Goal: Task Accomplishment & Management: Complete application form

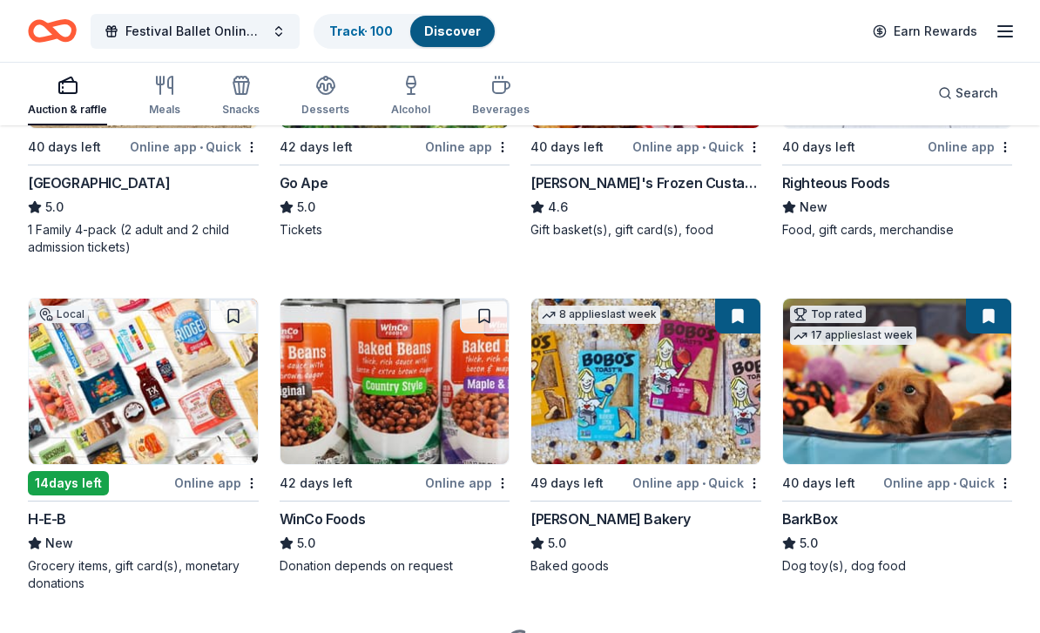
scroll to position [3049, 0]
click at [696, 472] on div "Online app • Quick" at bounding box center [697, 483] width 129 height 22
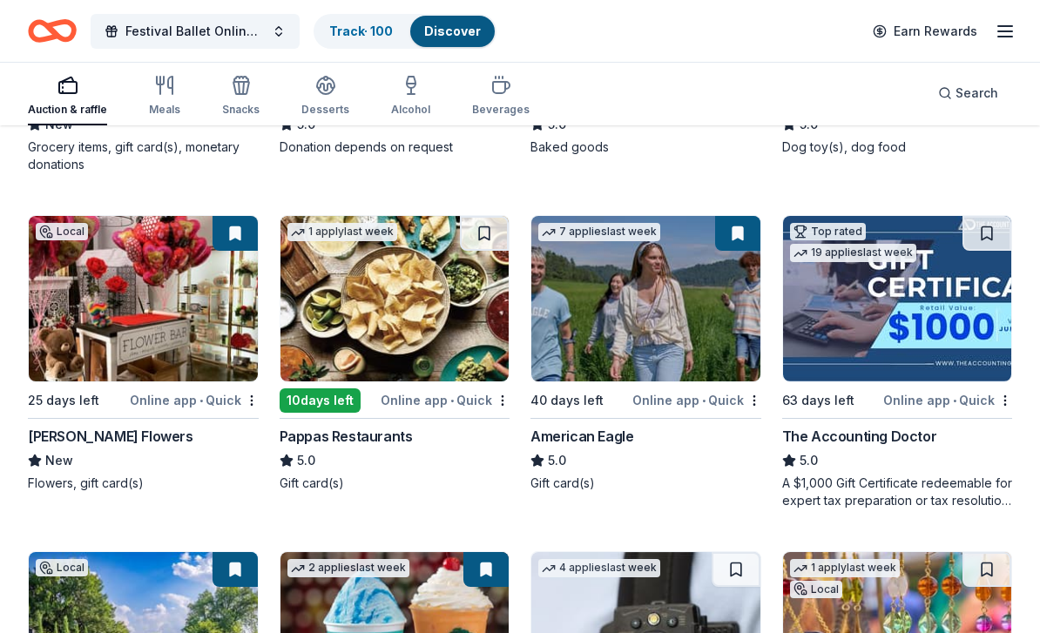
scroll to position [3469, 0]
click at [165, 328] on img at bounding box center [143, 299] width 229 height 166
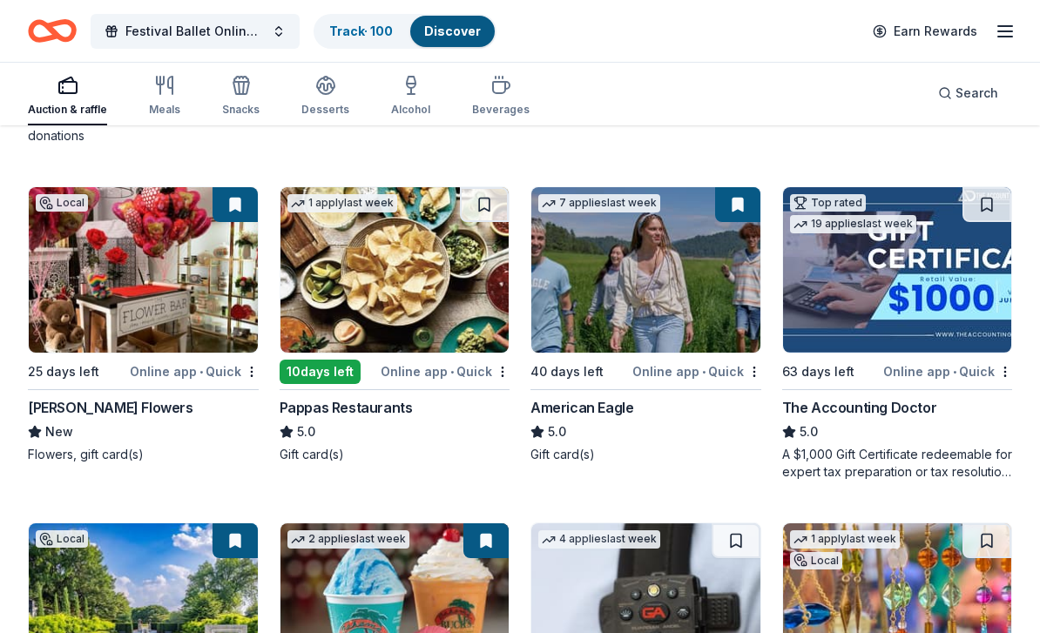
click at [442, 263] on img at bounding box center [395, 270] width 229 height 166
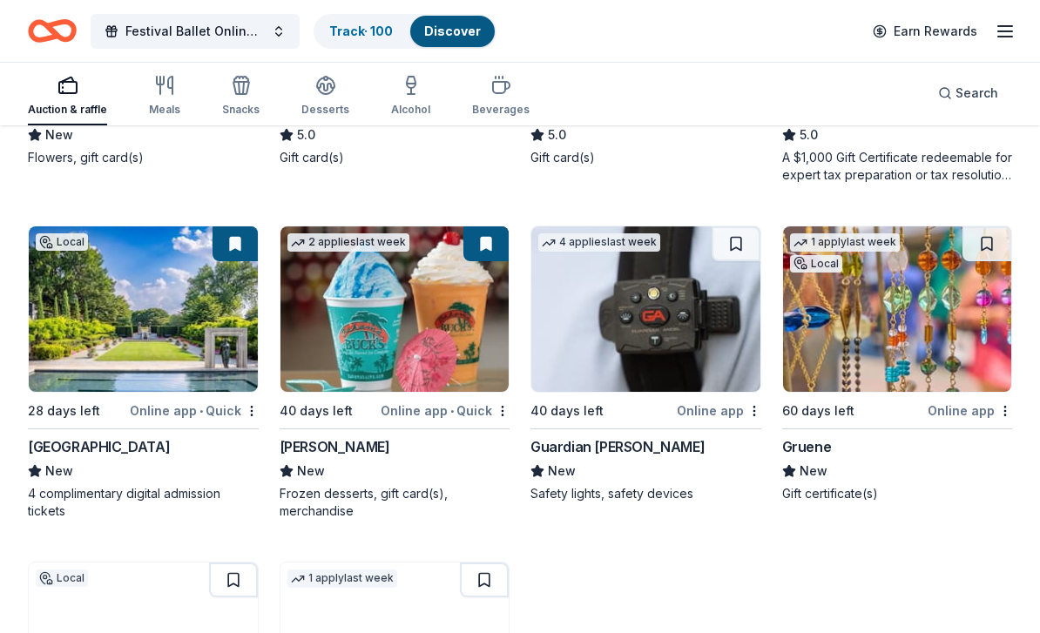
scroll to position [3793, 0]
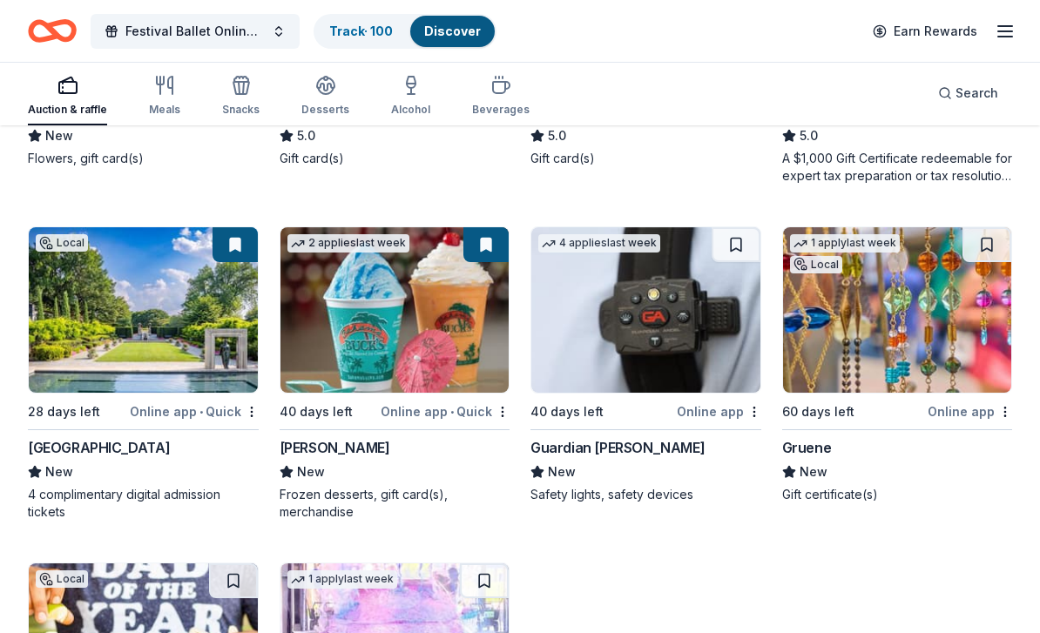
click at [170, 437] on div "[GEOGRAPHIC_DATA]" at bounding box center [99, 447] width 142 height 21
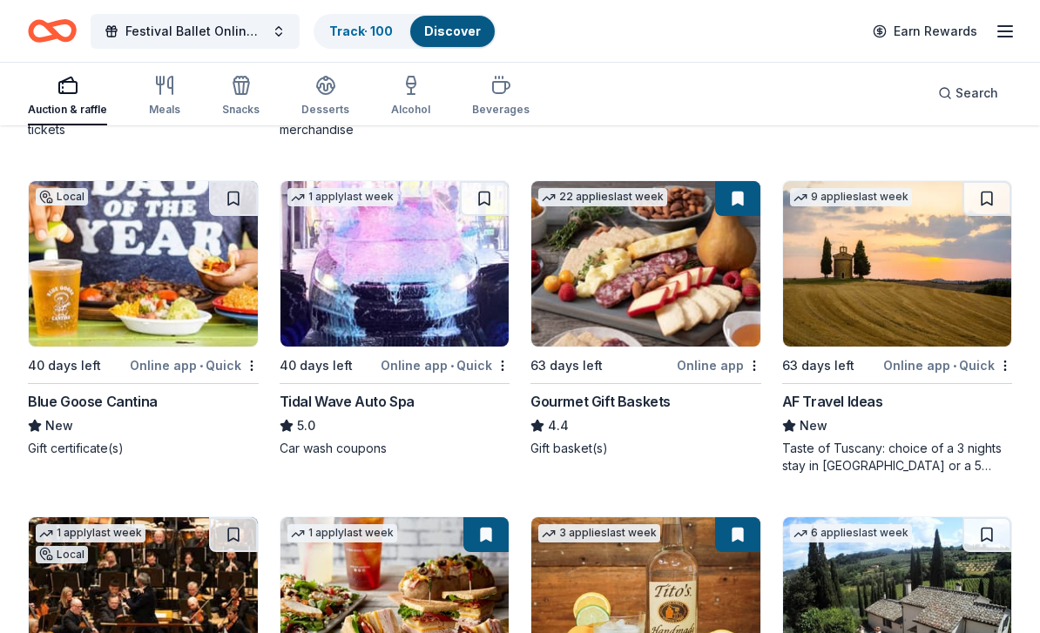
scroll to position [4175, 0]
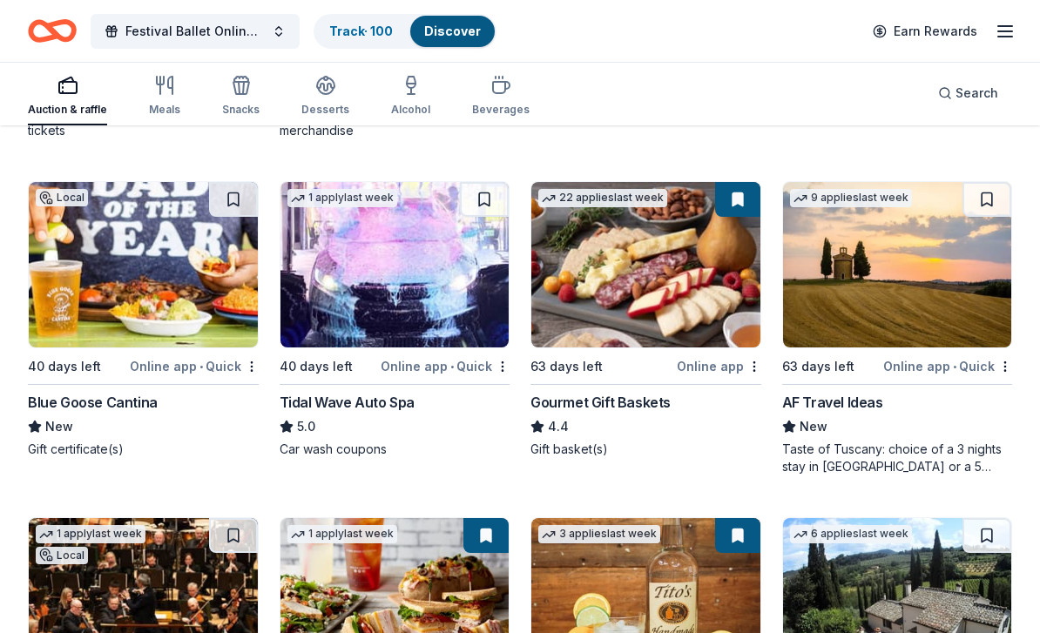
click at [198, 240] on img at bounding box center [143, 265] width 229 height 166
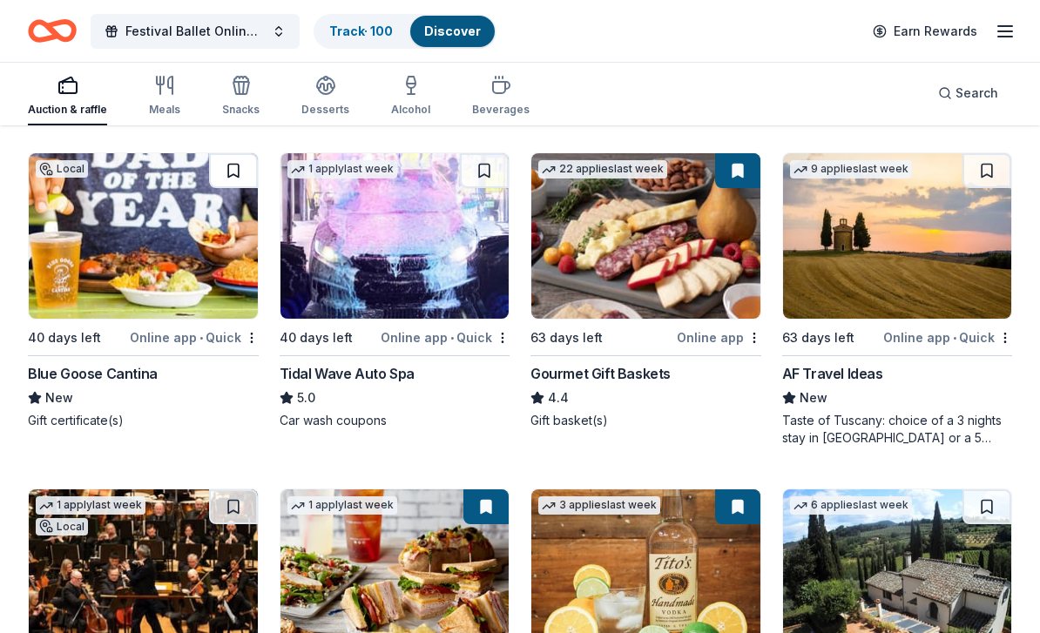
click at [244, 163] on button at bounding box center [233, 170] width 49 height 35
click at [662, 234] on img at bounding box center [645, 236] width 229 height 166
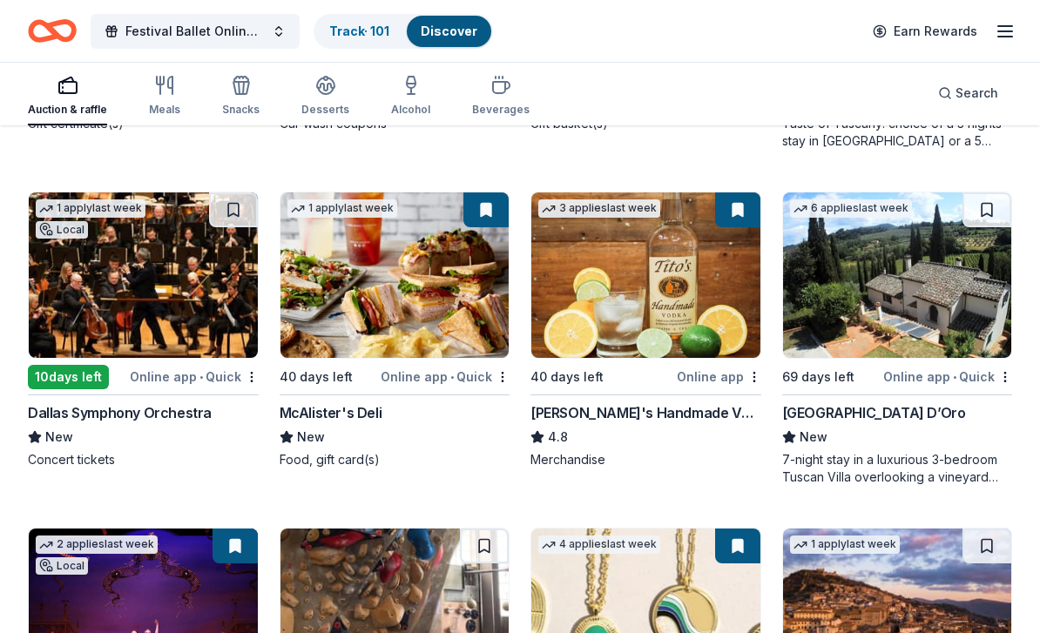
scroll to position [4501, 0]
click at [168, 304] on img at bounding box center [143, 276] width 229 height 166
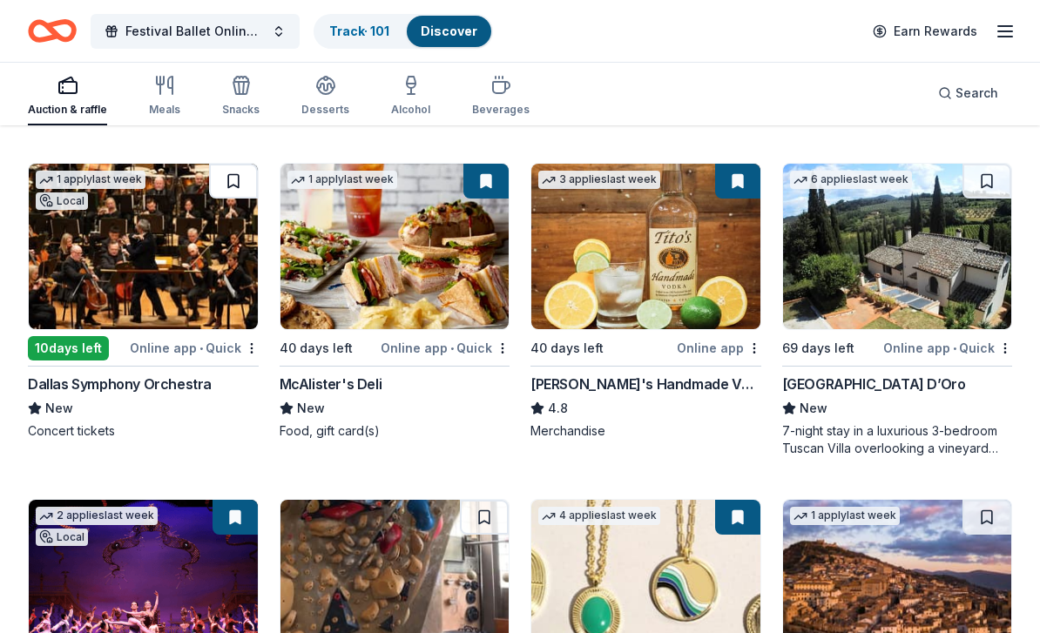
click at [242, 164] on button at bounding box center [233, 181] width 49 height 35
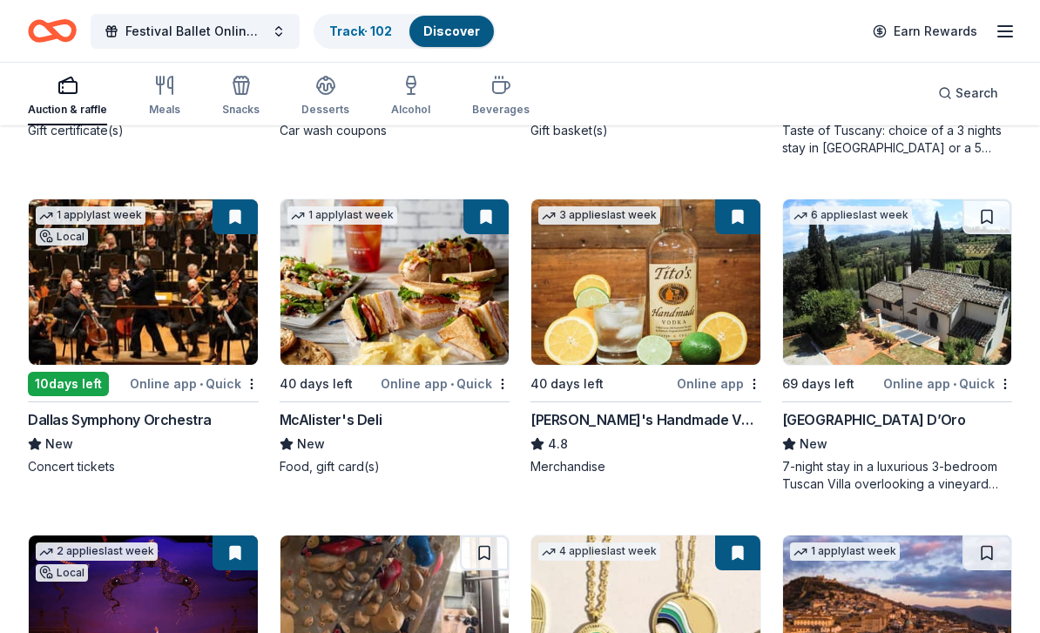
scroll to position [4489, 0]
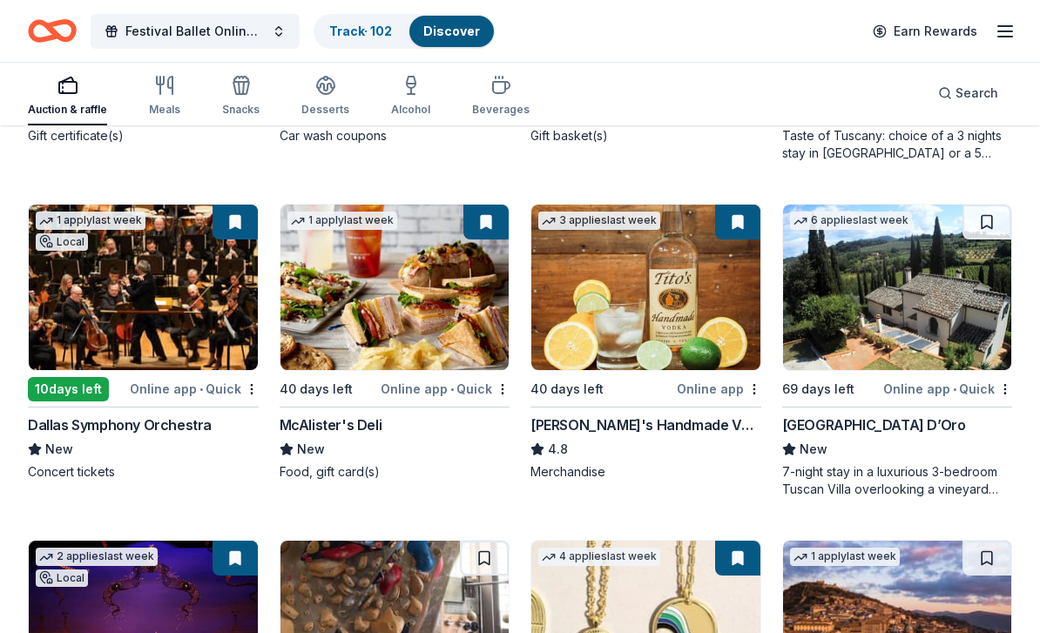
click at [684, 272] on img at bounding box center [645, 288] width 229 height 166
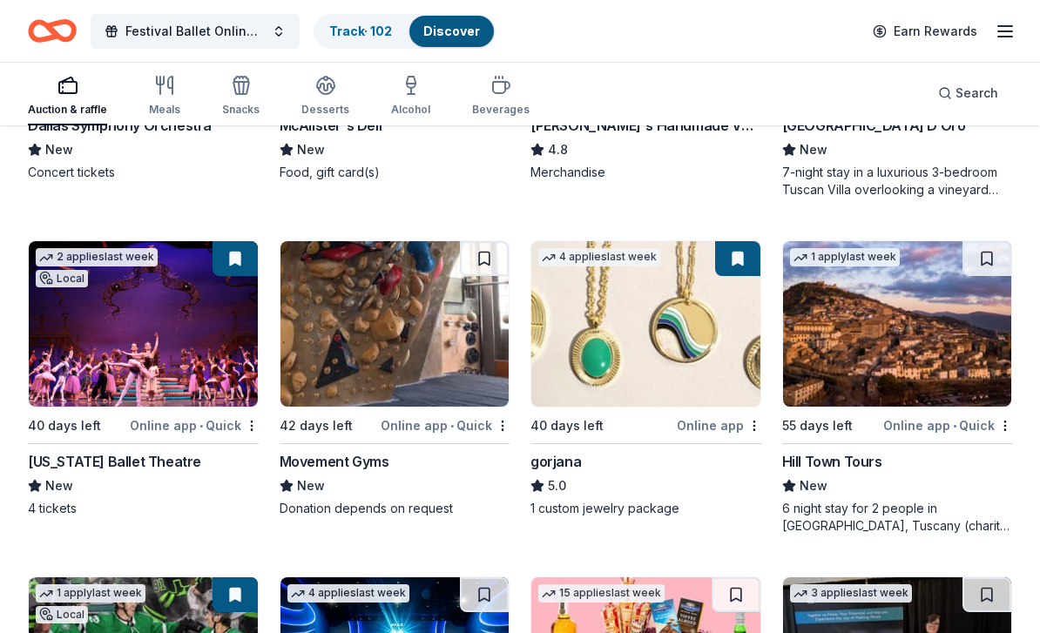
scroll to position [4786, 0]
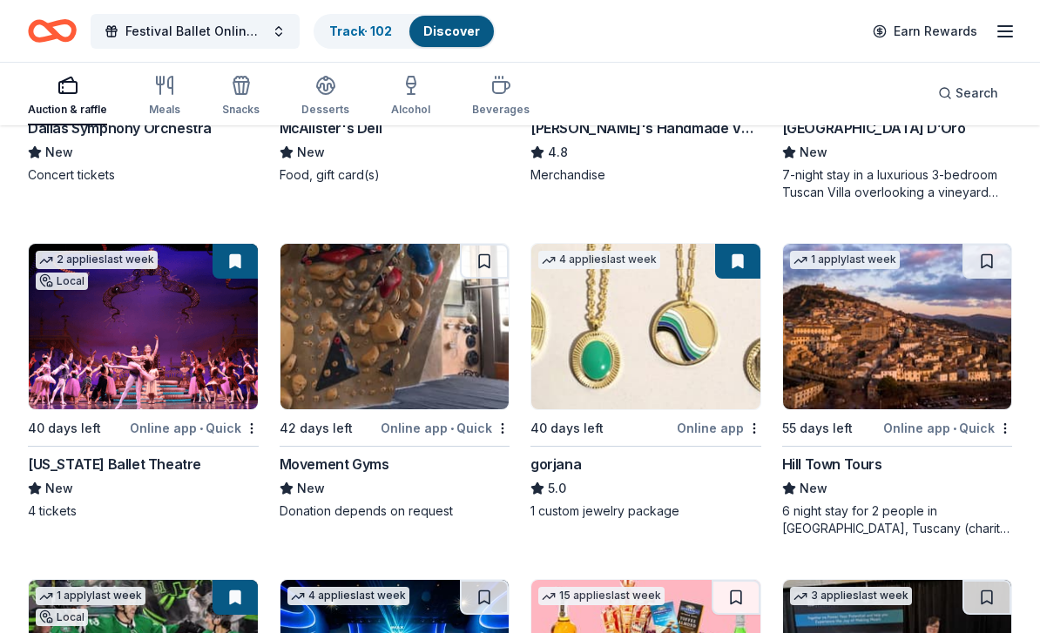
click at [182, 339] on img at bounding box center [143, 327] width 229 height 166
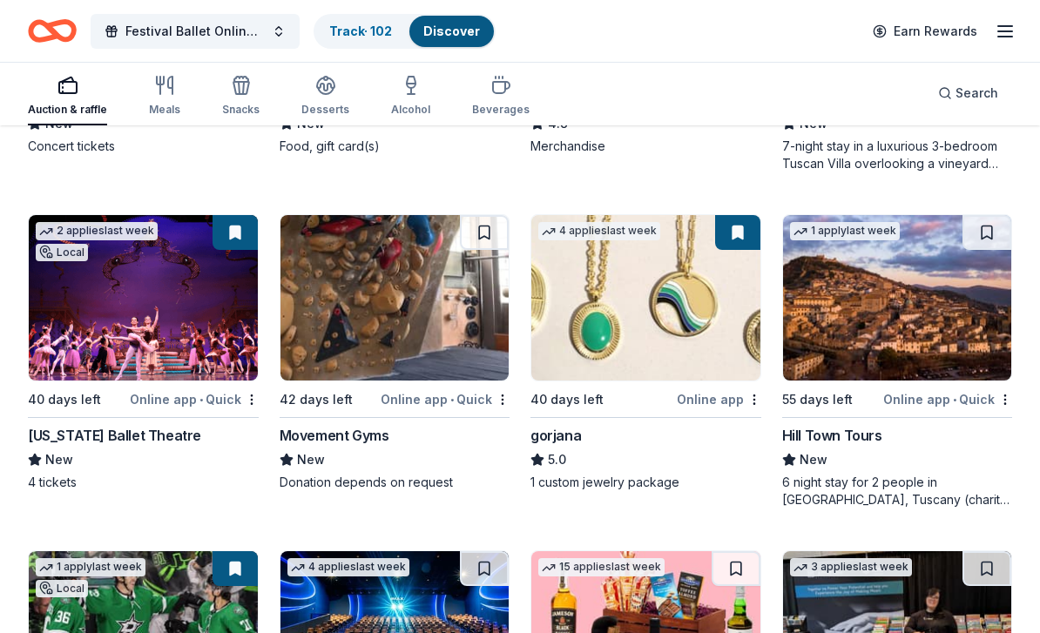
click at [679, 299] on img at bounding box center [645, 298] width 229 height 166
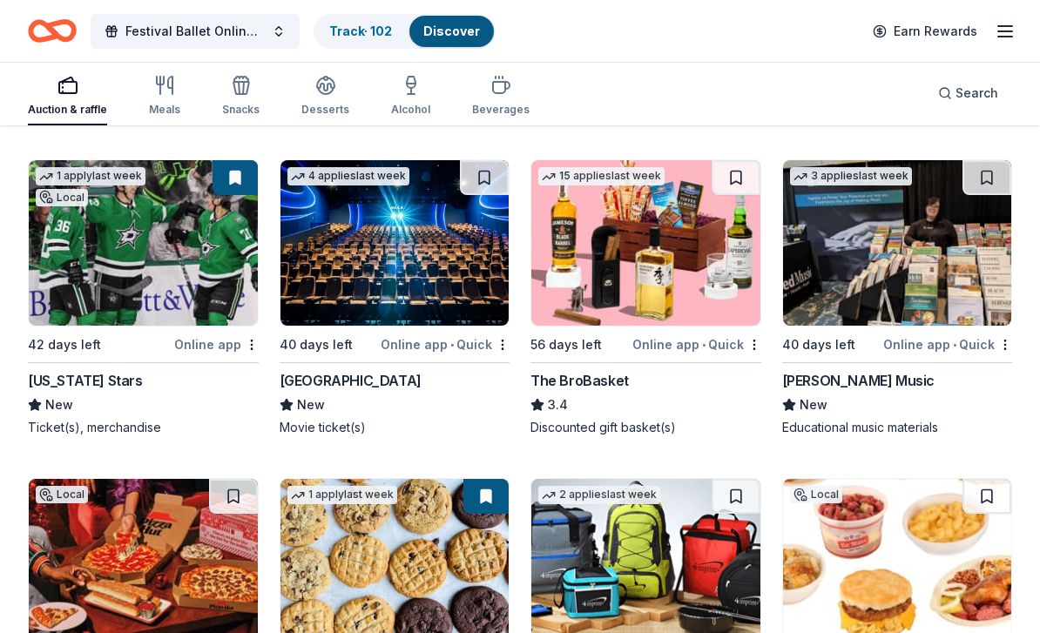
scroll to position [5206, 0]
click at [669, 262] on img at bounding box center [645, 243] width 229 height 166
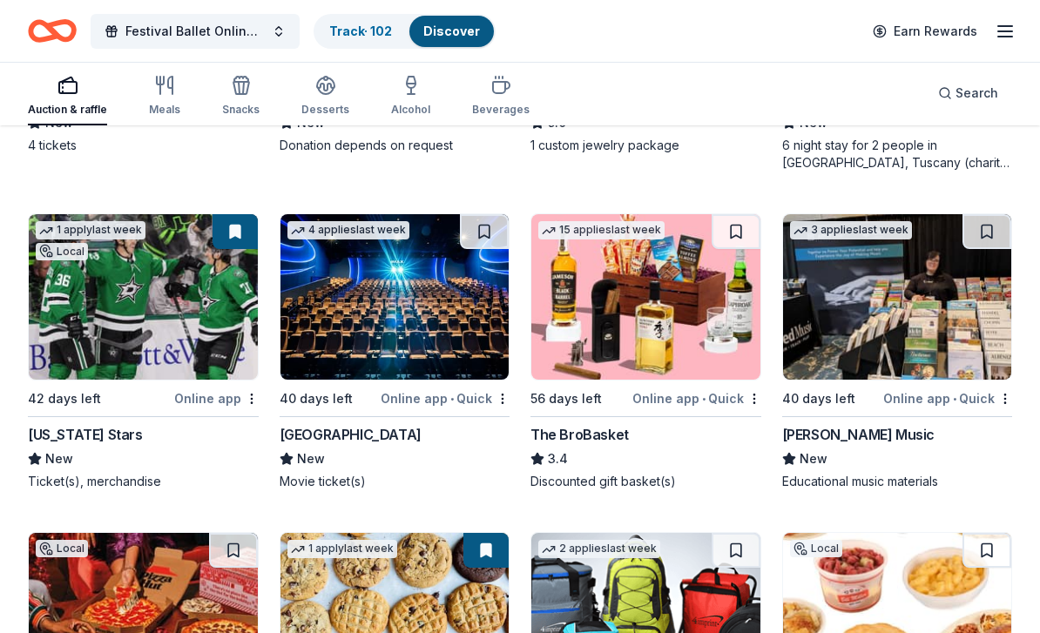
scroll to position [5153, 0]
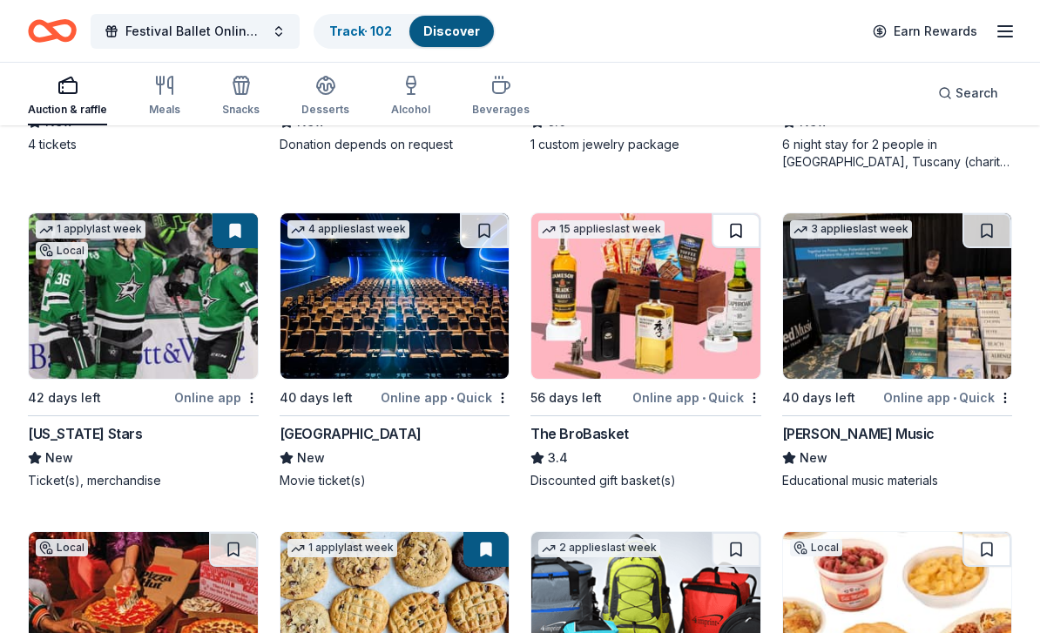
click at [739, 224] on button at bounding box center [736, 230] width 49 height 35
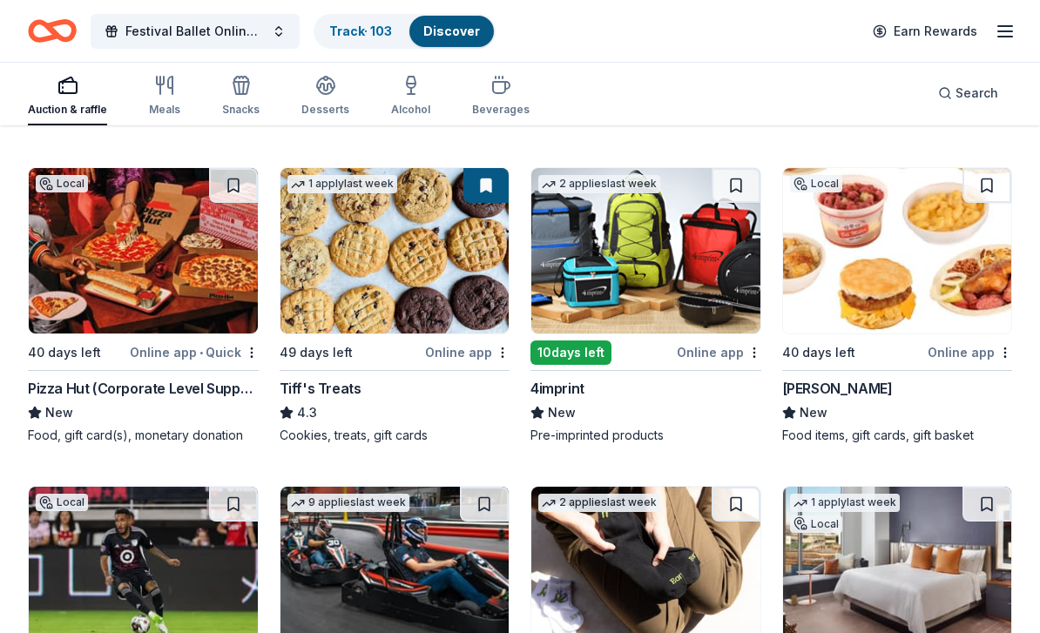
scroll to position [5464, 0]
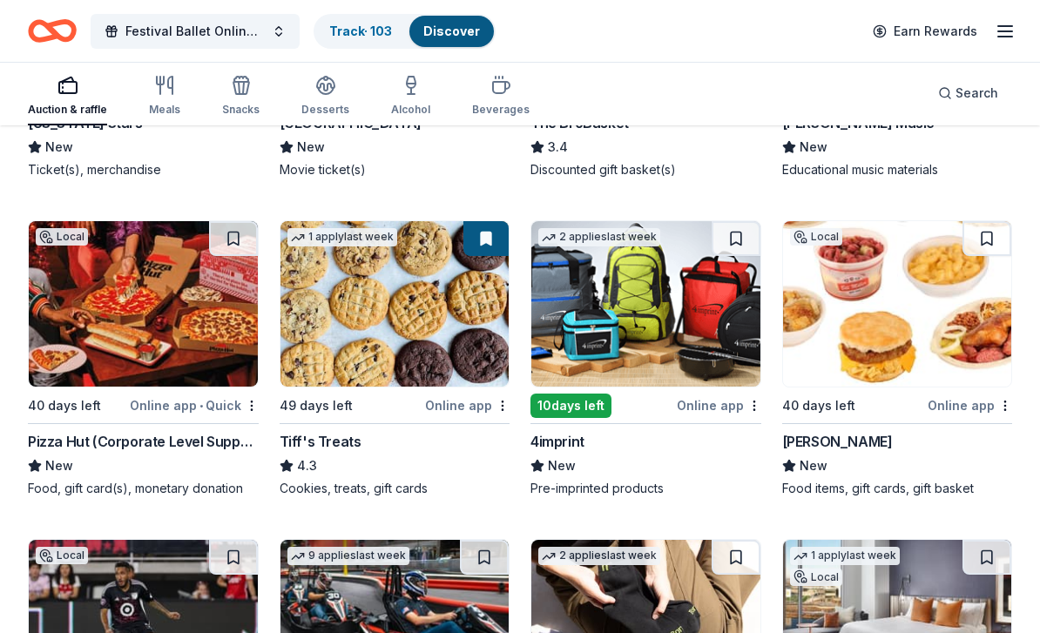
click at [169, 287] on img at bounding box center [143, 304] width 229 height 166
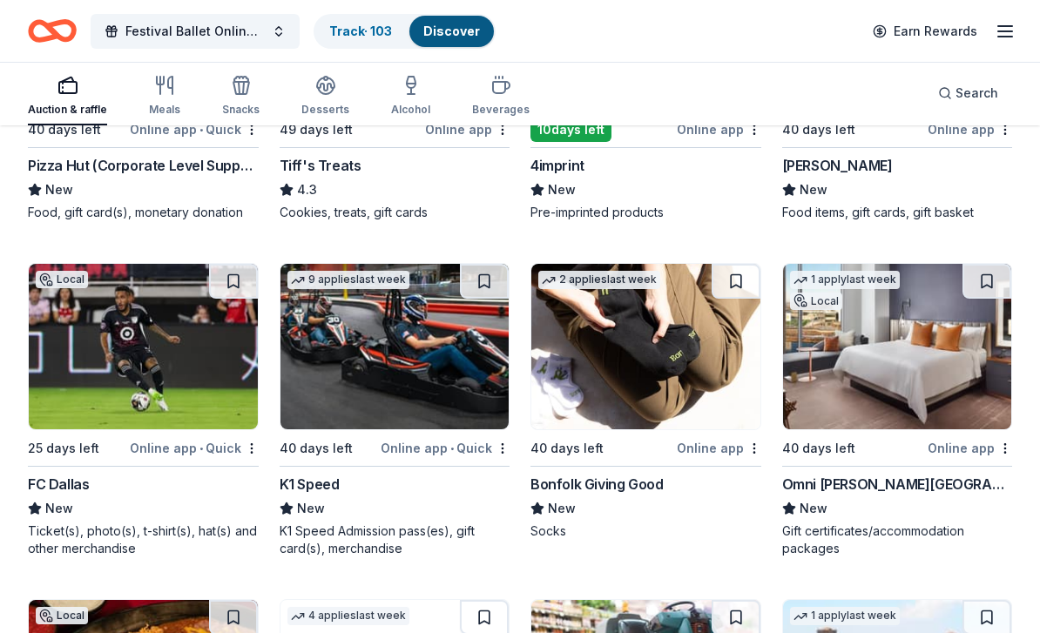
scroll to position [5749, 0]
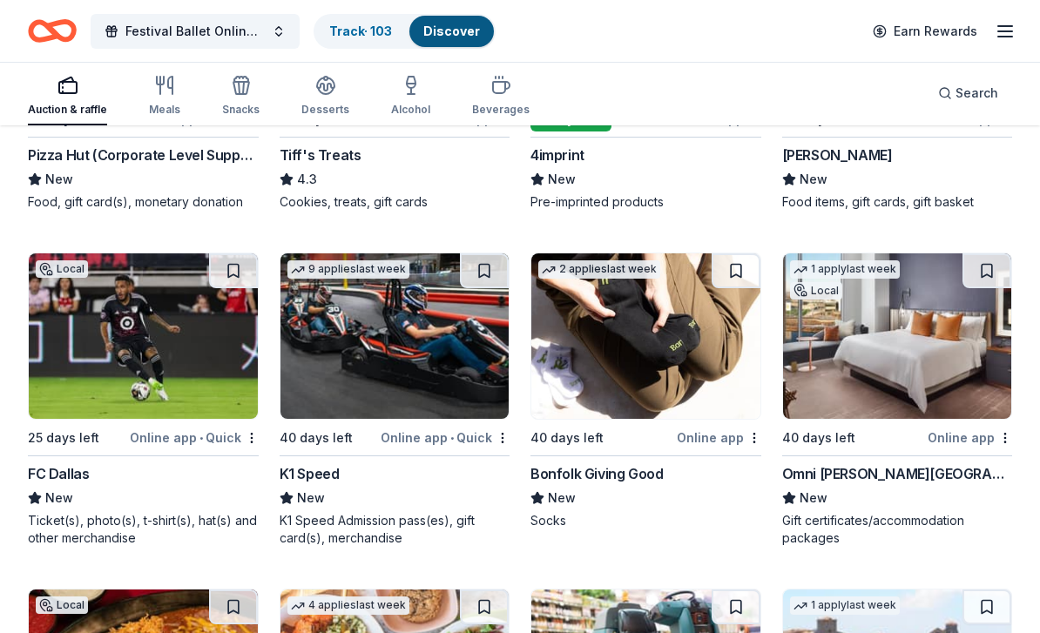
click at [963, 464] on div "Omni Barton Creek Resort & Spa" at bounding box center [897, 474] width 231 height 21
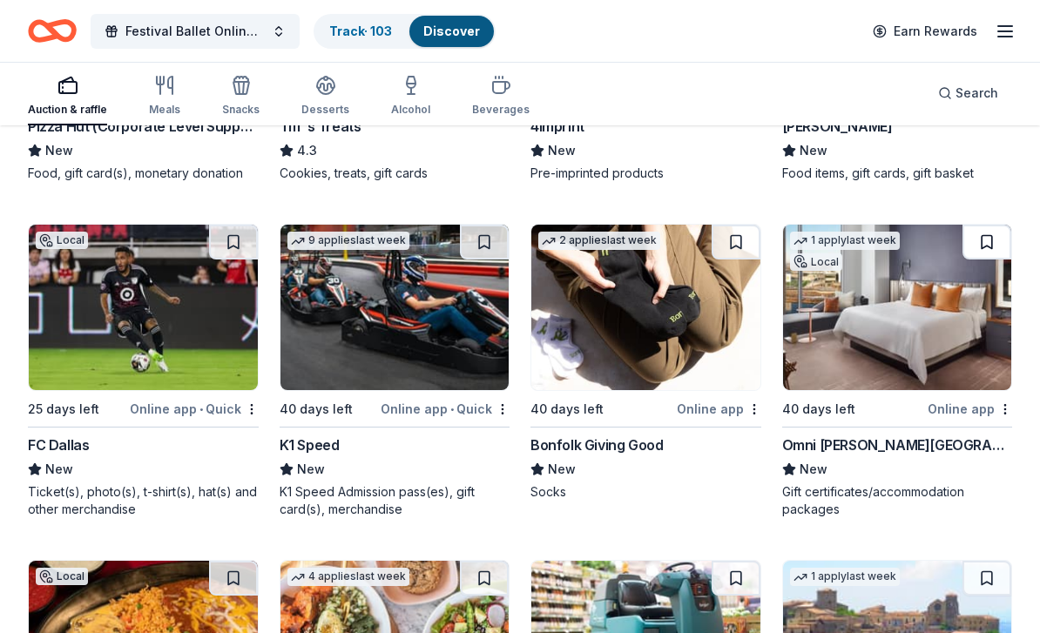
click at [989, 227] on button at bounding box center [987, 242] width 49 height 35
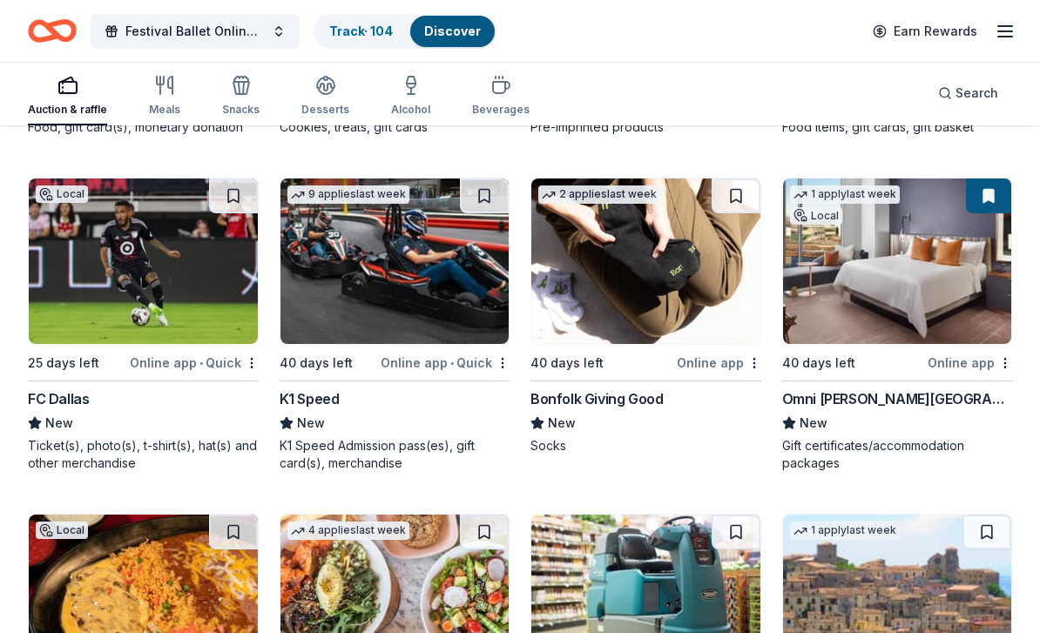
scroll to position [5831, 0]
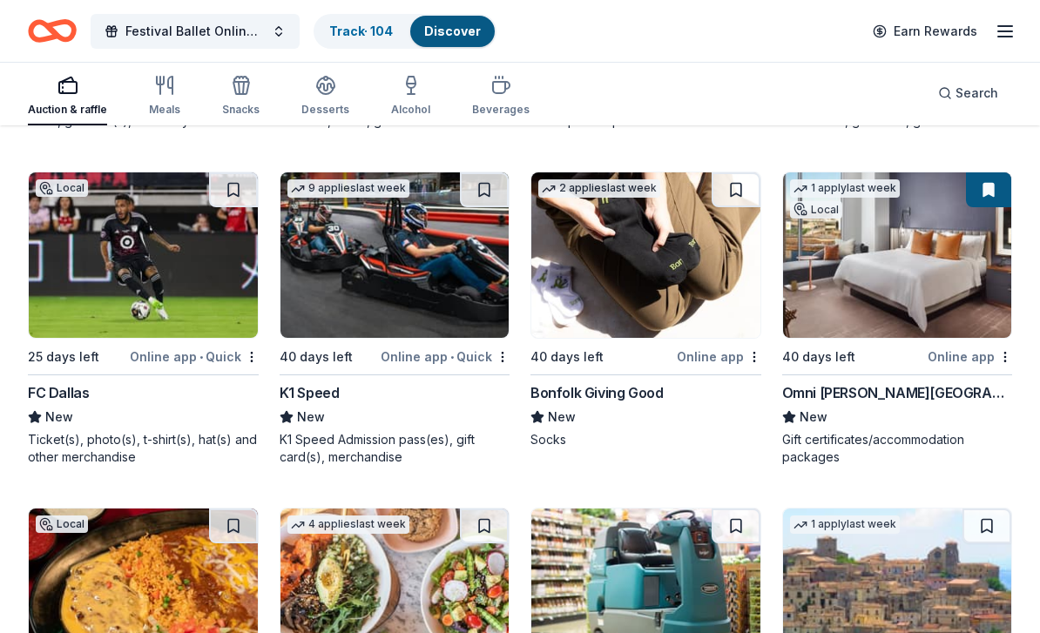
click at [177, 261] on img at bounding box center [143, 256] width 229 height 166
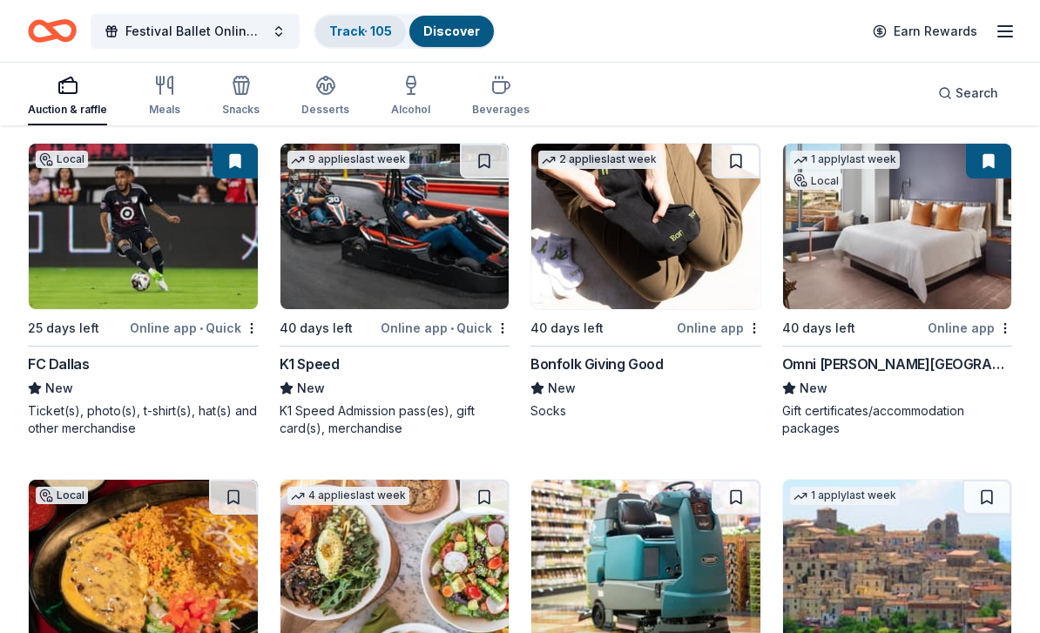
click at [382, 32] on link "Track · 105" at bounding box center [360, 31] width 63 height 15
click at [360, 30] on link "Track · 105" at bounding box center [360, 31] width 63 height 15
click at [376, 30] on link "Track · 105" at bounding box center [360, 31] width 63 height 15
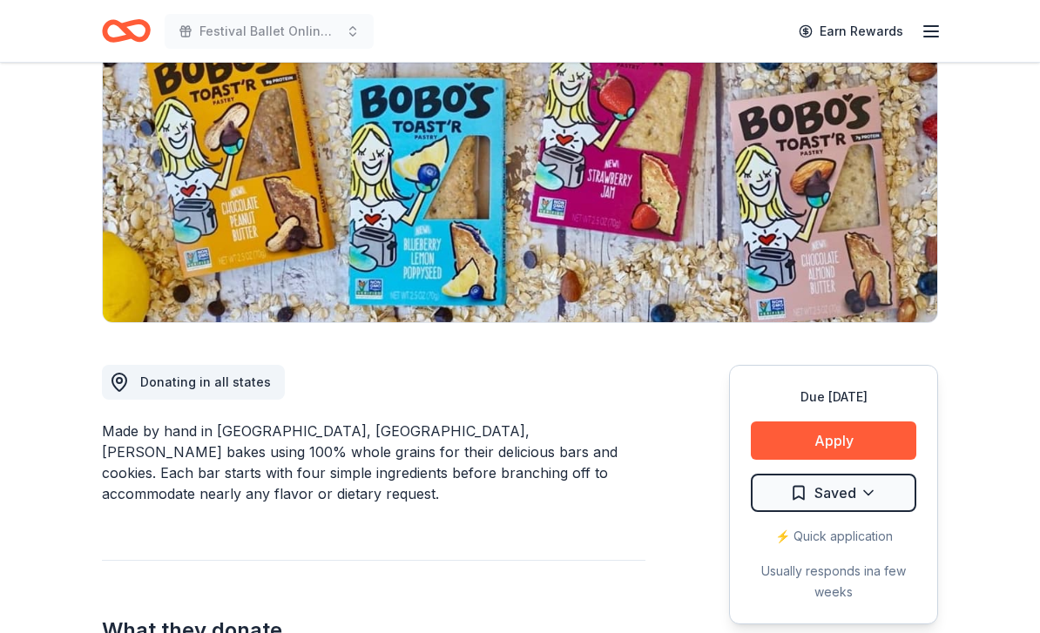
scroll to position [258, 0]
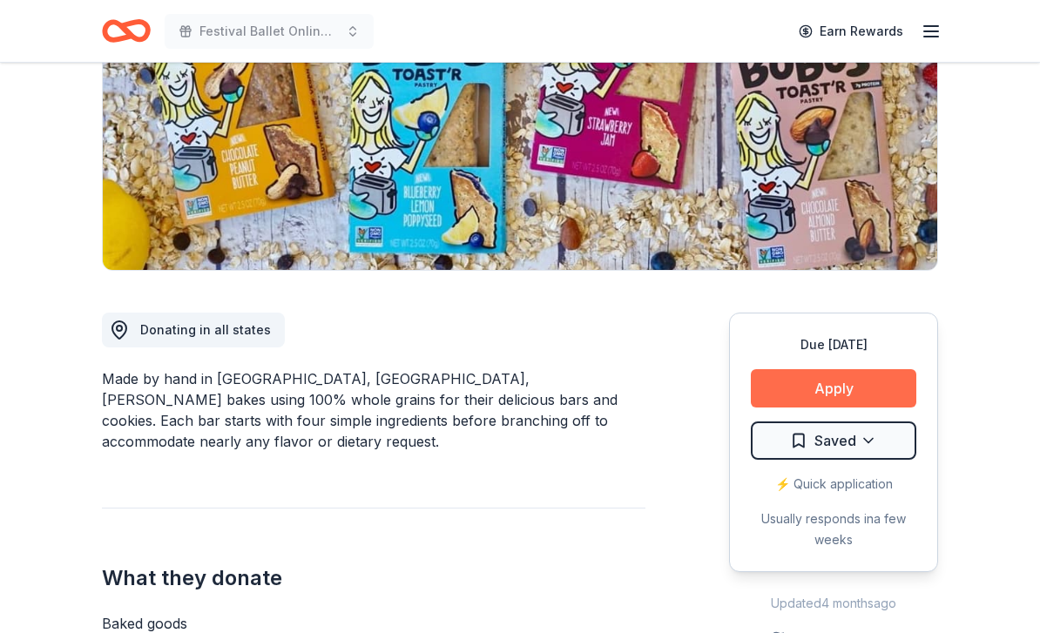
click at [856, 385] on button "Apply" at bounding box center [834, 389] width 166 height 38
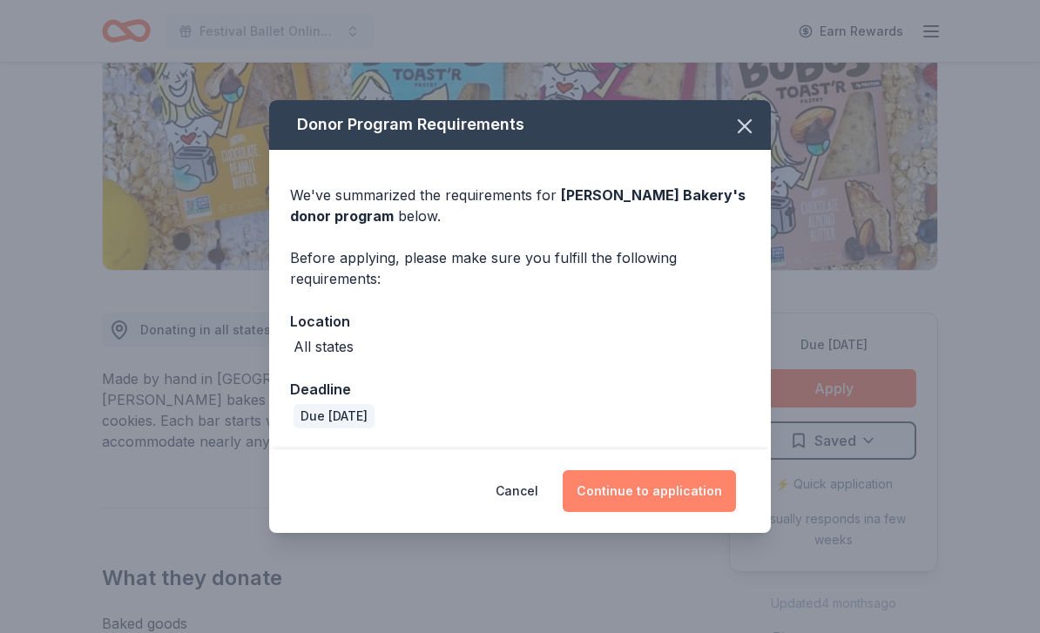
click at [698, 512] on button "Continue to application" at bounding box center [649, 491] width 173 height 42
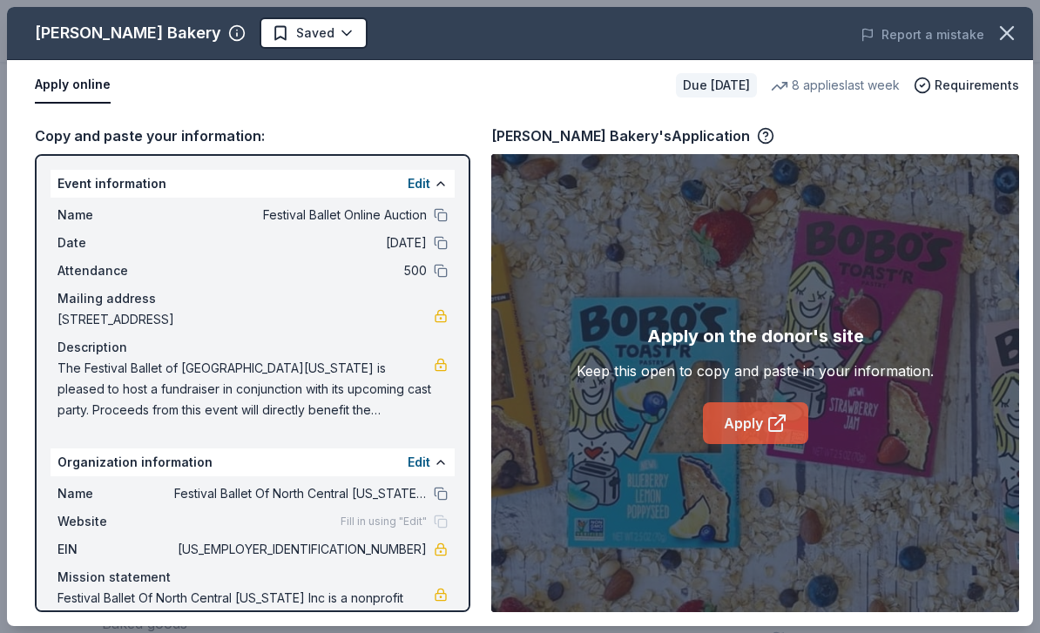
click at [767, 434] on icon at bounding box center [777, 423] width 21 height 21
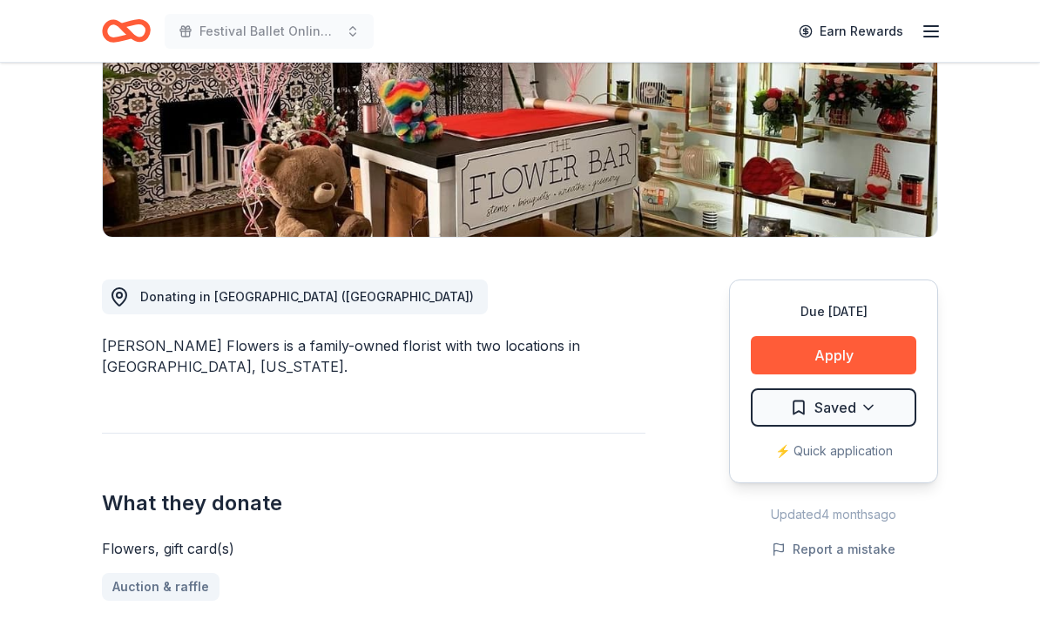
scroll to position [290, 0]
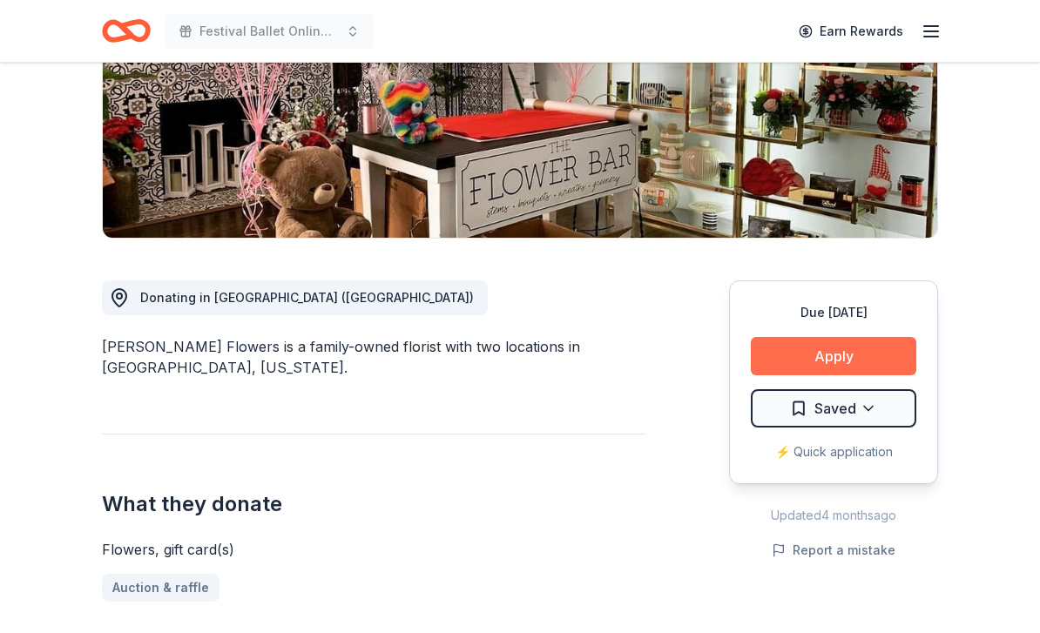
click at [857, 354] on button "Apply" at bounding box center [834, 357] width 166 height 38
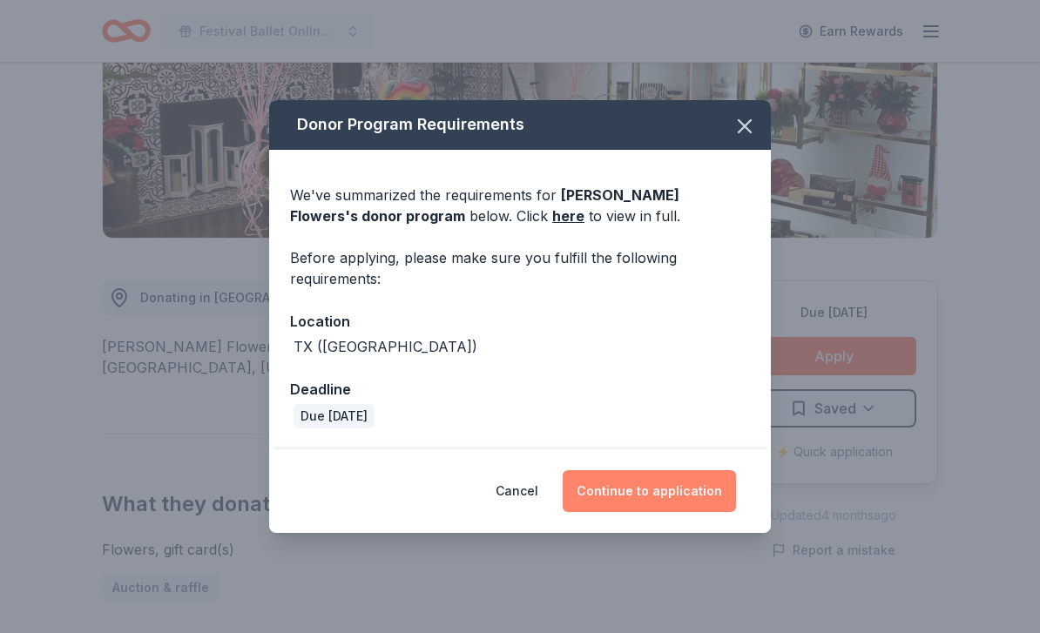
click at [669, 512] on button "Continue to application" at bounding box center [649, 491] width 173 height 42
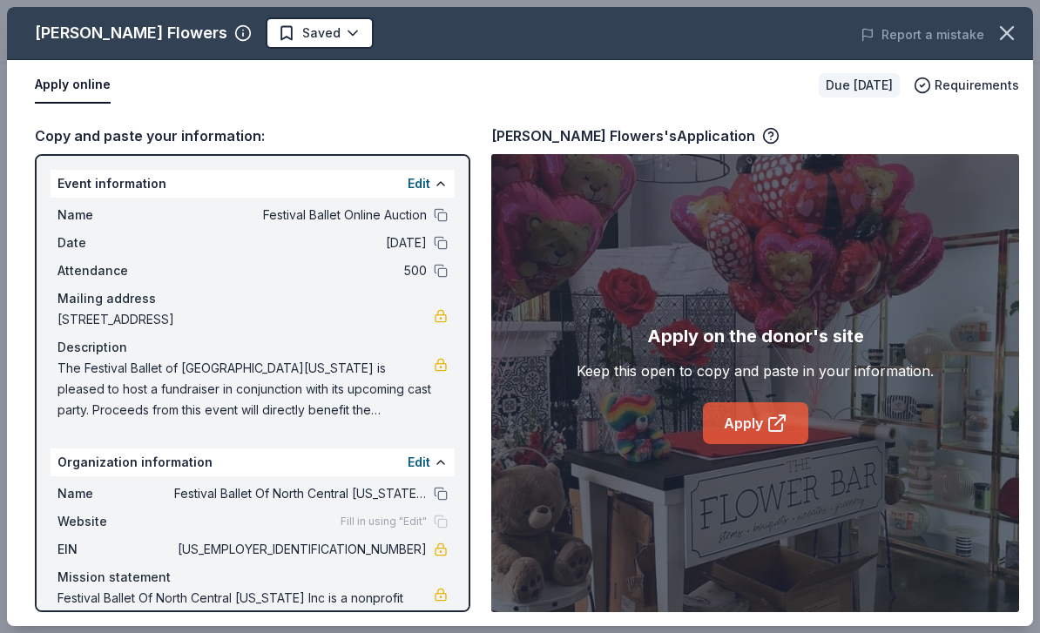
click at [762, 444] on link "Apply" at bounding box center [755, 424] width 105 height 42
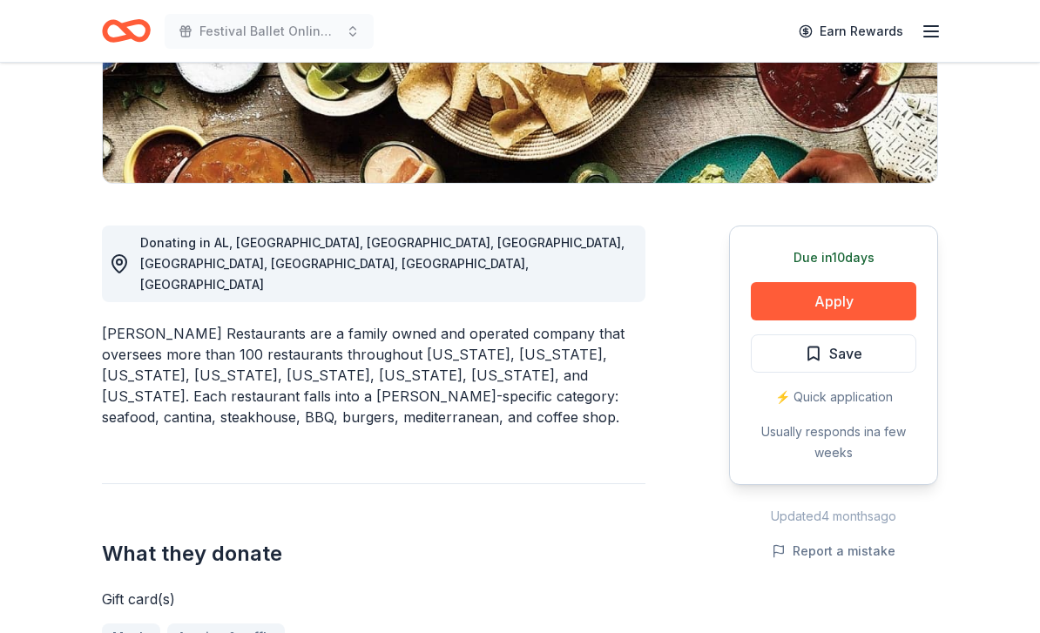
scroll to position [412, 0]
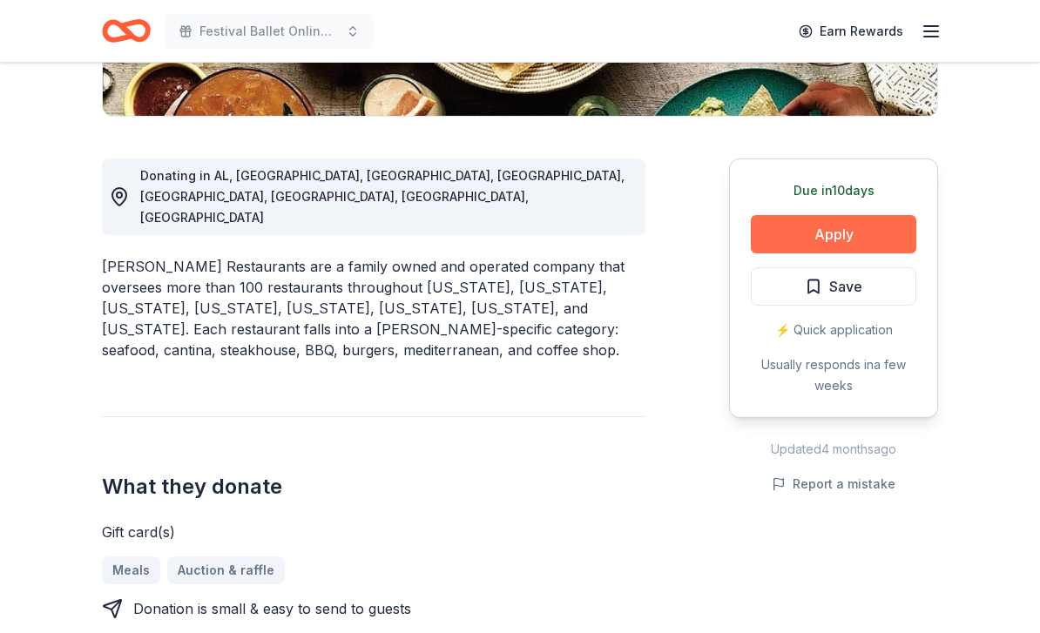
click at [876, 236] on button "Apply" at bounding box center [834, 235] width 166 height 38
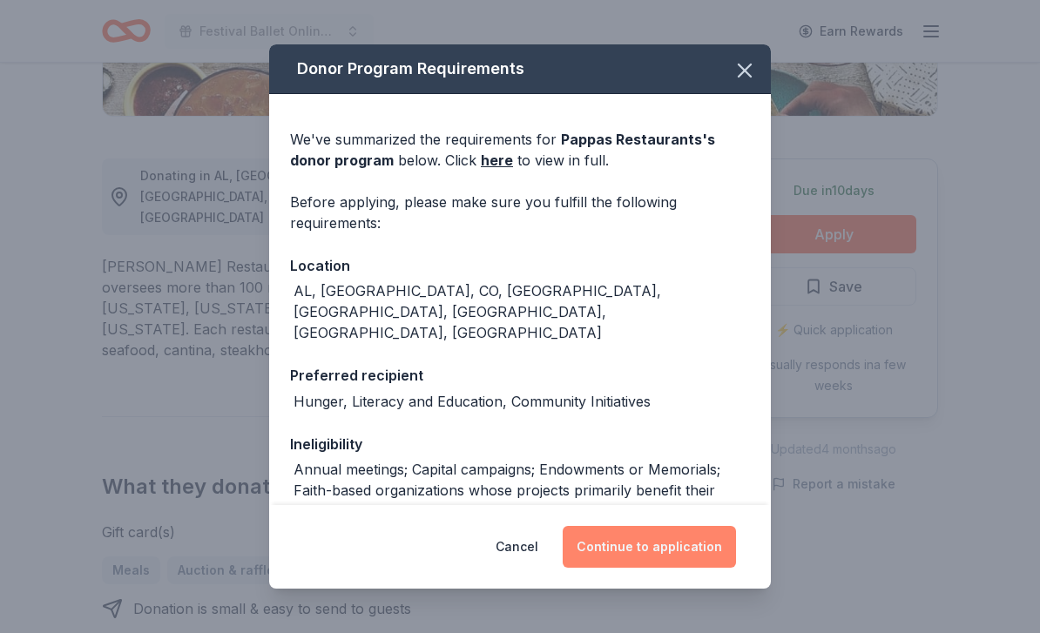
click at [695, 568] on button "Continue to application" at bounding box center [649, 547] width 173 height 42
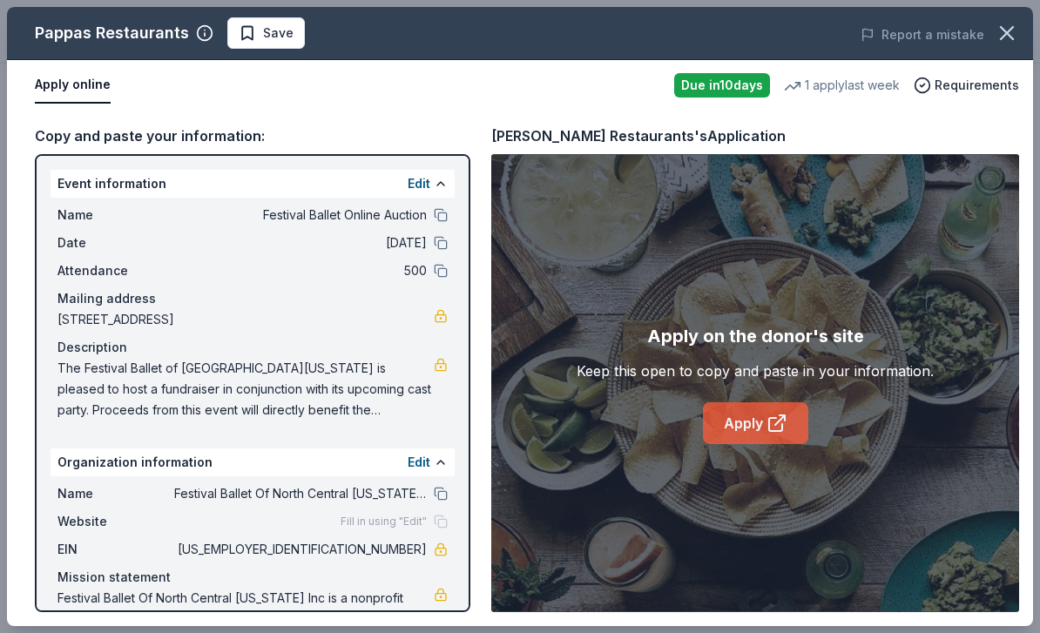
click at [762, 444] on link "Apply" at bounding box center [755, 424] width 105 height 42
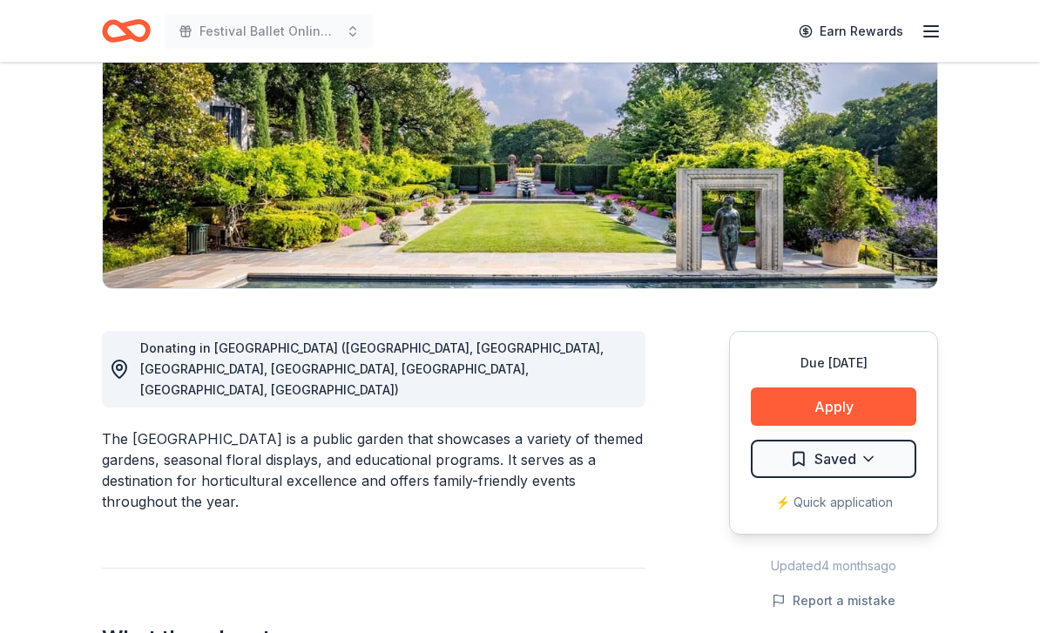
scroll to position [240, 0]
click at [858, 409] on button "Apply" at bounding box center [834, 407] width 166 height 38
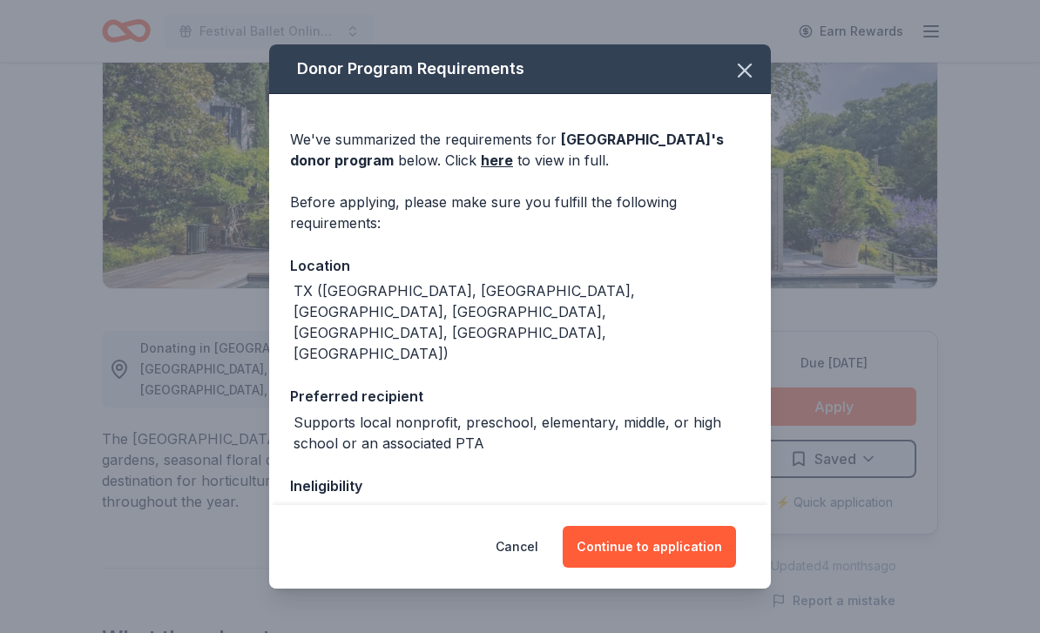
click at [674, 568] on button "Continue to application" at bounding box center [649, 547] width 173 height 42
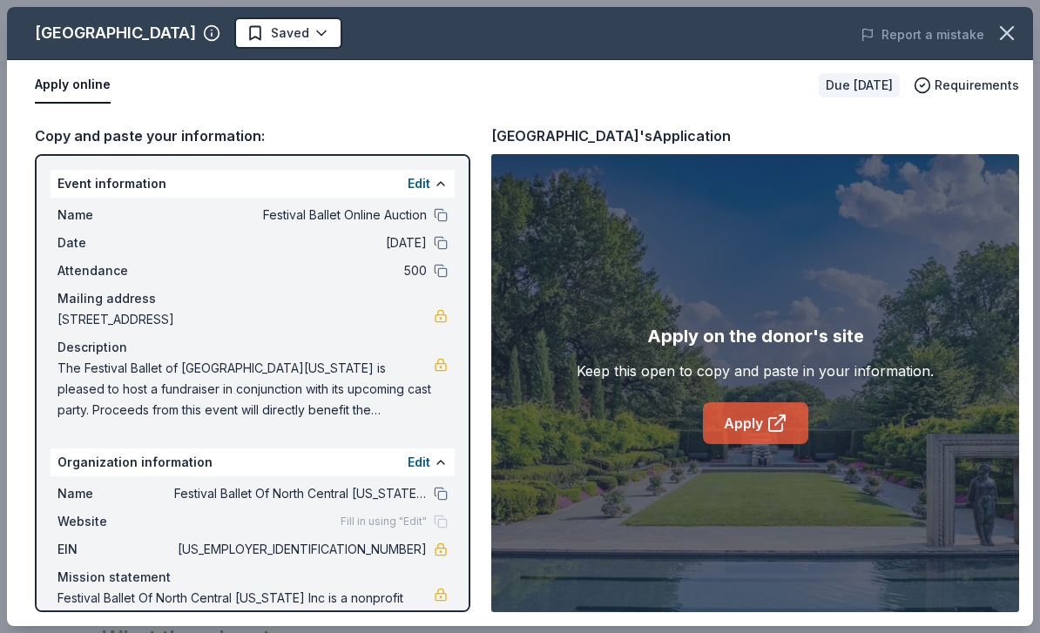
click at [759, 444] on link "Apply" at bounding box center [755, 424] width 105 height 42
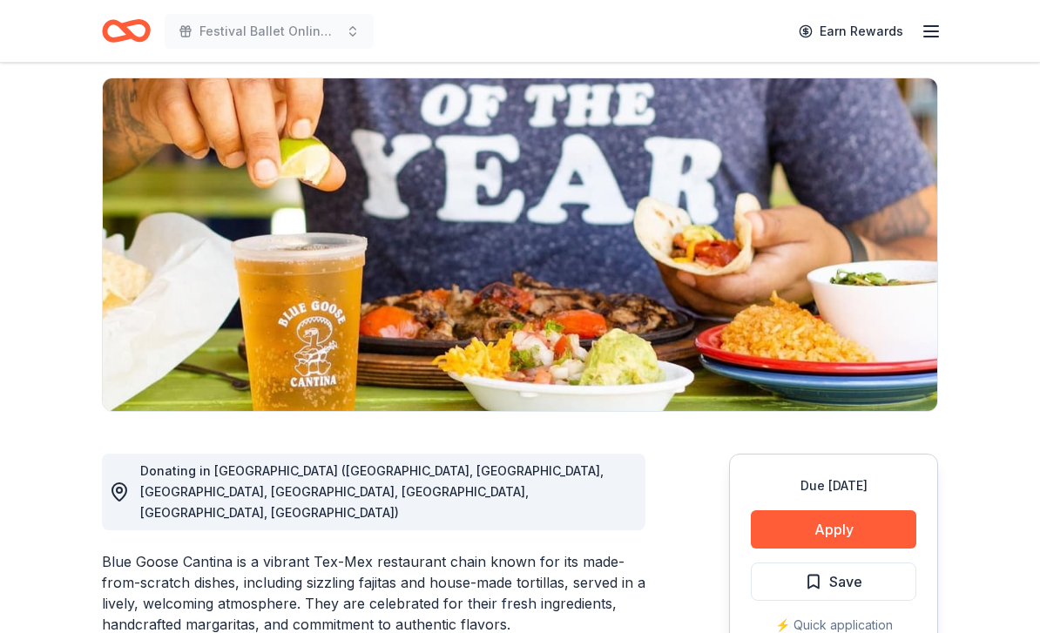
scroll to position [128, 0]
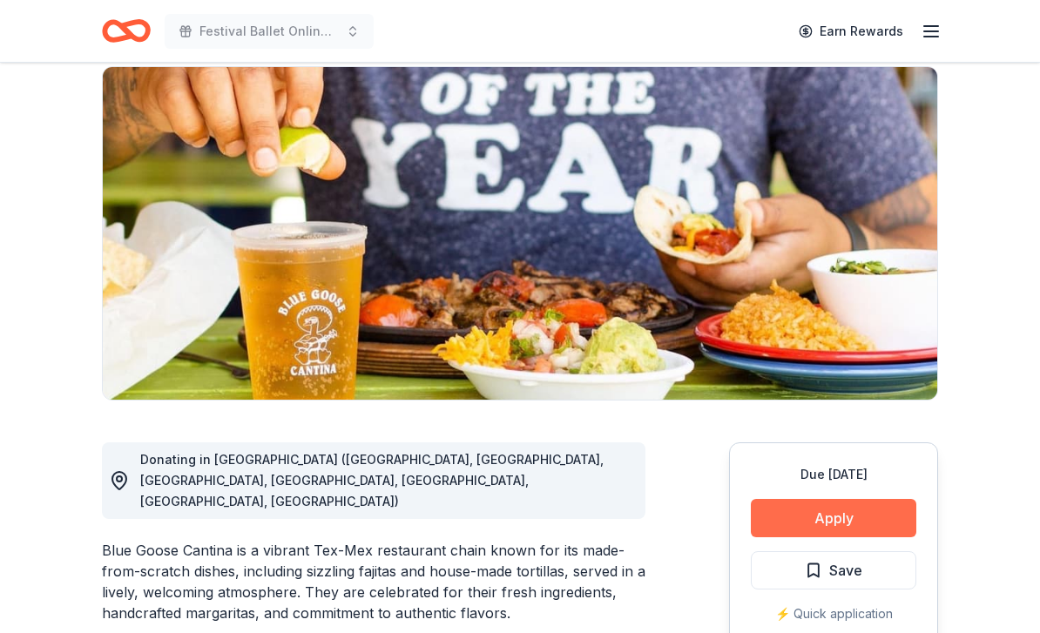
click at [874, 517] on button "Apply" at bounding box center [834, 519] width 166 height 38
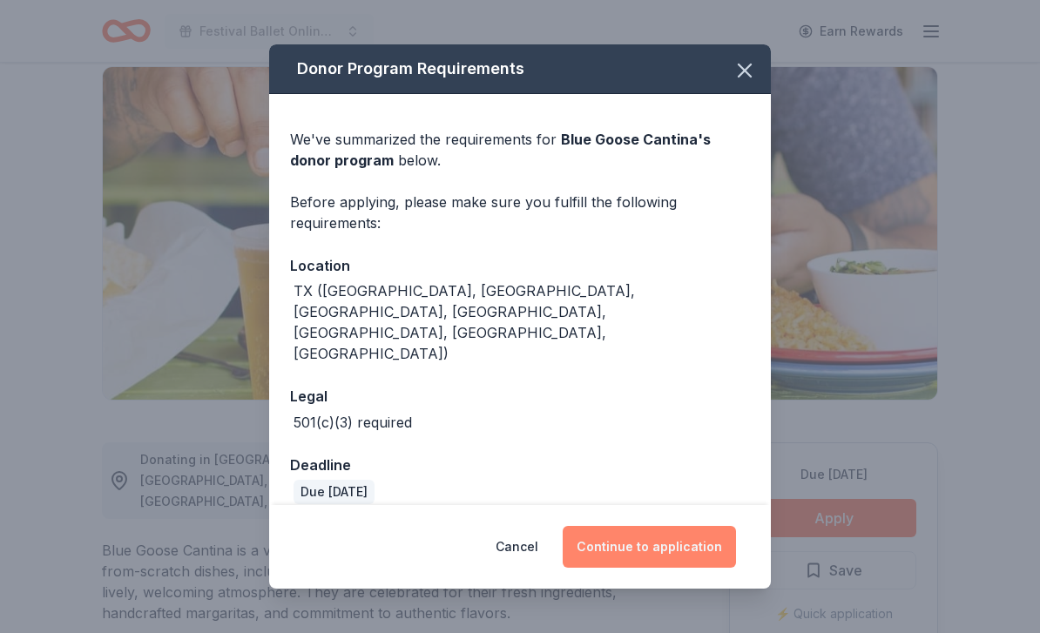
click at [692, 568] on button "Continue to application" at bounding box center [649, 547] width 173 height 42
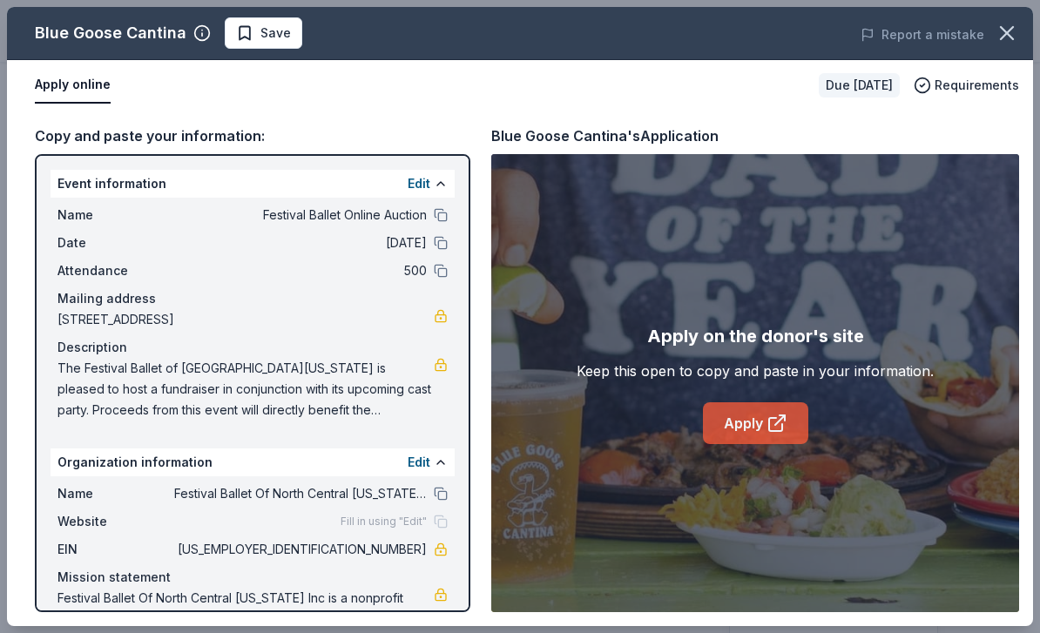
click at [769, 434] on icon at bounding box center [777, 423] width 21 height 21
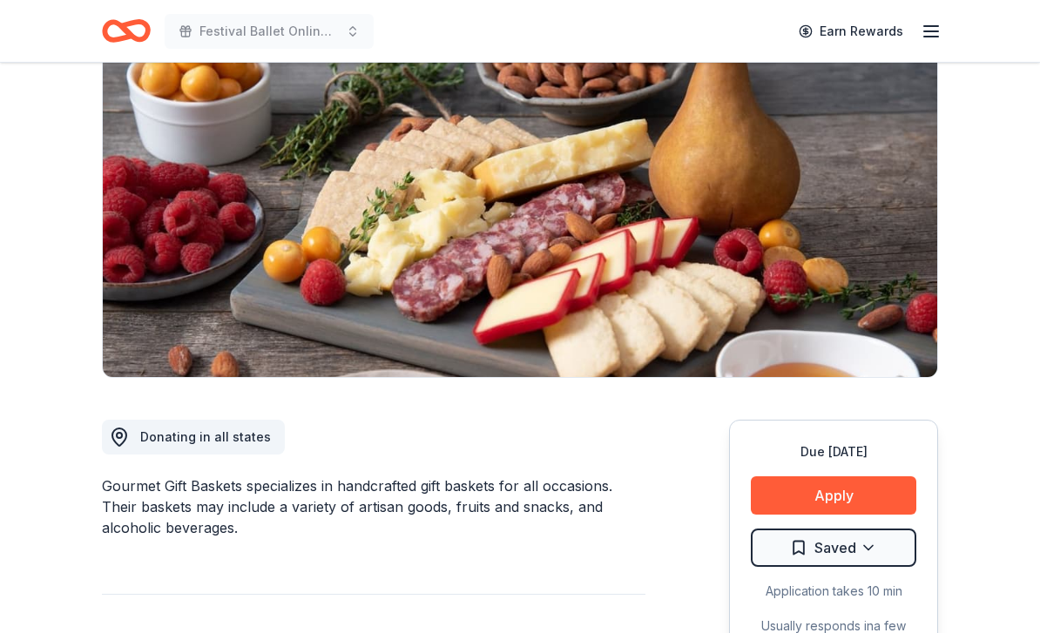
scroll to position [199, 0]
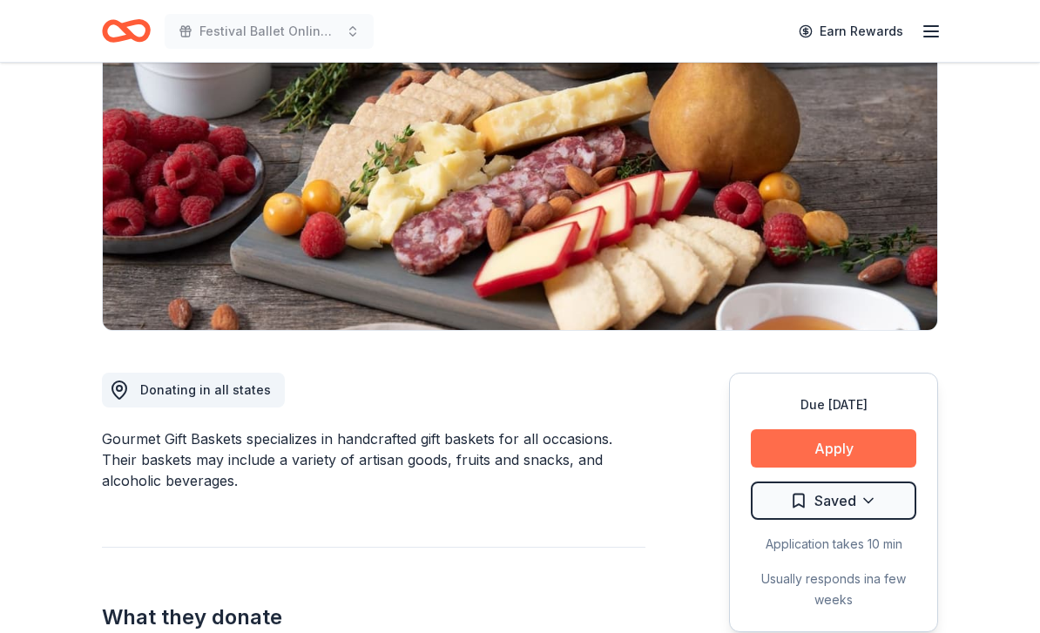
click at [890, 441] on button "Apply" at bounding box center [834, 449] width 166 height 38
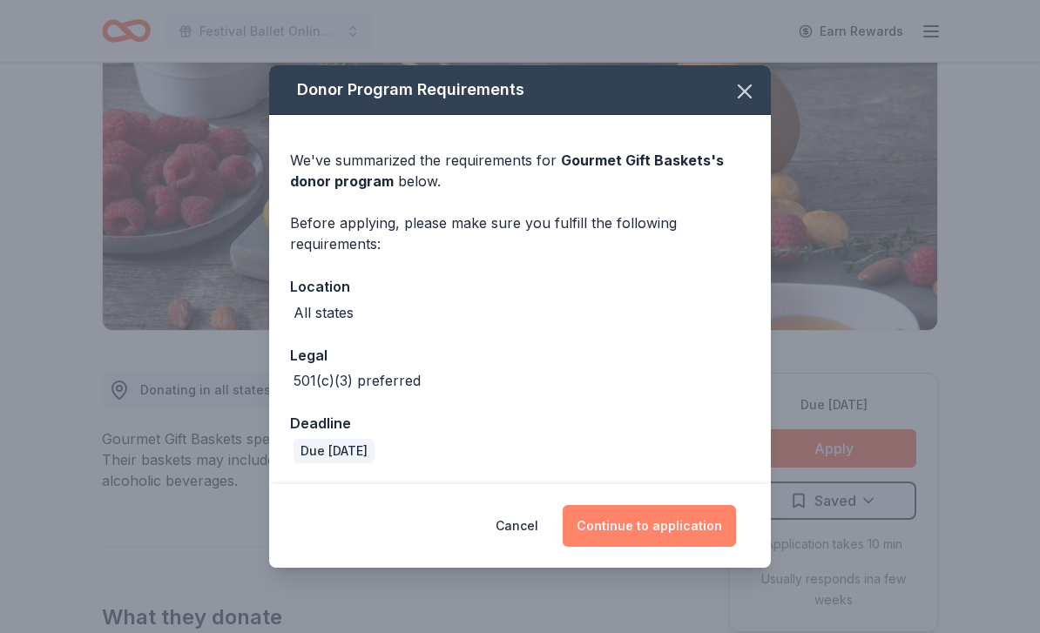
click at [711, 544] on button "Continue to application" at bounding box center [649, 526] width 173 height 42
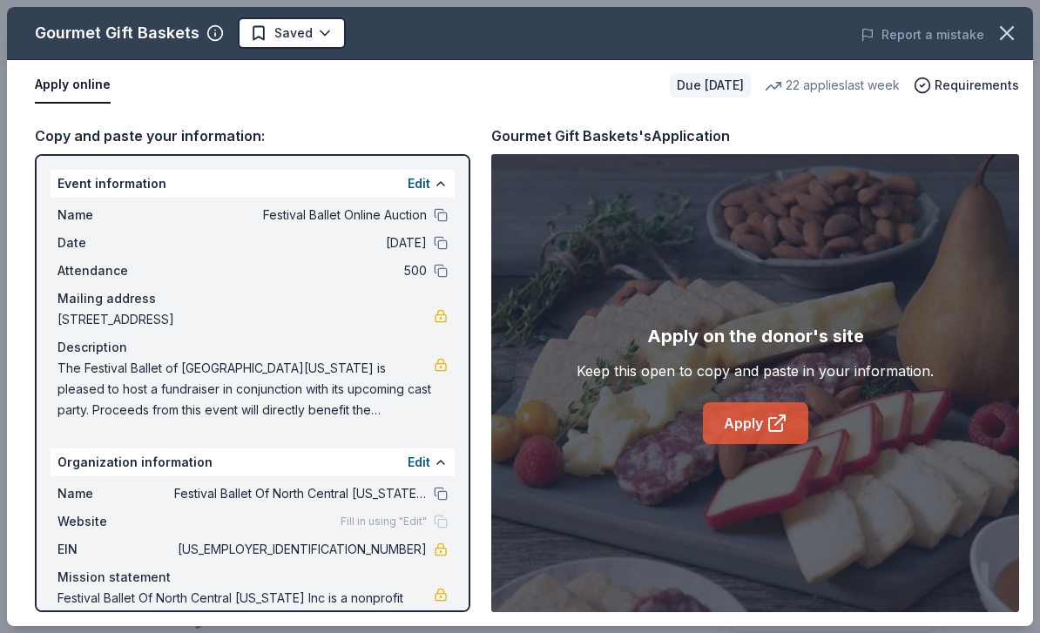
click at [776, 431] on icon at bounding box center [775, 424] width 13 height 13
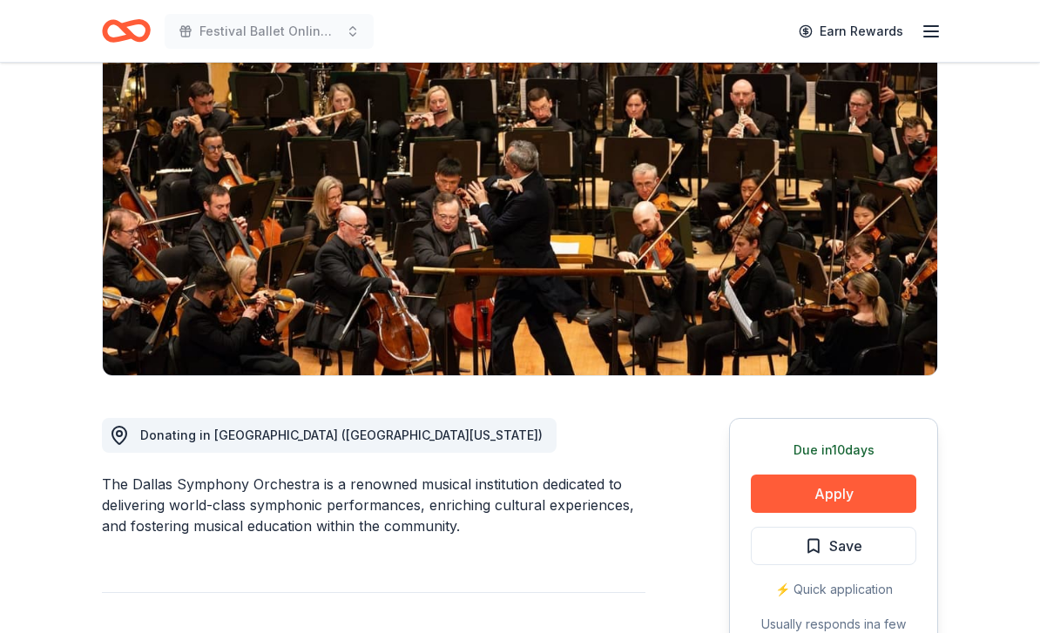
scroll to position [153, 0]
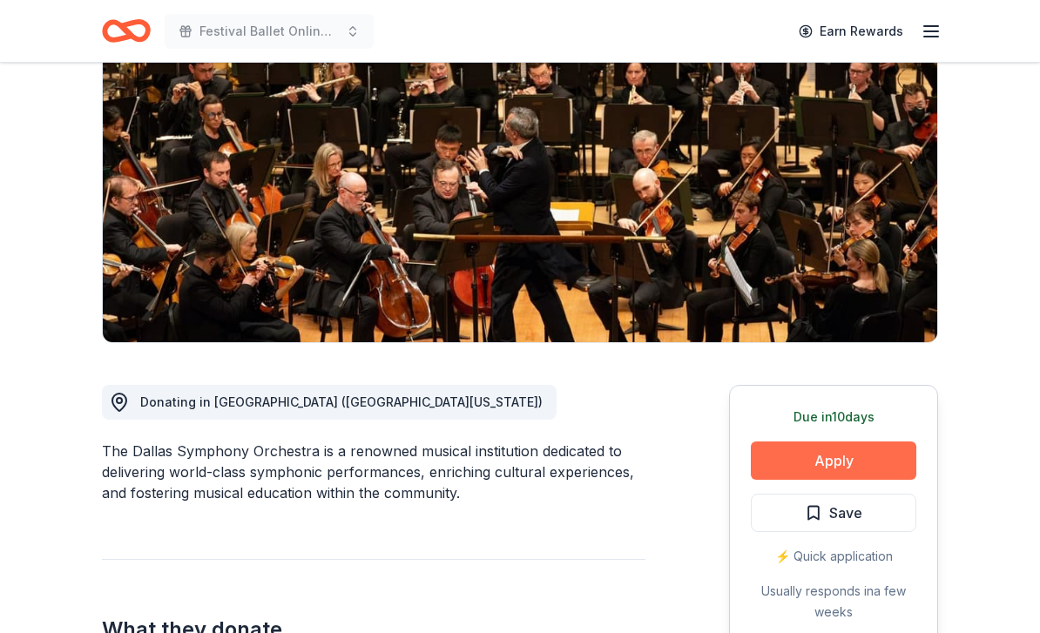
click at [859, 463] on button "Apply" at bounding box center [834, 462] width 166 height 38
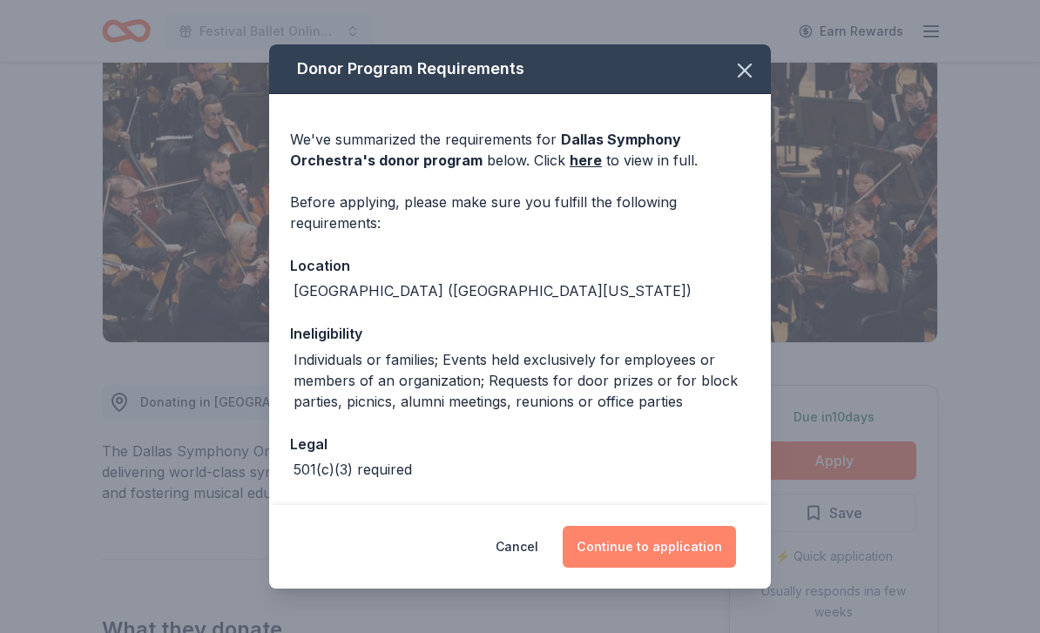
click at [707, 568] on button "Continue to application" at bounding box center [649, 547] width 173 height 42
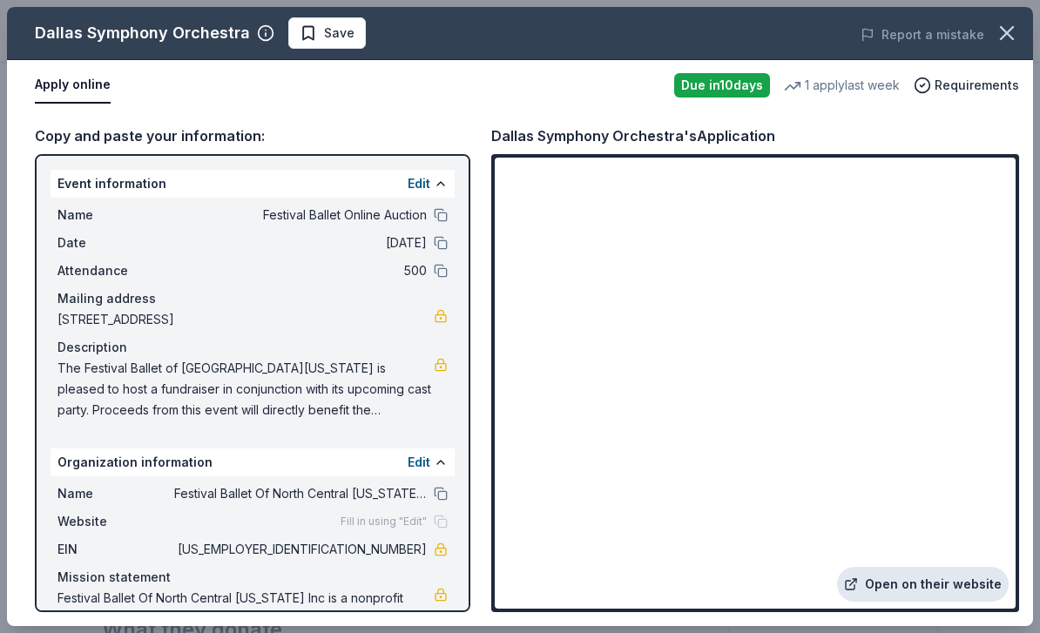
click at [975, 602] on link "Open on their website" at bounding box center [923, 584] width 172 height 35
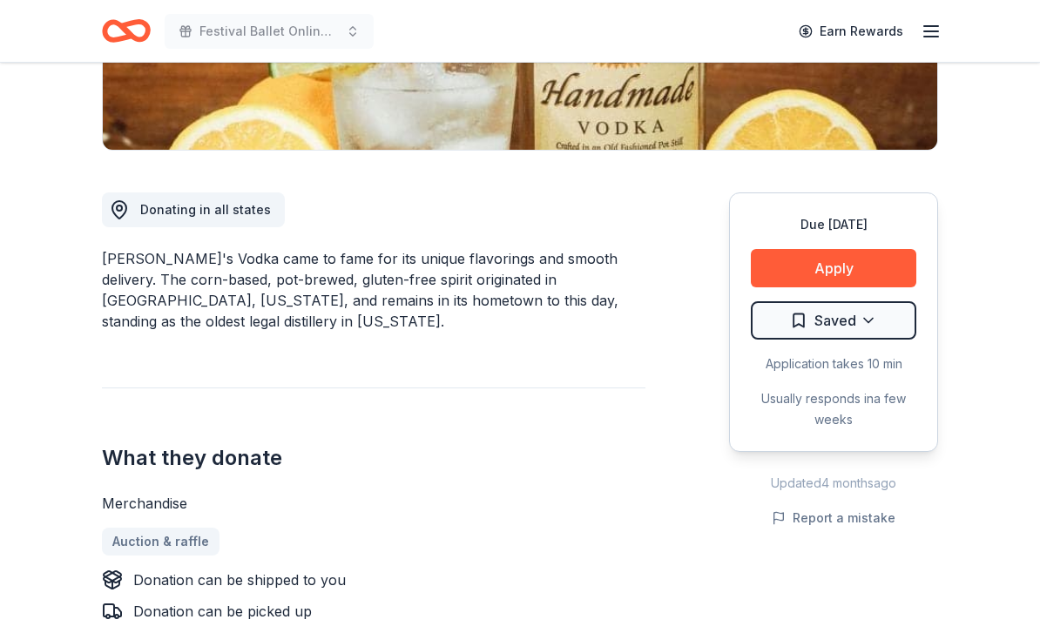
scroll to position [389, 0]
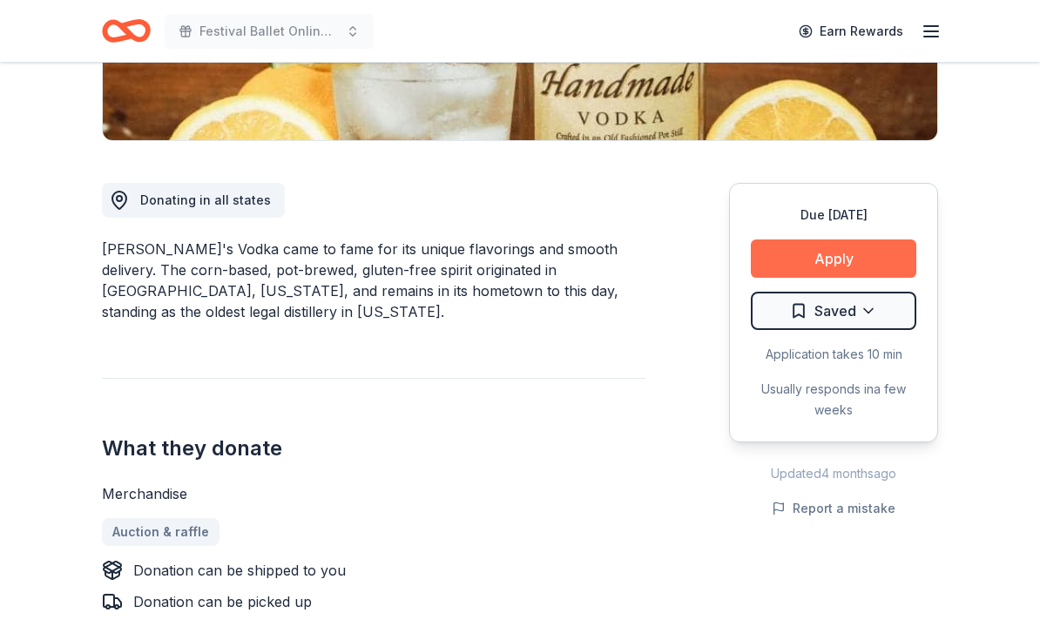
click at [893, 247] on button "Apply" at bounding box center [834, 259] width 166 height 38
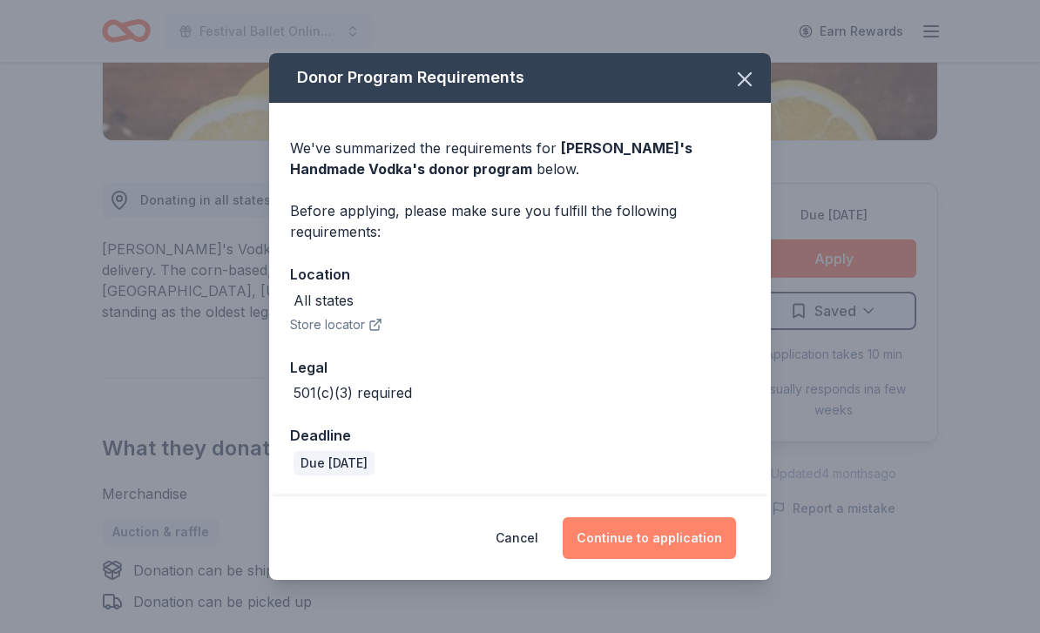
click at [694, 559] on button "Continue to application" at bounding box center [649, 539] width 173 height 42
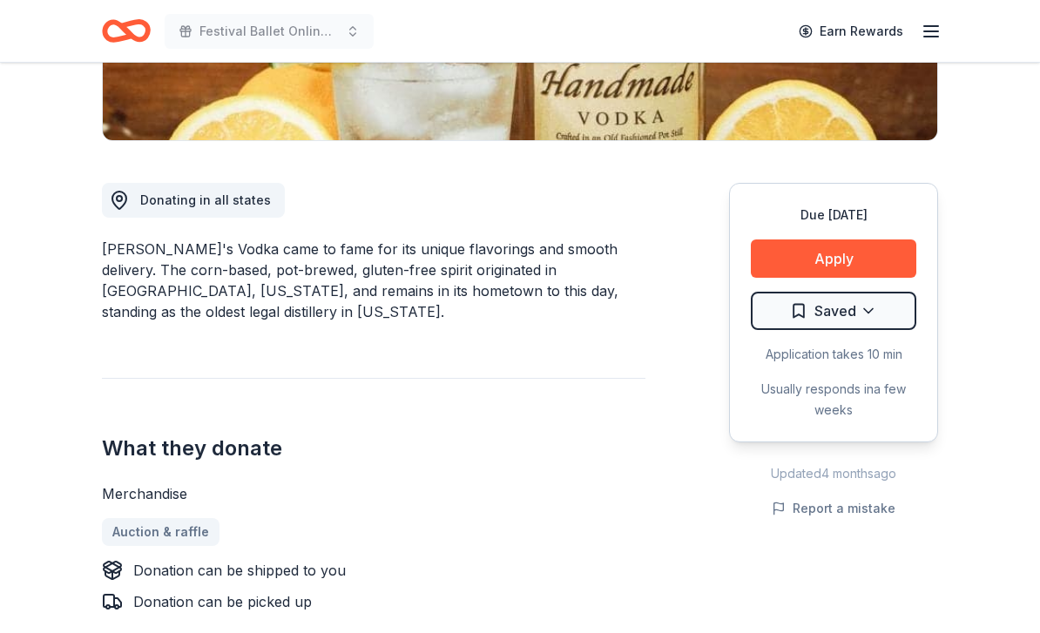
click at [890, 396] on div "Usually responds in a few weeks" at bounding box center [834, 400] width 166 height 42
click at [866, 261] on button "Apply" at bounding box center [834, 259] width 166 height 38
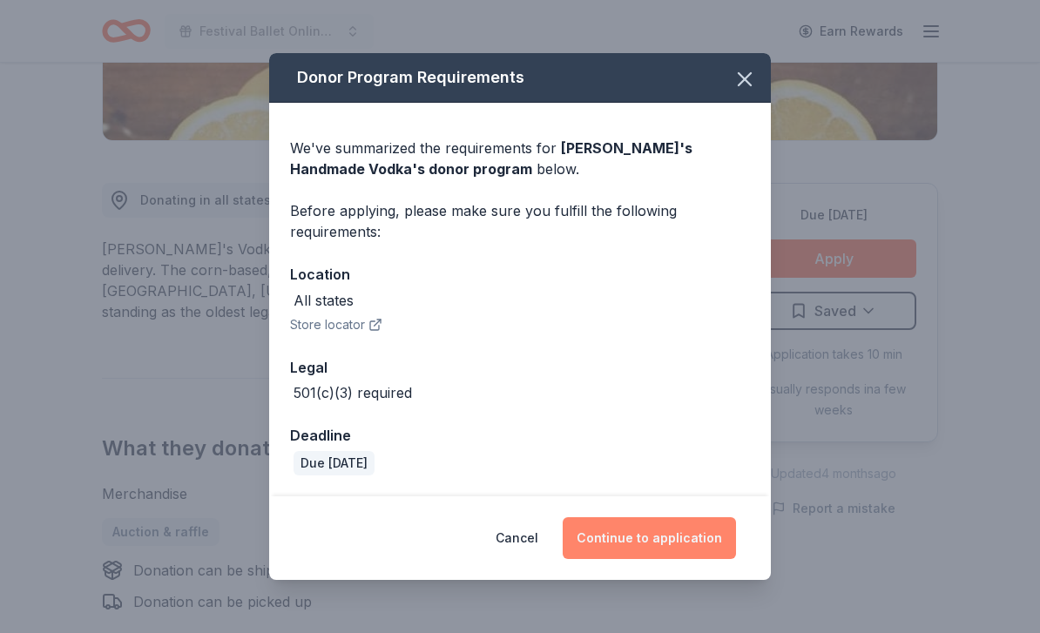
click at [673, 559] on button "Continue to application" at bounding box center [649, 539] width 173 height 42
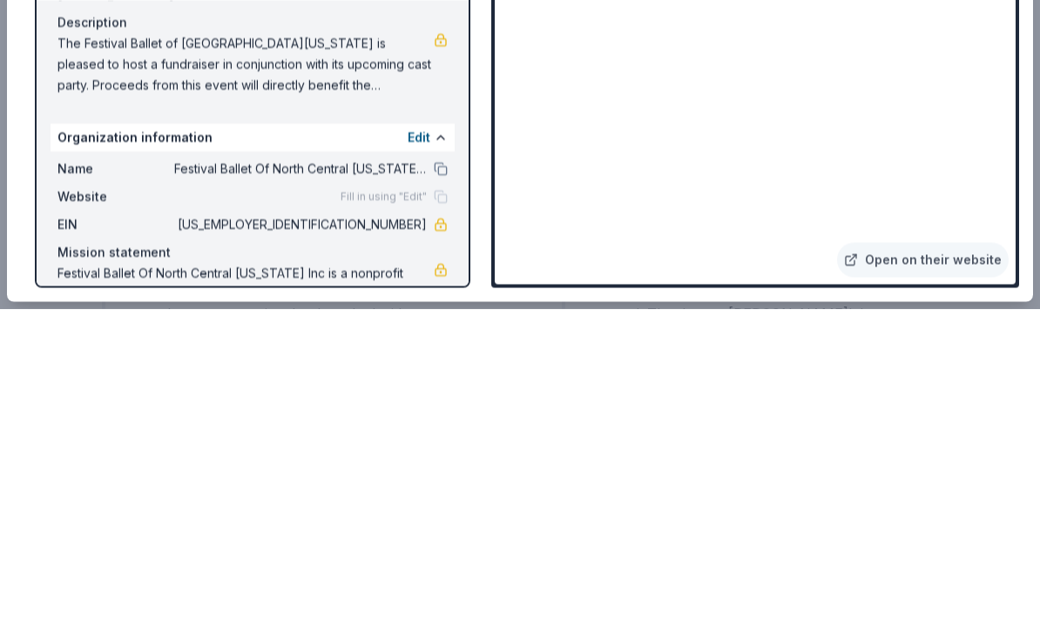
scroll to position [1721, 0]
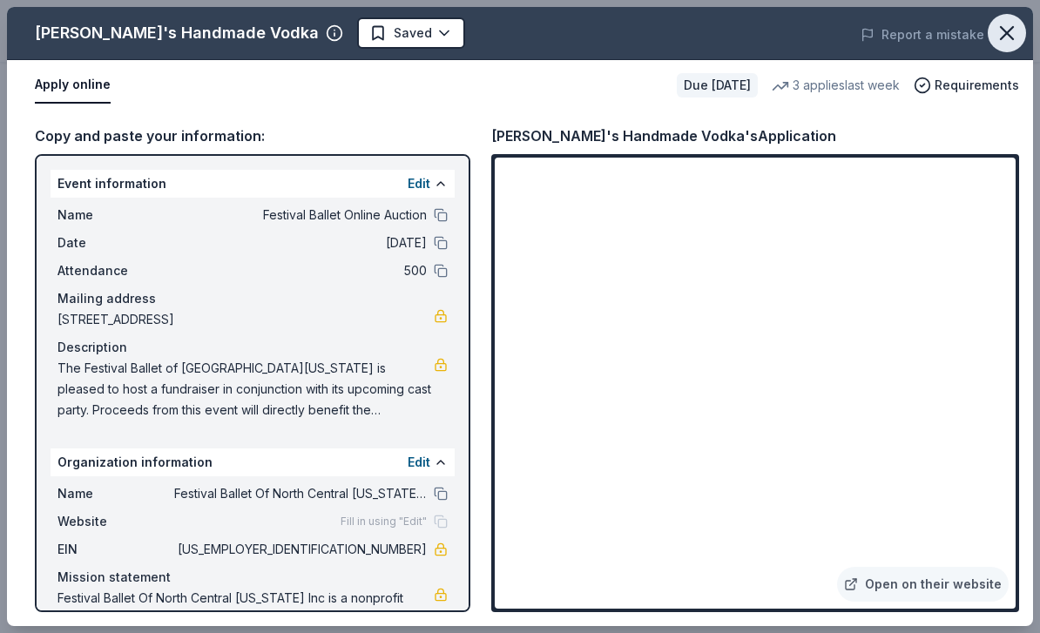
click at [1009, 31] on icon "button" at bounding box center [1007, 33] width 12 height 12
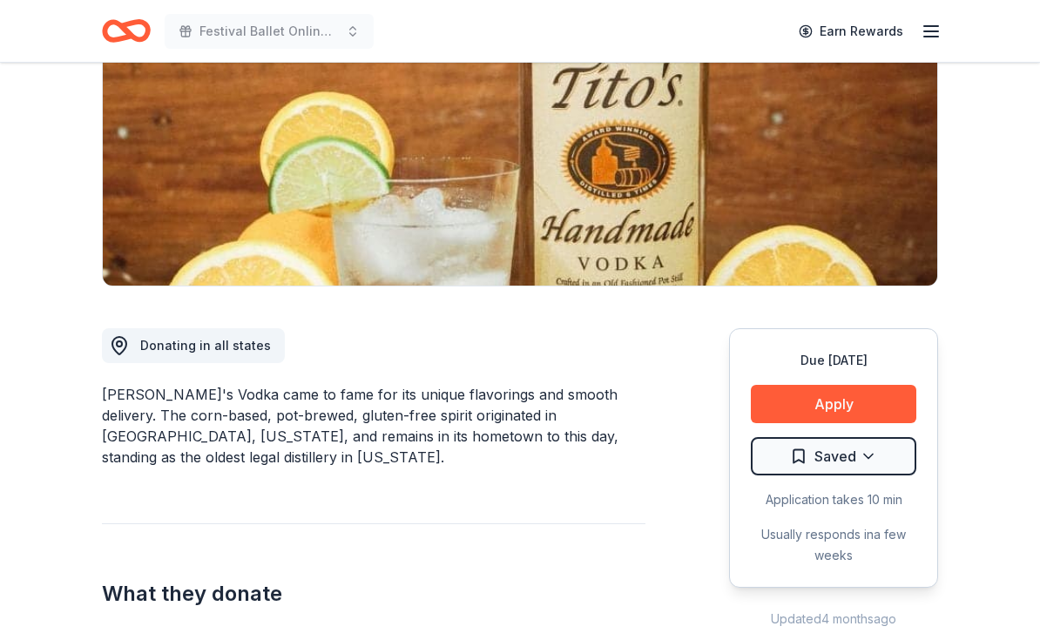
scroll to position [0, 0]
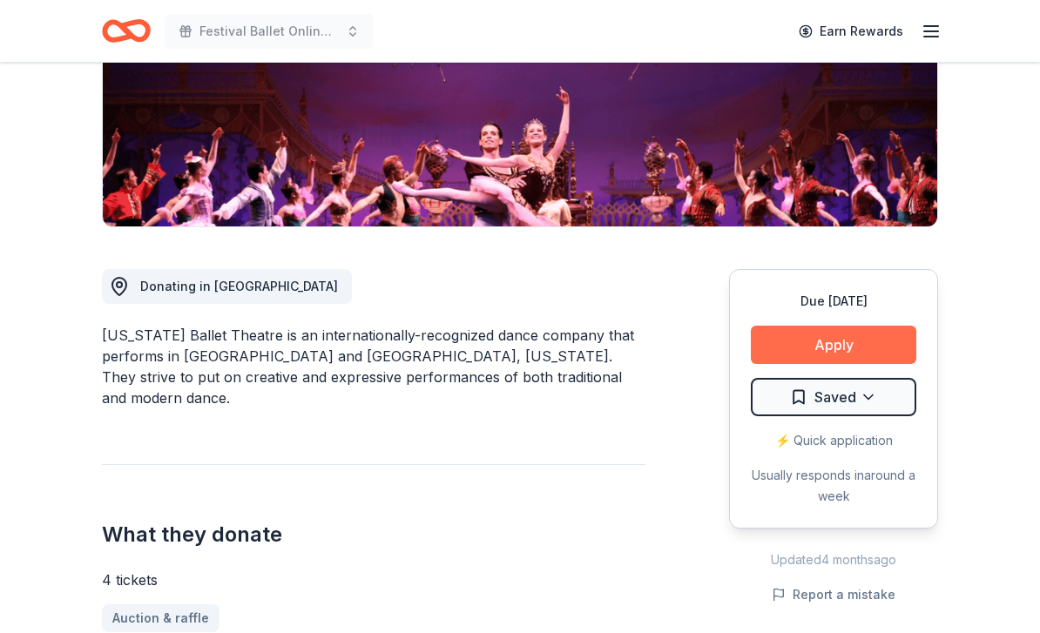
click at [879, 342] on button "Apply" at bounding box center [834, 346] width 166 height 38
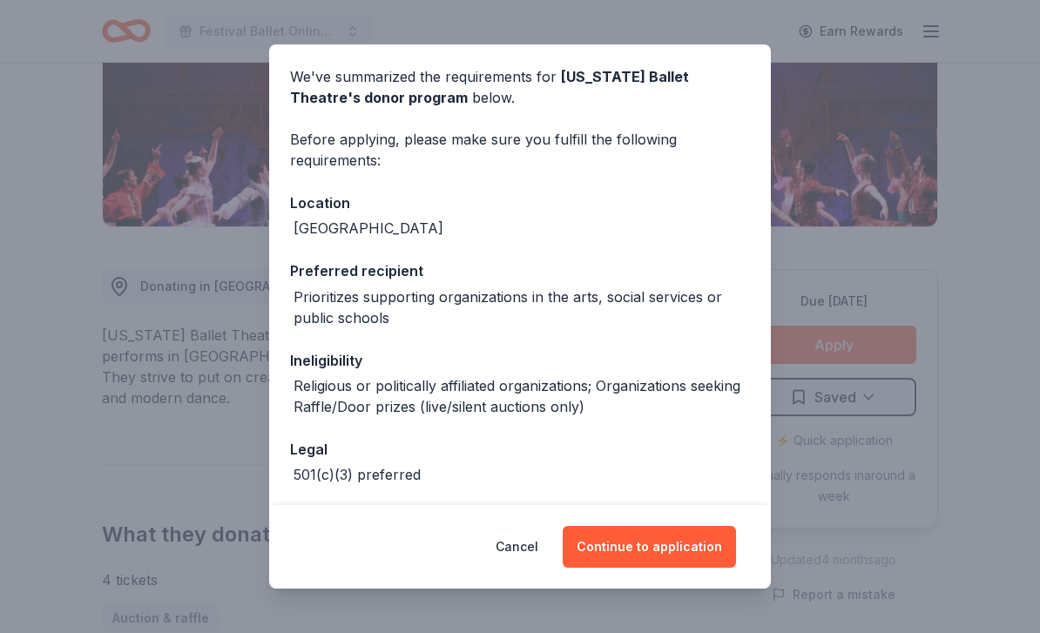
scroll to position [61, 0]
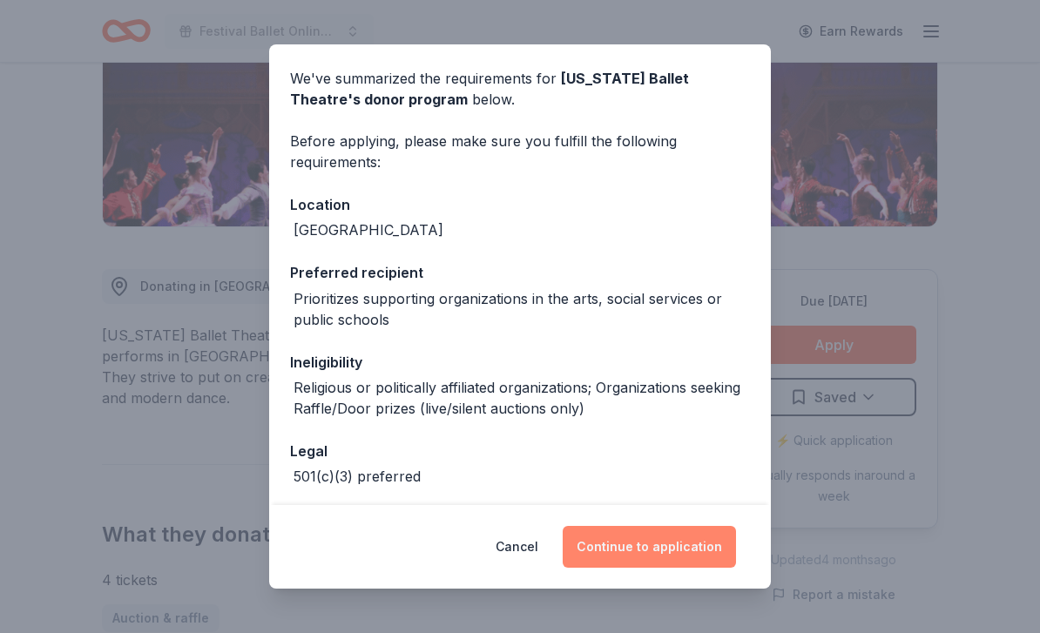
click at [694, 568] on button "Continue to application" at bounding box center [649, 547] width 173 height 42
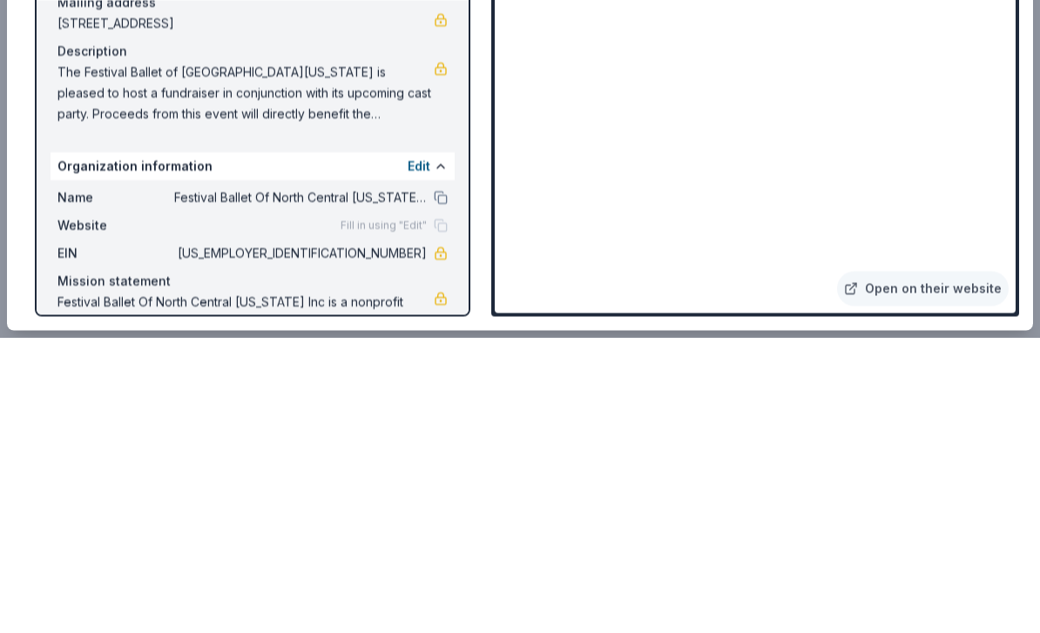
scroll to position [1538, 0]
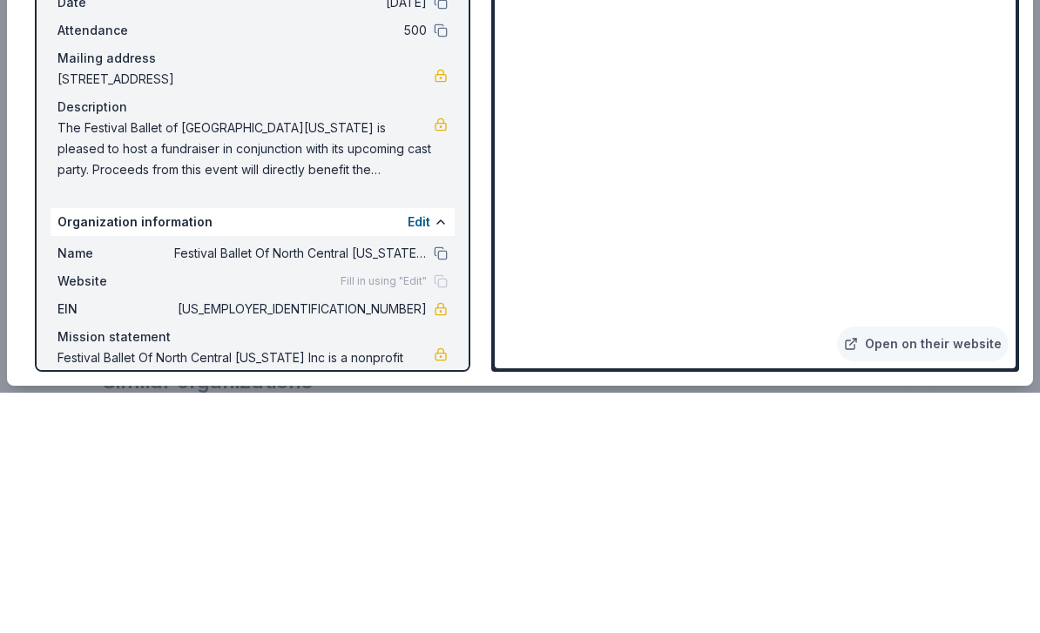
click at [293, 358] on span "The Festival Ballet of [GEOGRAPHIC_DATA][US_STATE] is pleased to host a fundrai…" at bounding box center [246, 389] width 376 height 63
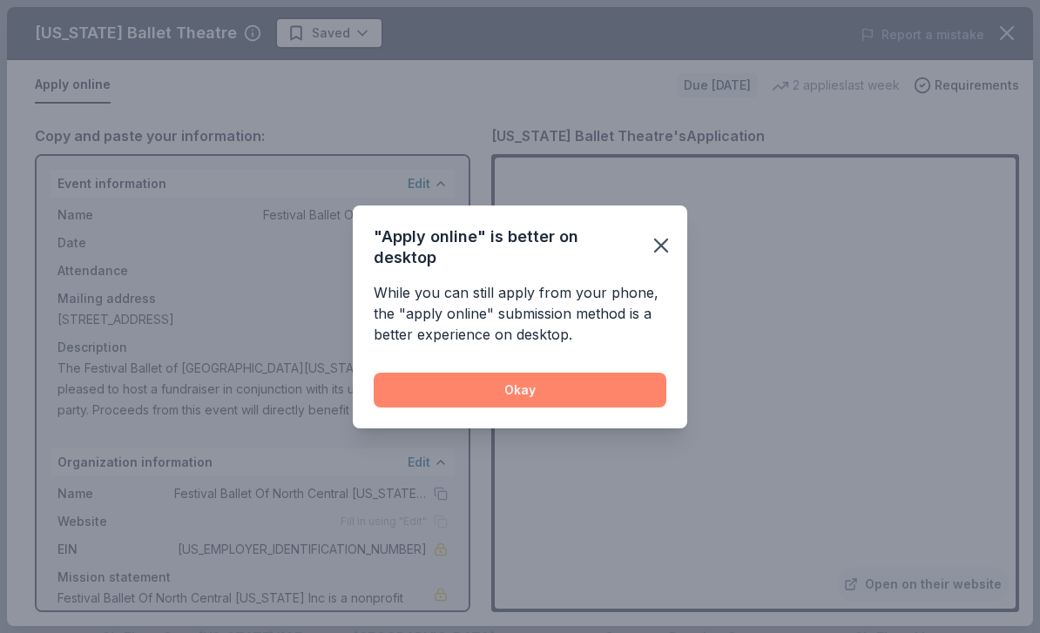
click at [606, 408] on button "Okay" at bounding box center [520, 390] width 293 height 35
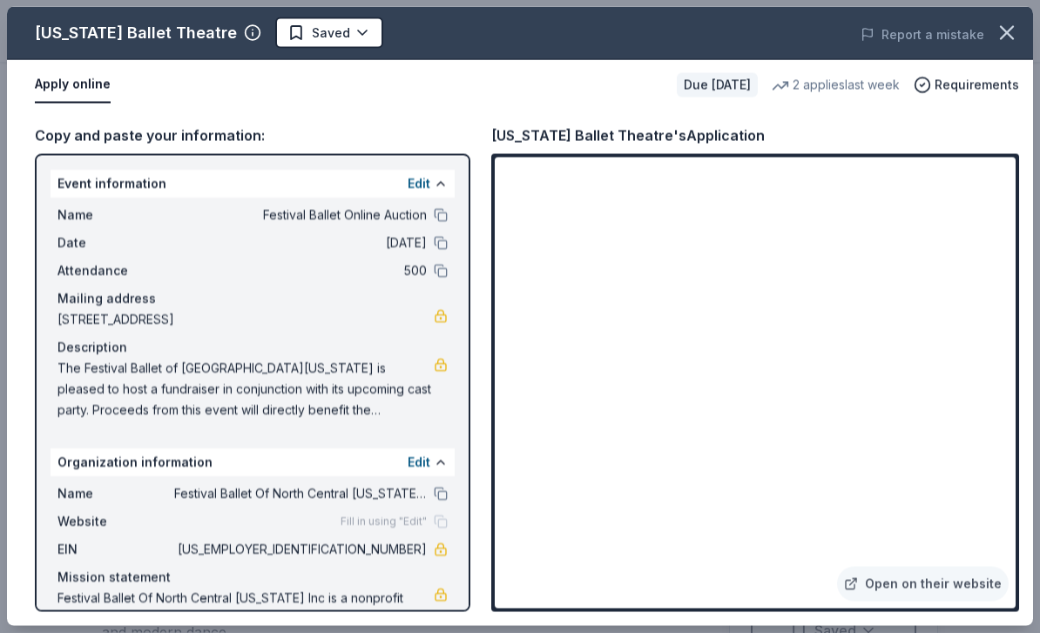
scroll to position [19, 0]
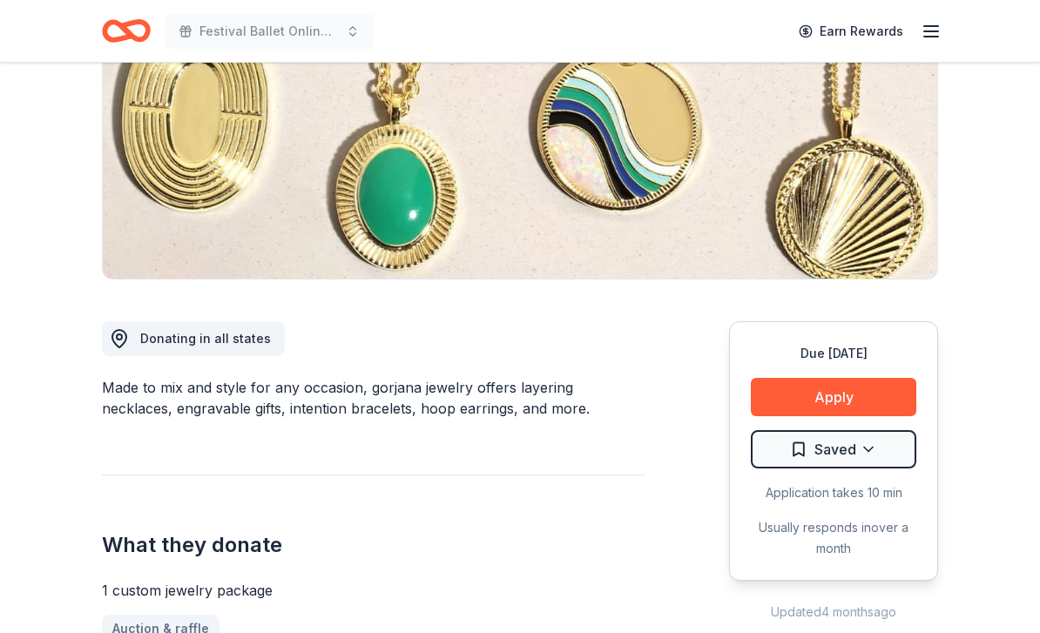
scroll to position [248, 0]
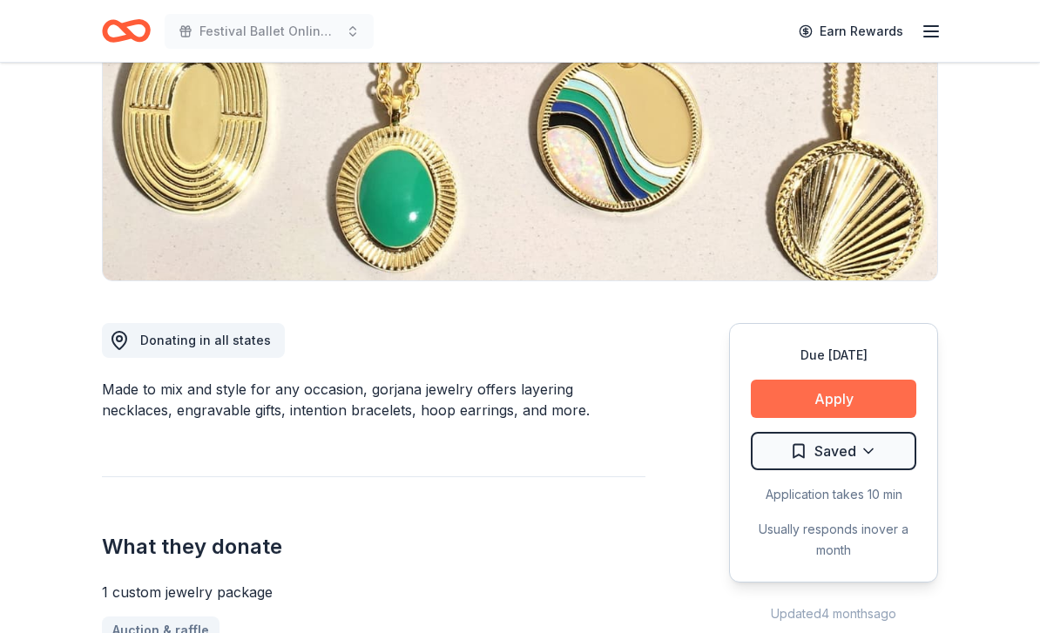
click at [889, 410] on button "Apply" at bounding box center [834, 399] width 166 height 38
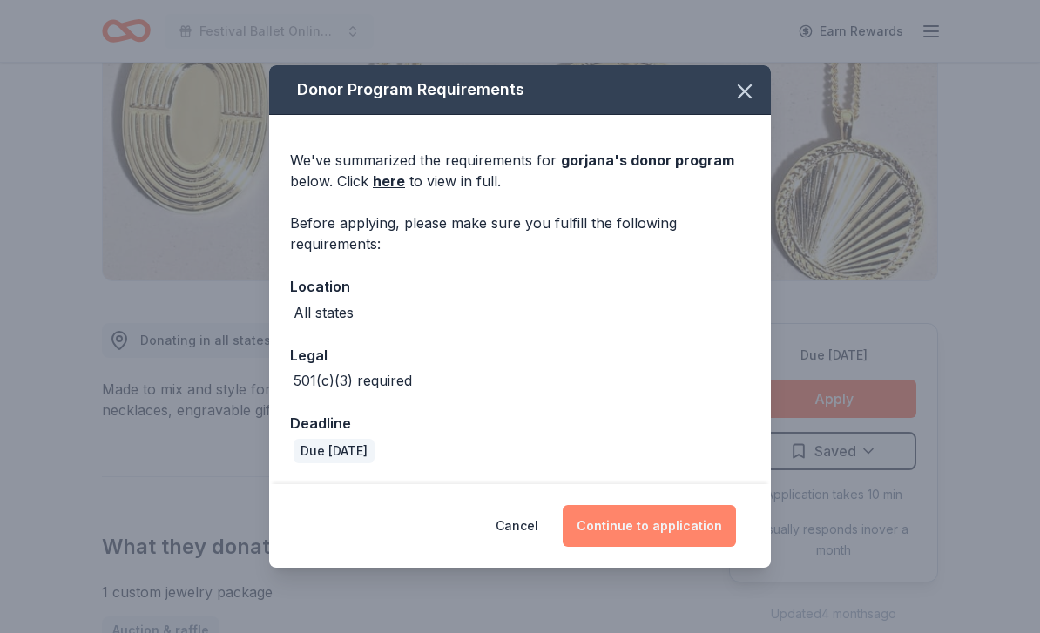
click at [707, 547] on button "Continue to application" at bounding box center [649, 526] width 173 height 42
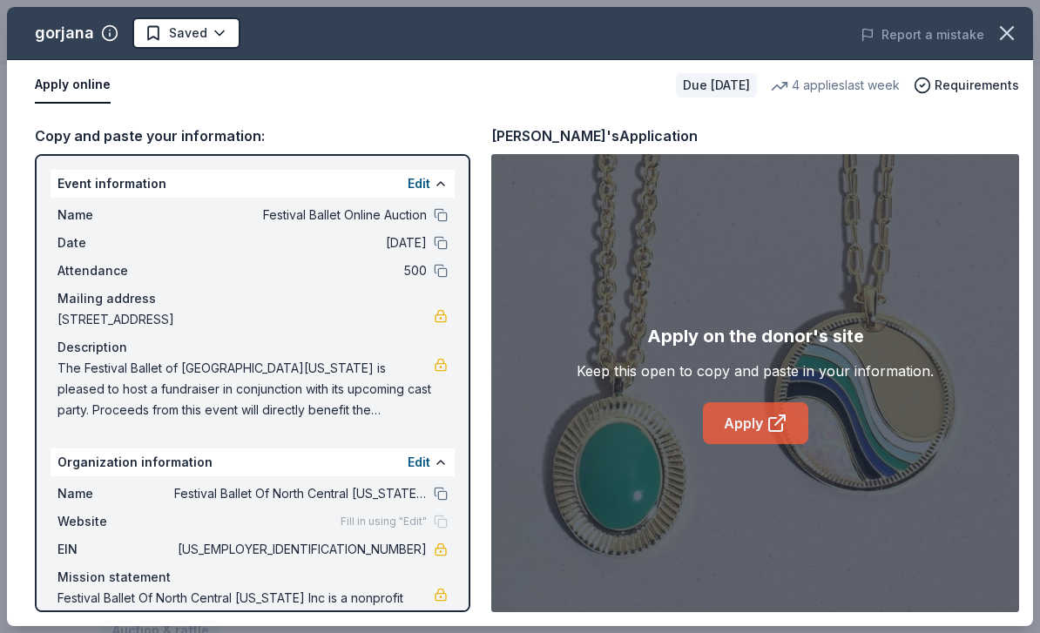
click at [765, 444] on link "Apply" at bounding box center [755, 424] width 105 height 42
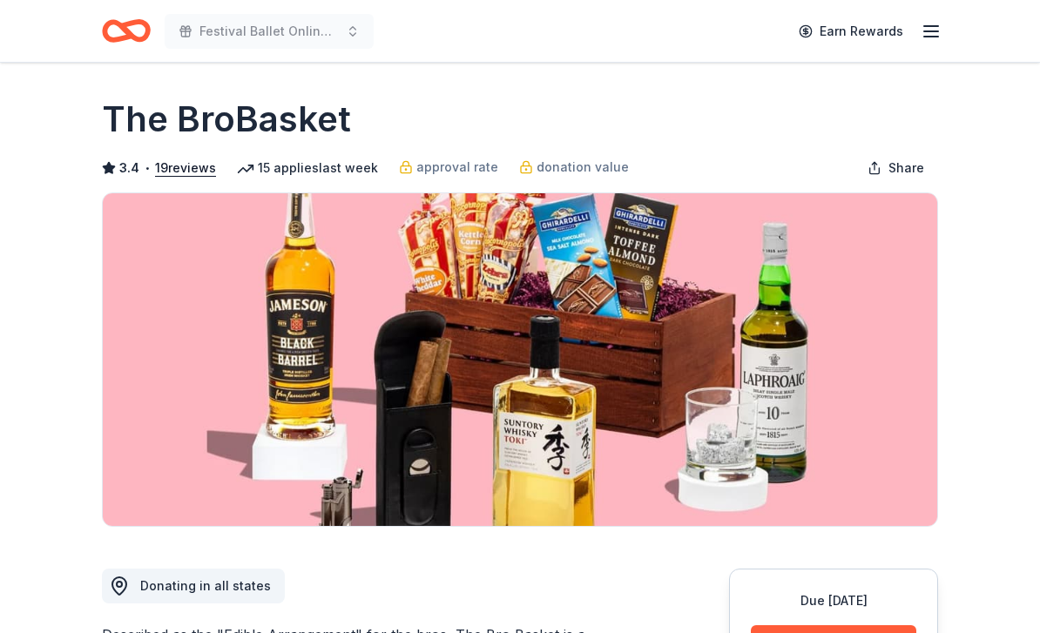
scroll to position [139, 0]
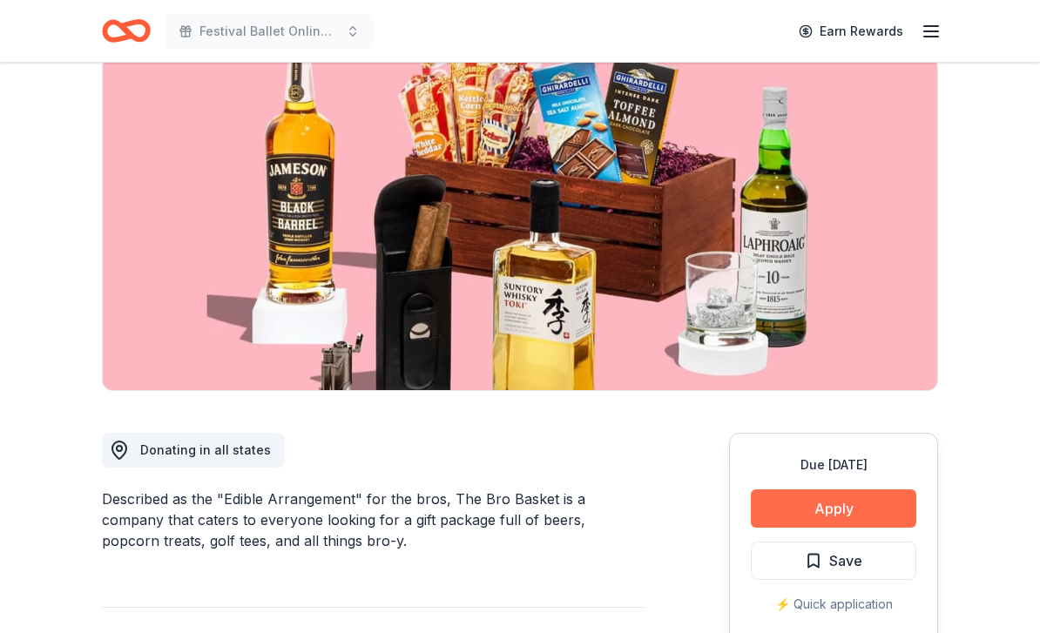
click at [855, 511] on button "Apply" at bounding box center [834, 509] width 166 height 38
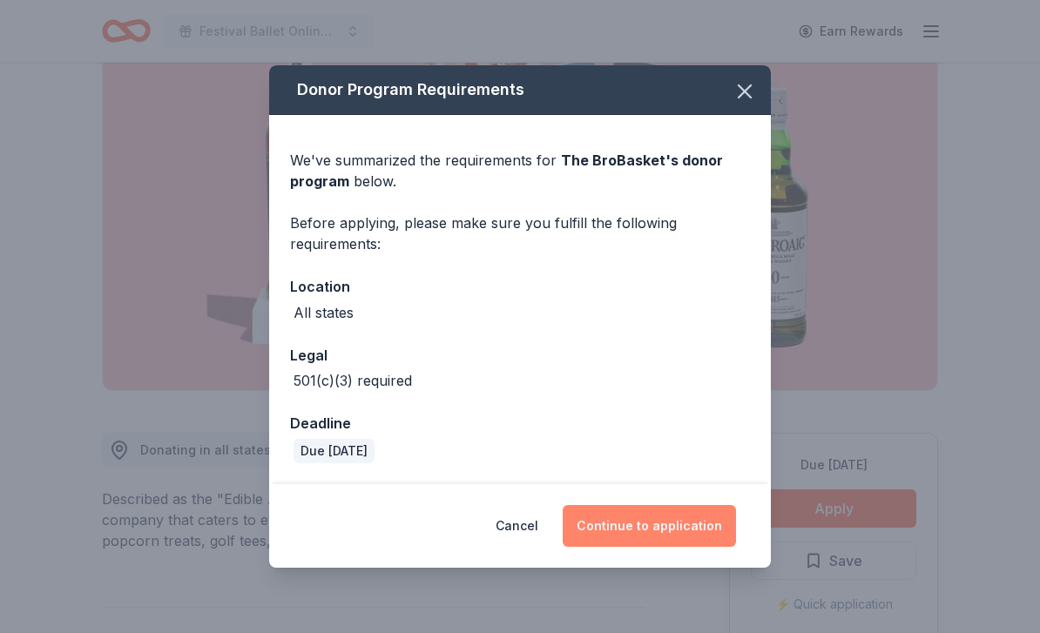
click at [688, 547] on button "Continue to application" at bounding box center [649, 526] width 173 height 42
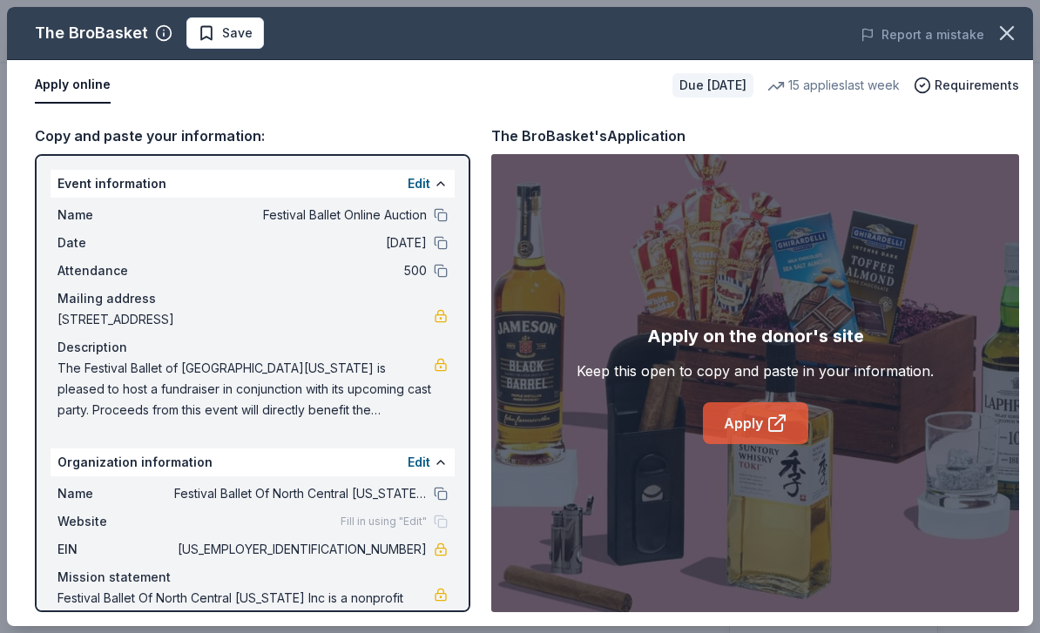
click at [757, 444] on link "Apply" at bounding box center [755, 424] width 105 height 42
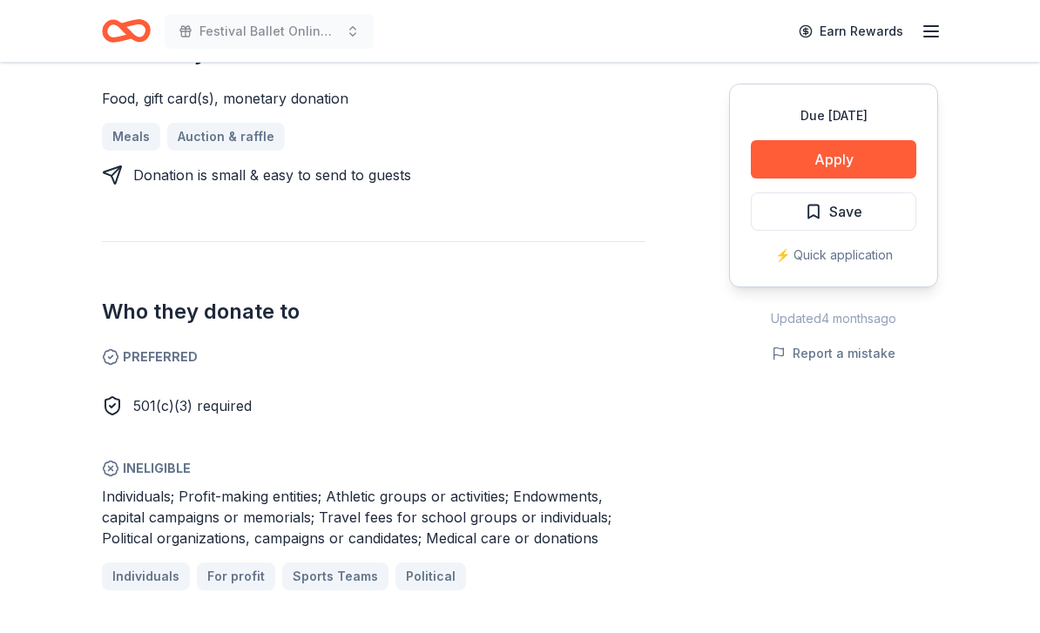
scroll to position [767, 0]
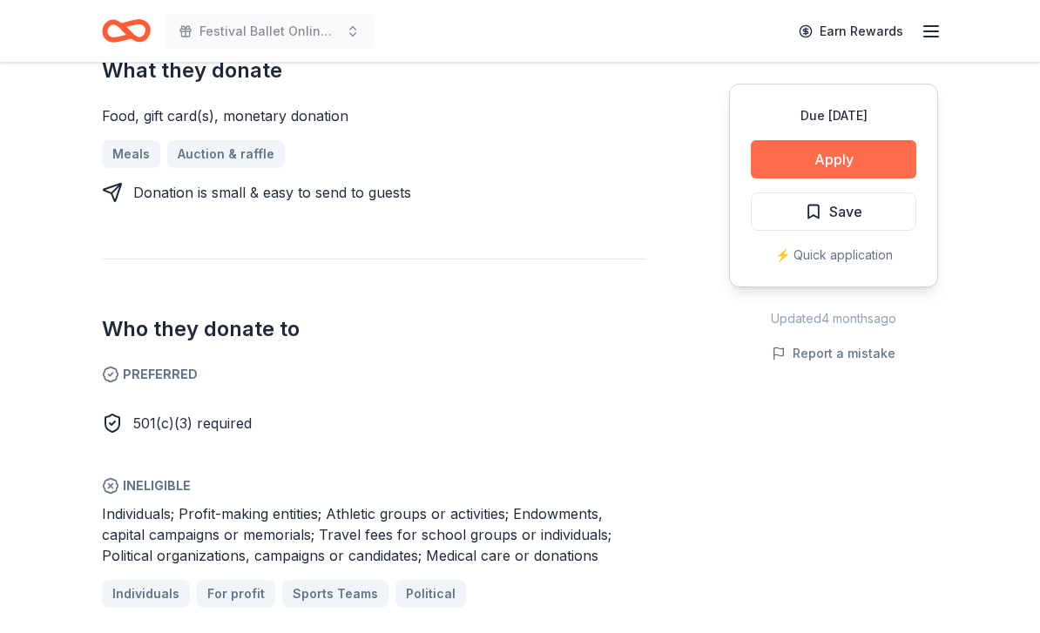
click at [877, 147] on button "Apply" at bounding box center [834, 159] width 166 height 38
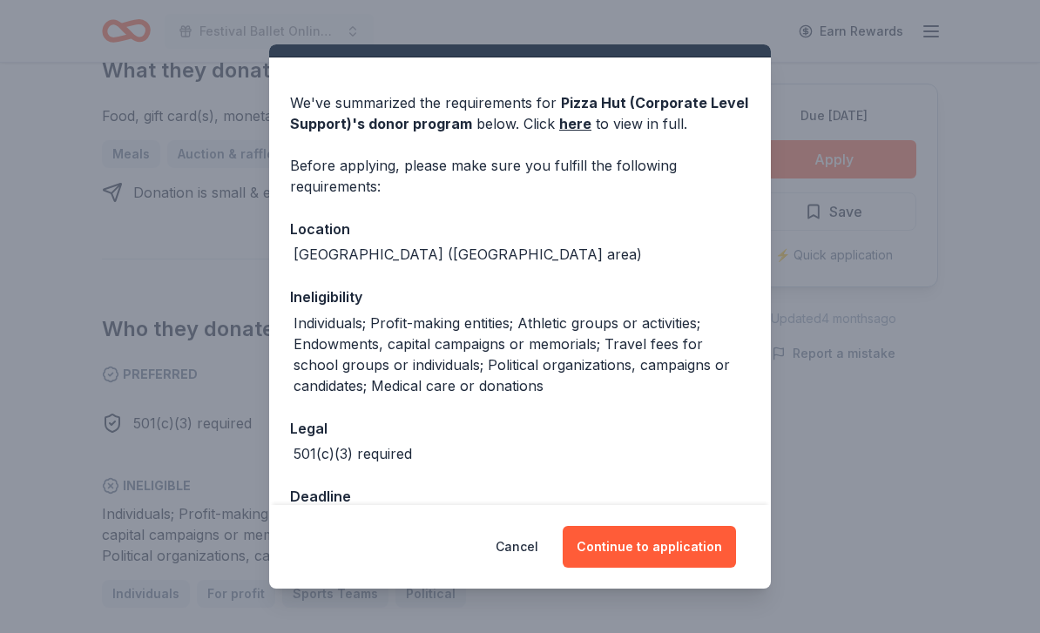
scroll to position [36, 0]
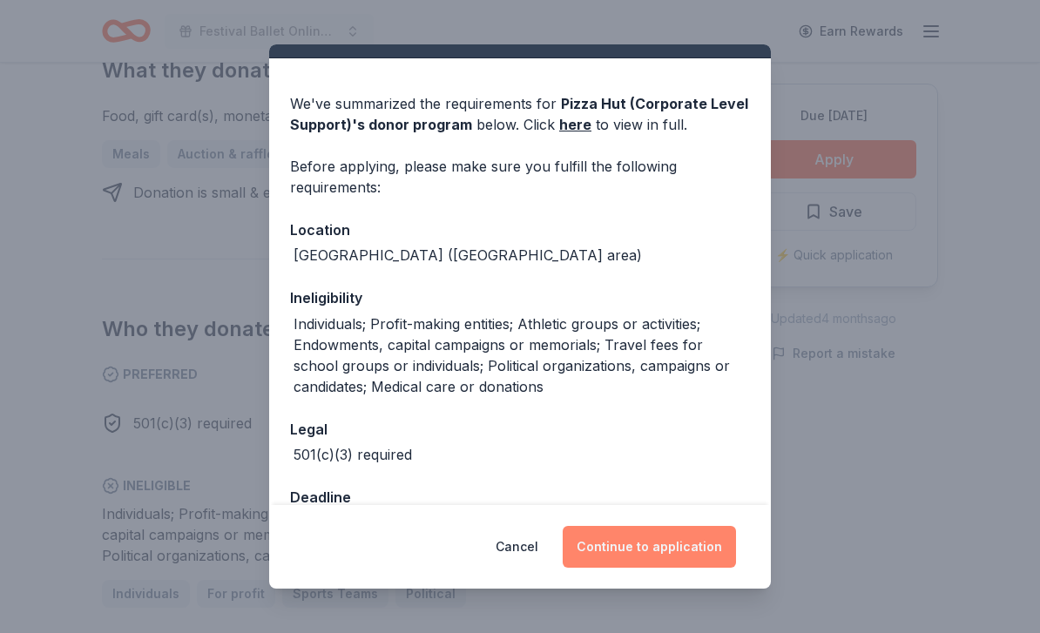
click at [699, 568] on button "Continue to application" at bounding box center [649, 547] width 173 height 42
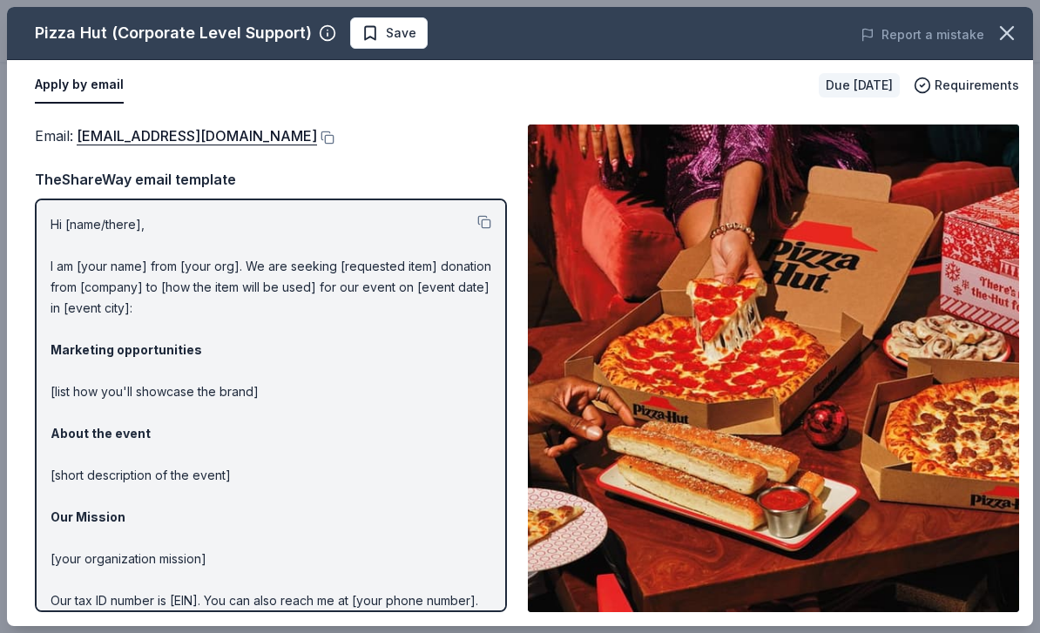
click at [880, 467] on img at bounding box center [773, 369] width 491 height 488
click at [903, 523] on img at bounding box center [773, 369] width 491 height 488
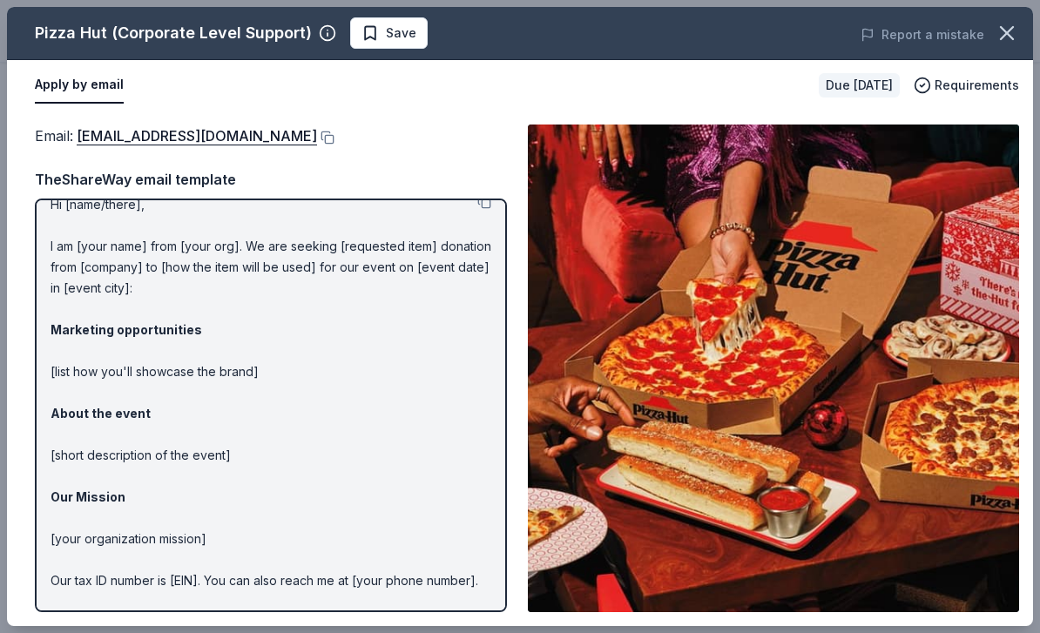
scroll to position [19, 0]
click at [1014, 37] on icon "button" at bounding box center [1007, 33] width 24 height 24
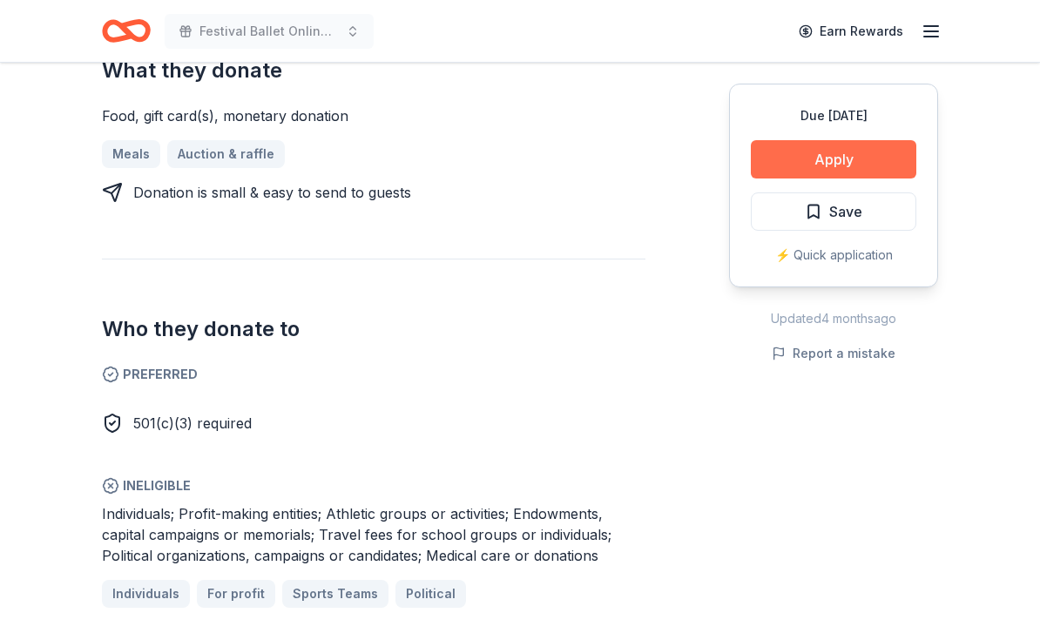
click at [885, 163] on button "Apply" at bounding box center [834, 159] width 166 height 38
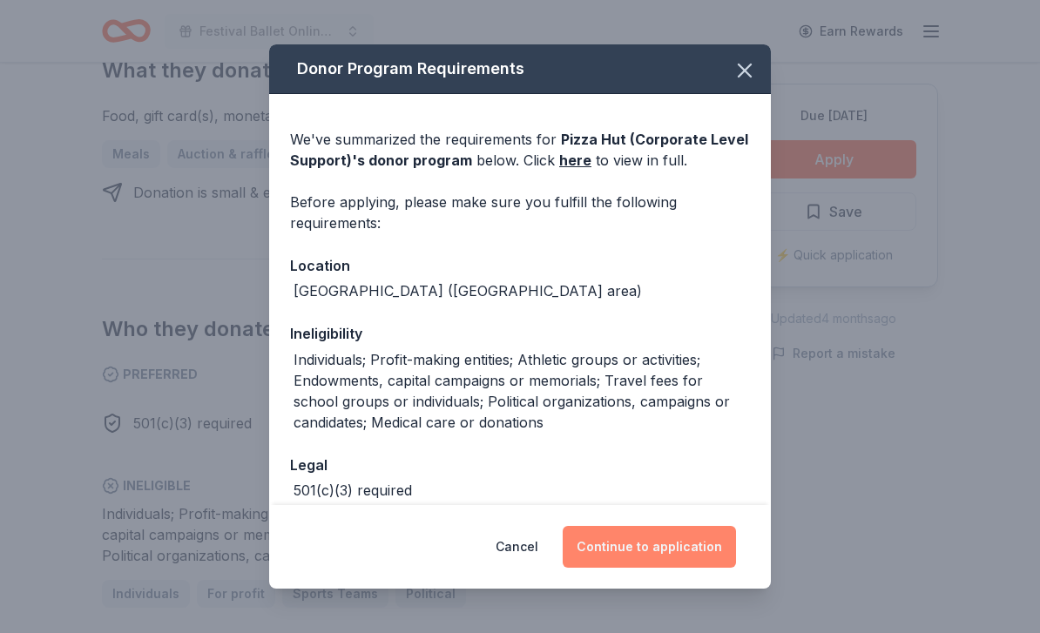
click at [702, 568] on button "Continue to application" at bounding box center [649, 547] width 173 height 42
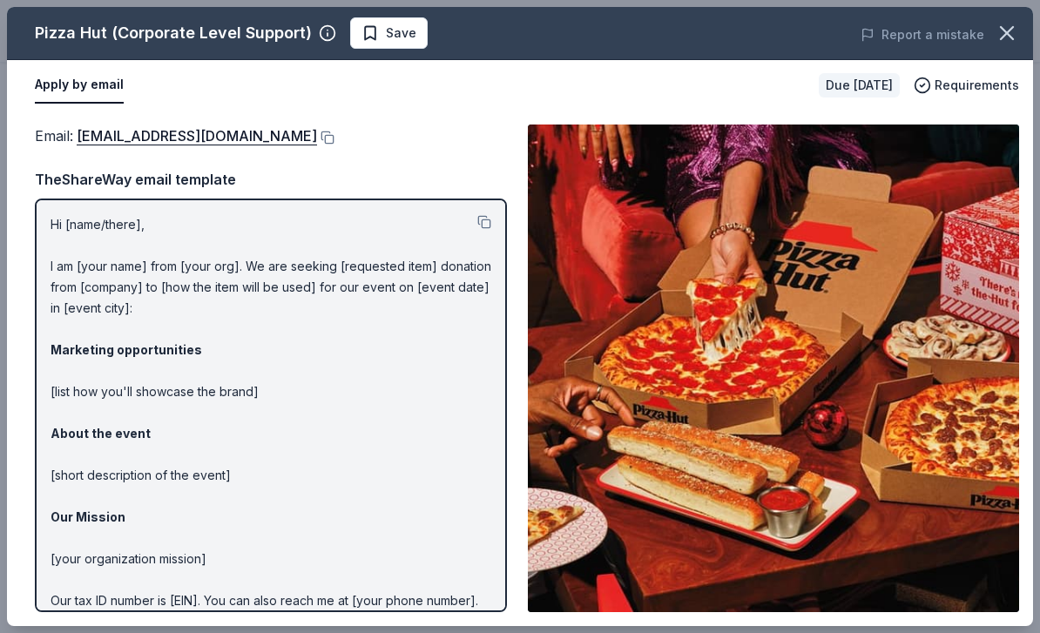
click at [897, 582] on img at bounding box center [773, 369] width 491 height 488
click at [899, 613] on img at bounding box center [773, 369] width 491 height 488
click at [1008, 38] on icon "button" at bounding box center [1007, 33] width 24 height 24
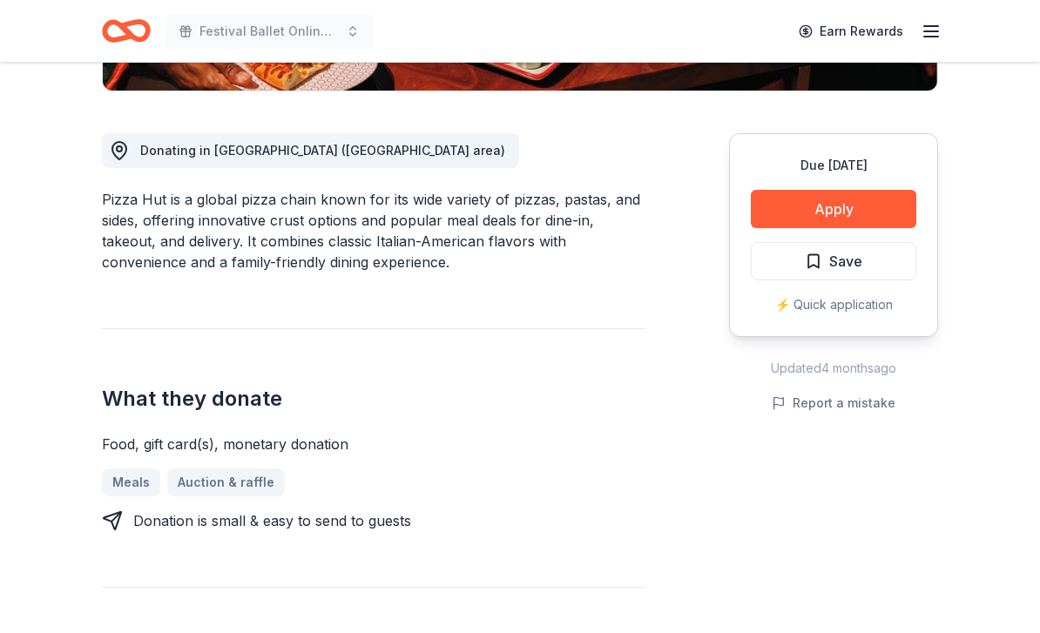
scroll to position [0, 0]
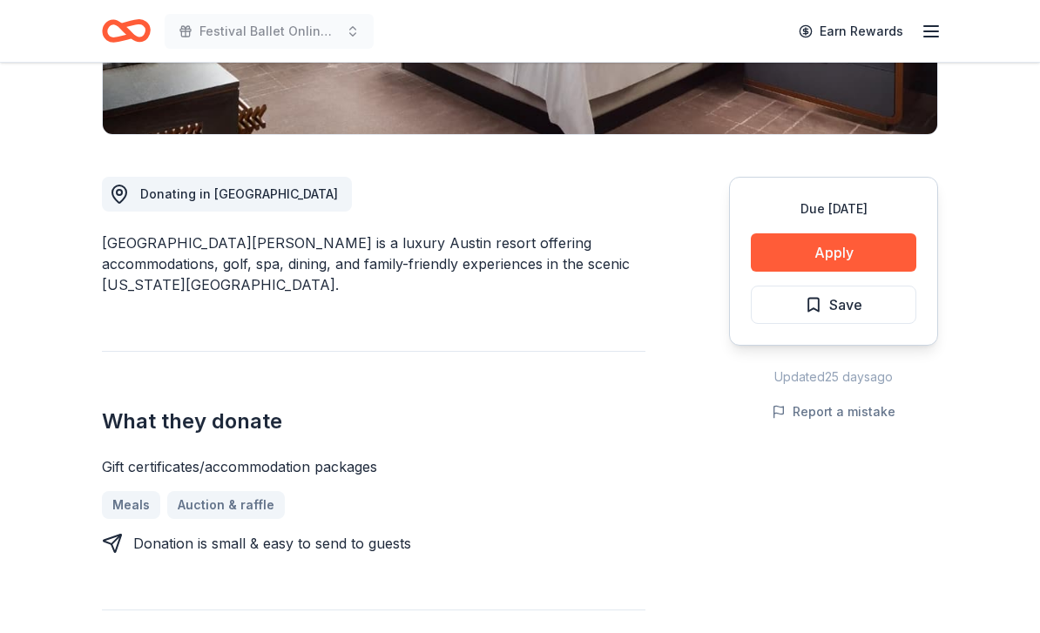
scroll to position [396, 0]
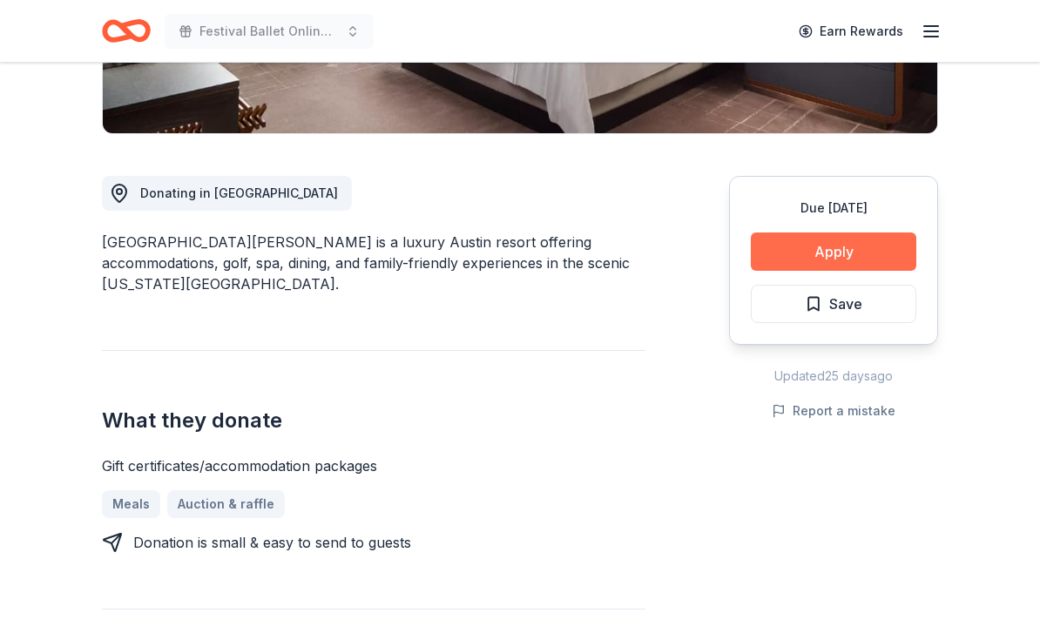
click at [889, 248] on button "Apply" at bounding box center [834, 252] width 166 height 38
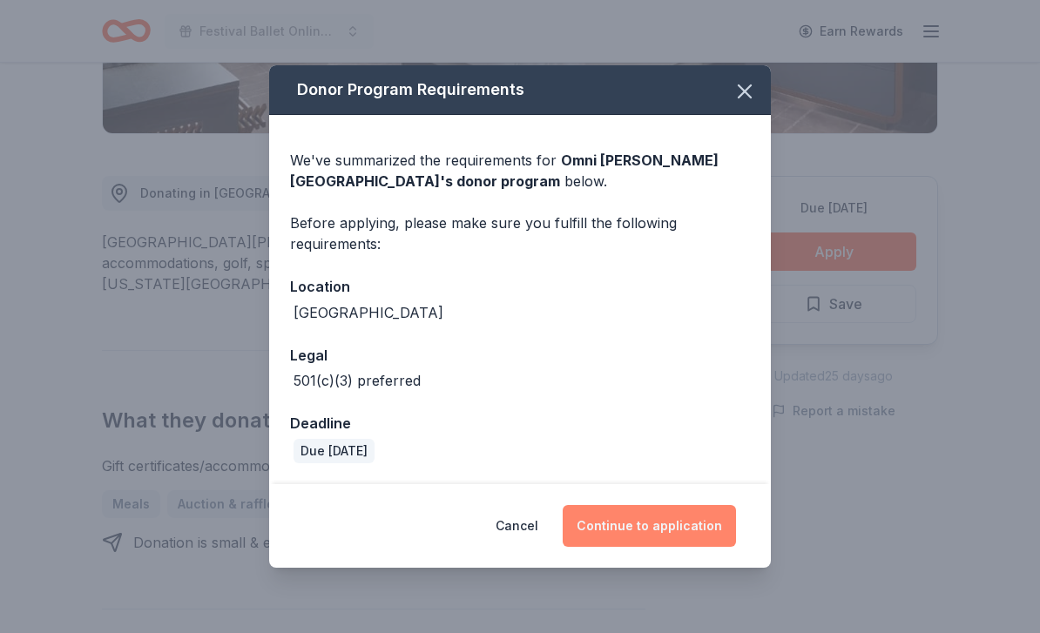
click at [697, 530] on button "Continue to application" at bounding box center [649, 526] width 173 height 42
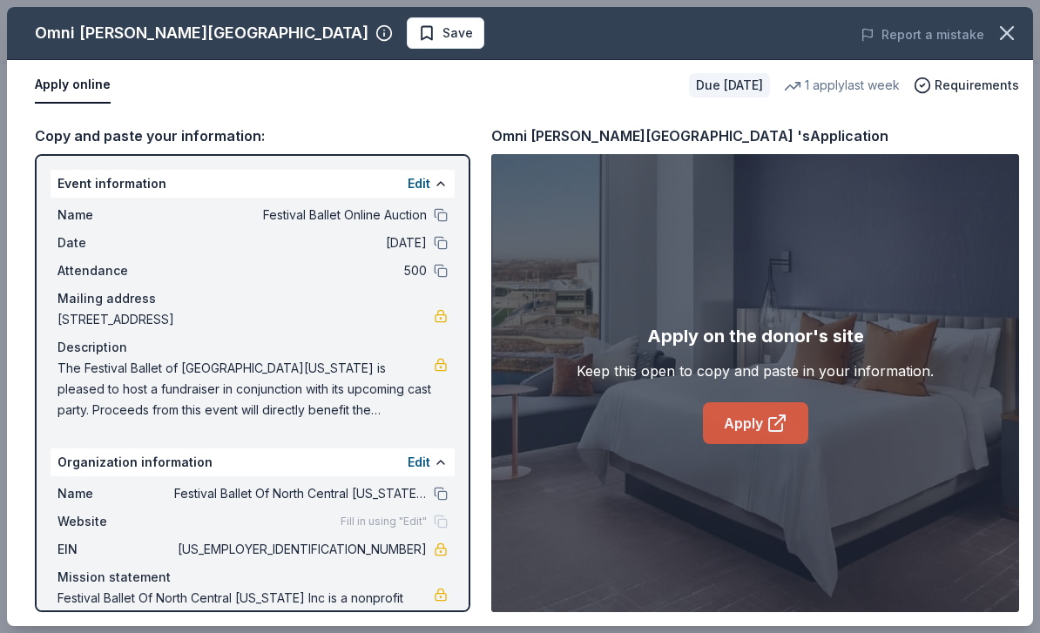
click at [777, 427] on icon at bounding box center [777, 423] width 21 height 21
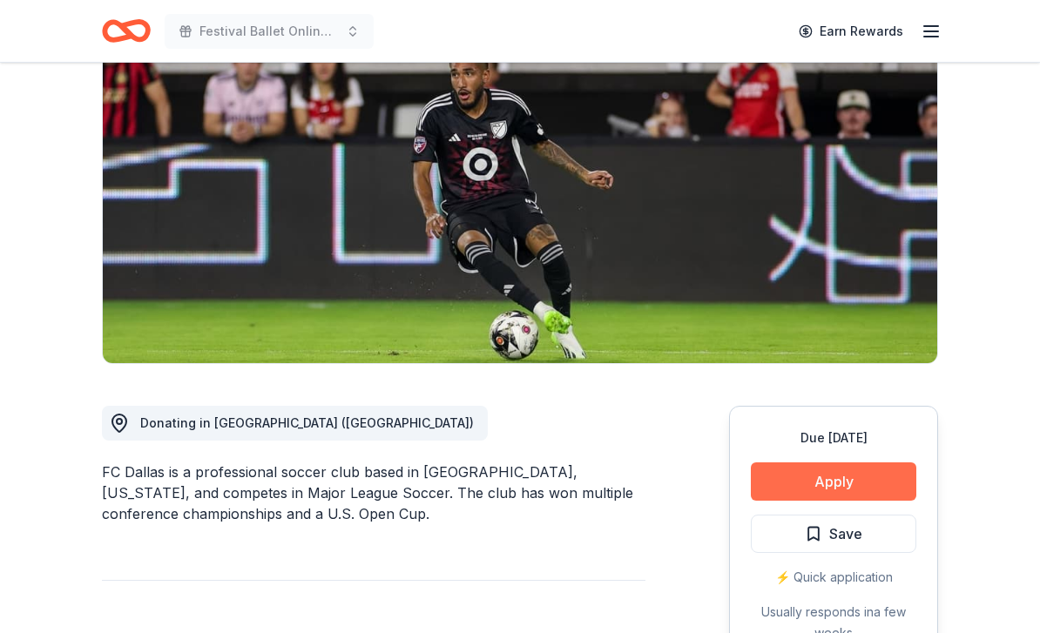
click at [878, 482] on button "Apply" at bounding box center [834, 483] width 166 height 38
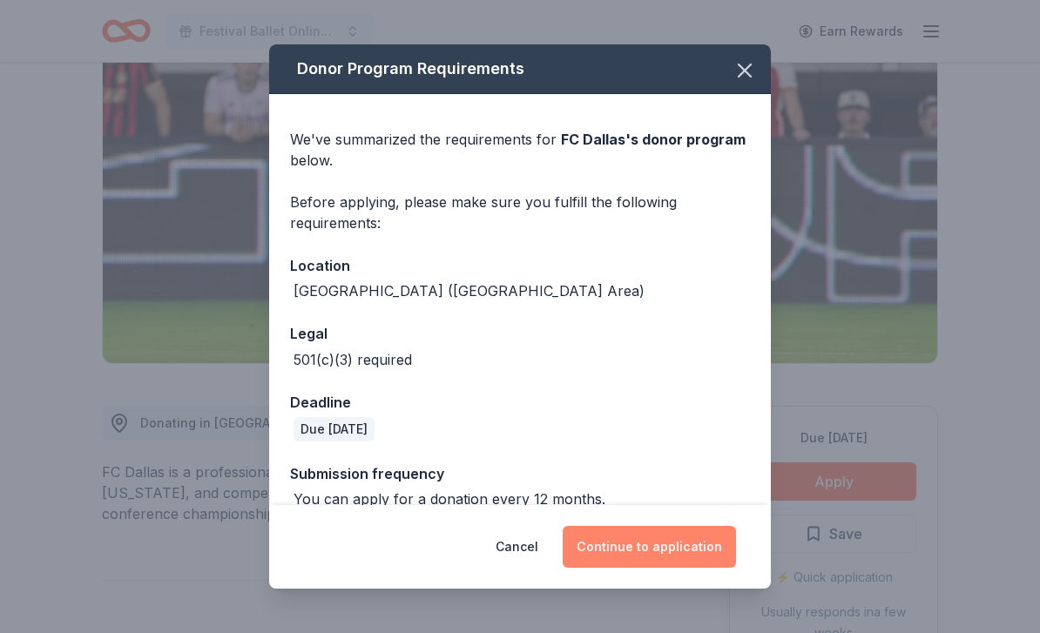
click at [700, 568] on button "Continue to application" at bounding box center [649, 547] width 173 height 42
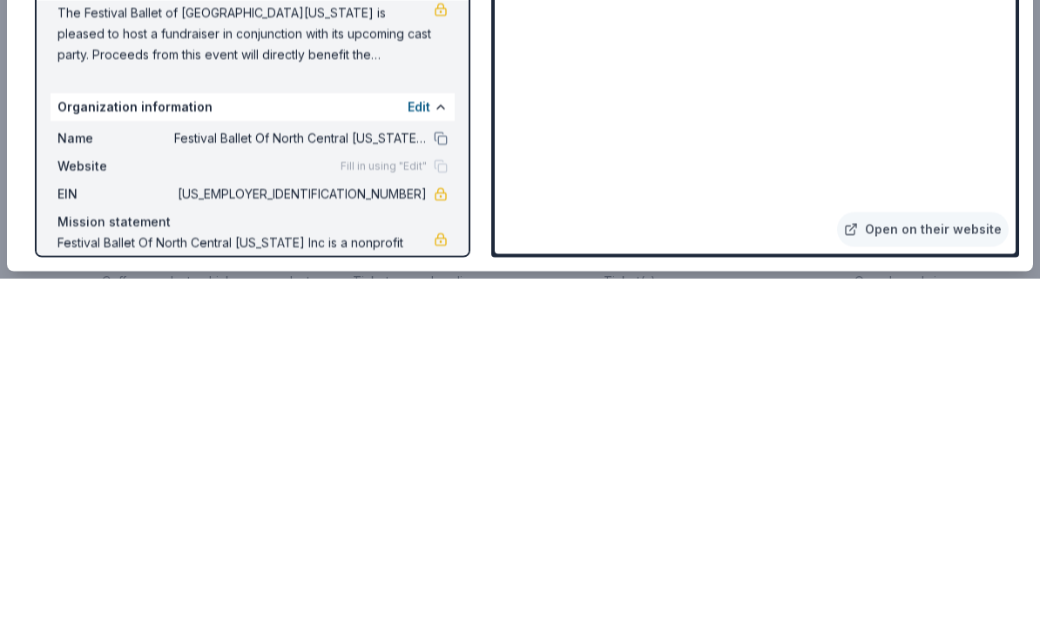
scroll to position [1892, 0]
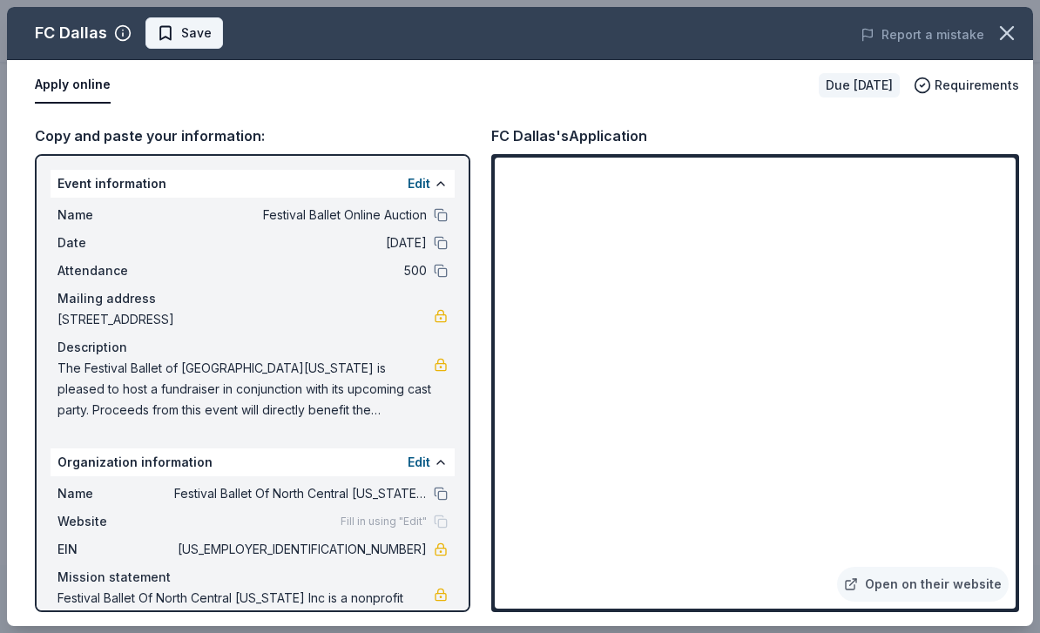
click at [186, 45] on button "Save" at bounding box center [185, 32] width 78 height 31
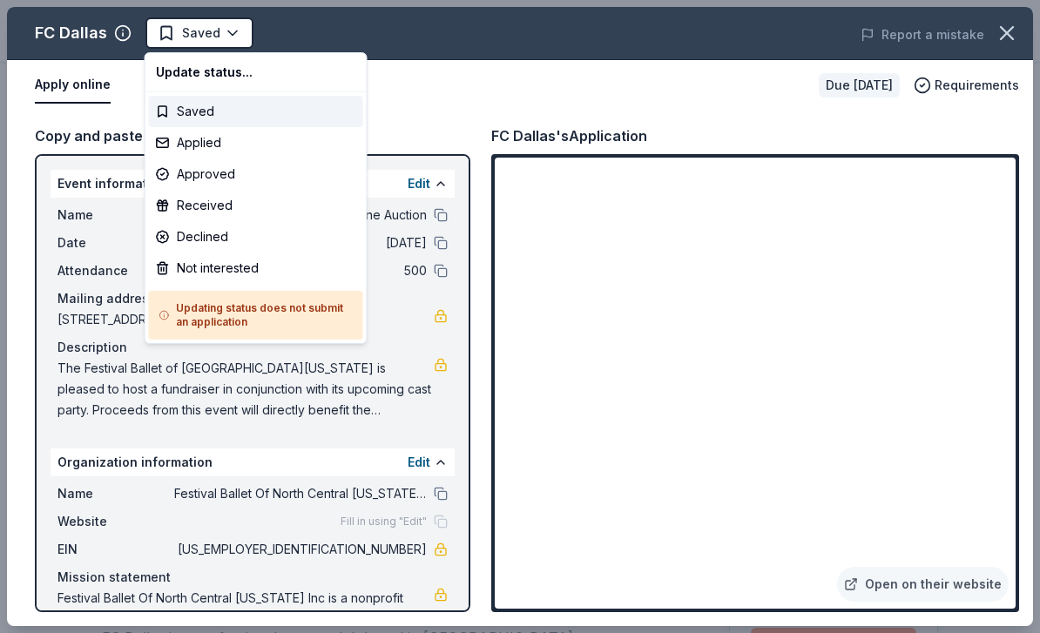
scroll to position [0, 0]
click at [208, 145] on div "Applied" at bounding box center [256, 142] width 214 height 31
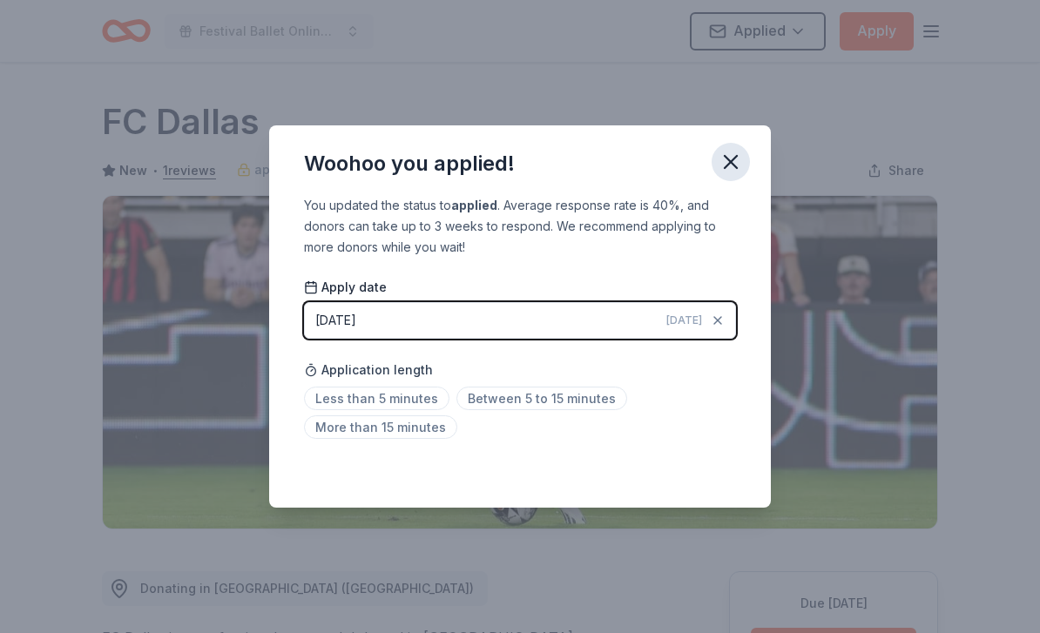
click at [739, 161] on icon "button" at bounding box center [731, 162] width 24 height 24
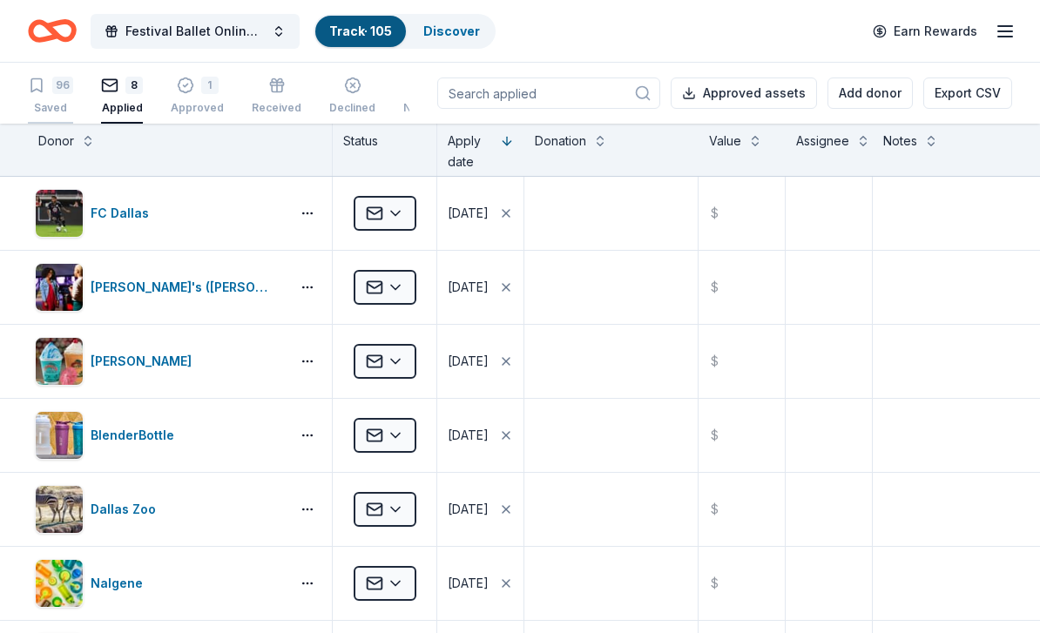
click at [55, 101] on div "Saved" at bounding box center [50, 108] width 45 height 14
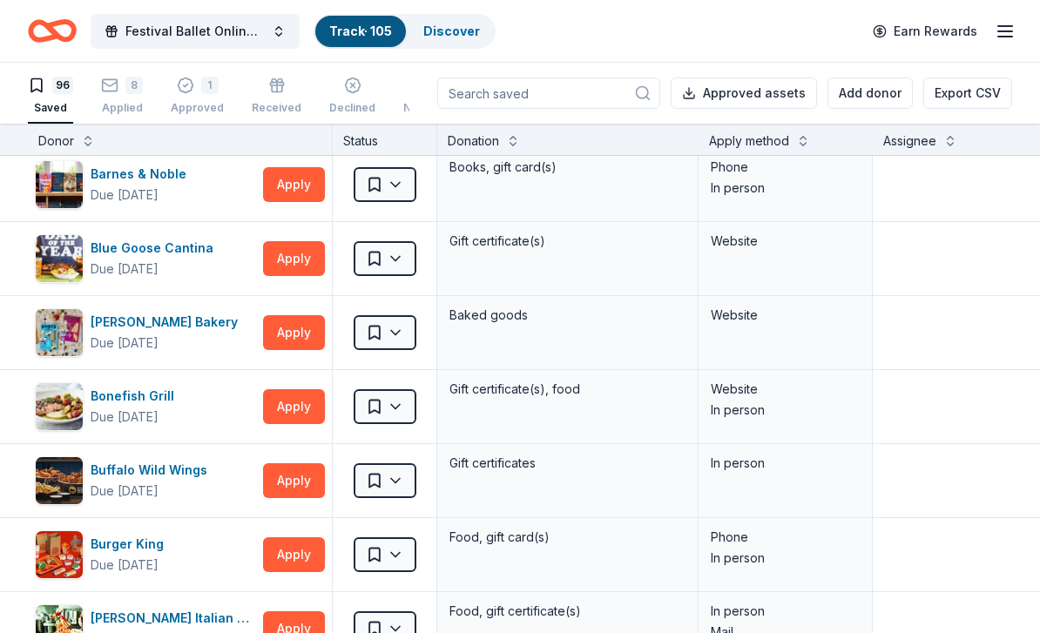
scroll to position [231, 0]
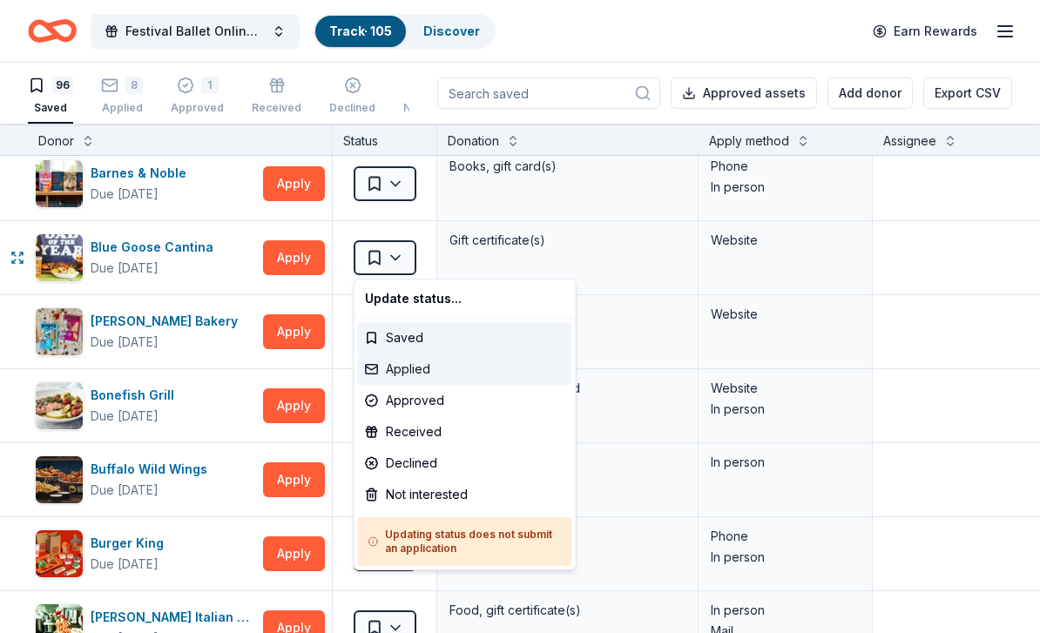
click at [414, 375] on div "Applied" at bounding box center [465, 369] width 214 height 31
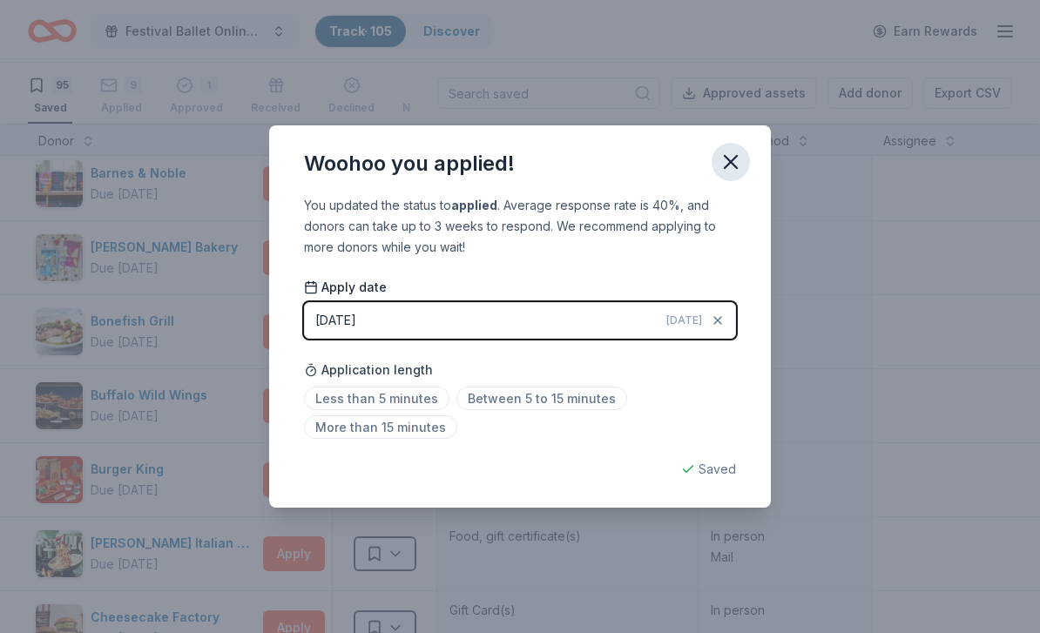
click at [741, 159] on icon "button" at bounding box center [731, 162] width 24 height 24
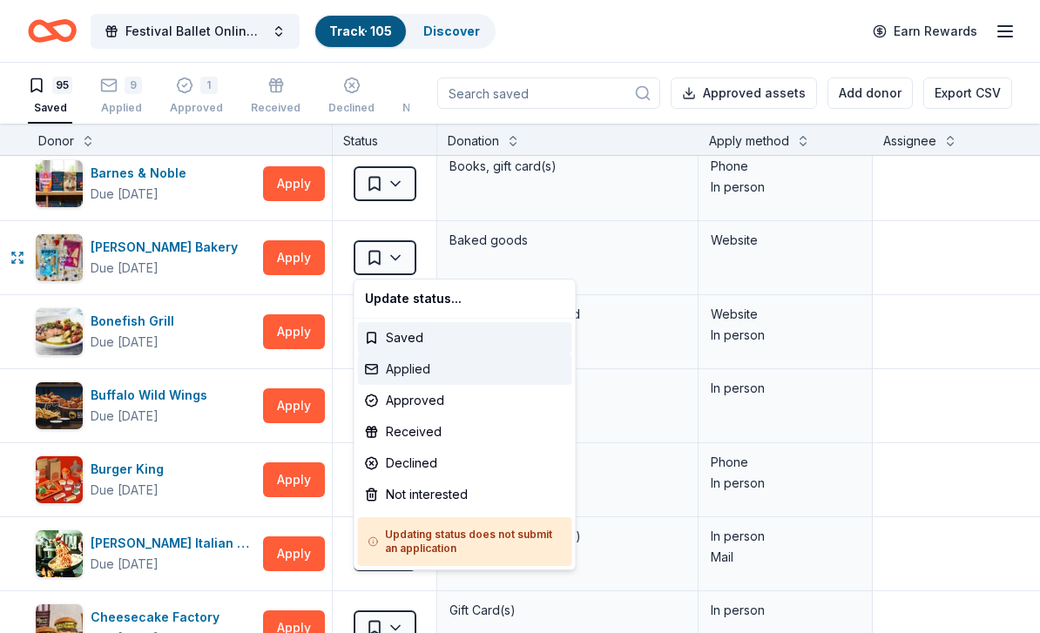
click at [419, 372] on div "Applied" at bounding box center [465, 369] width 214 height 31
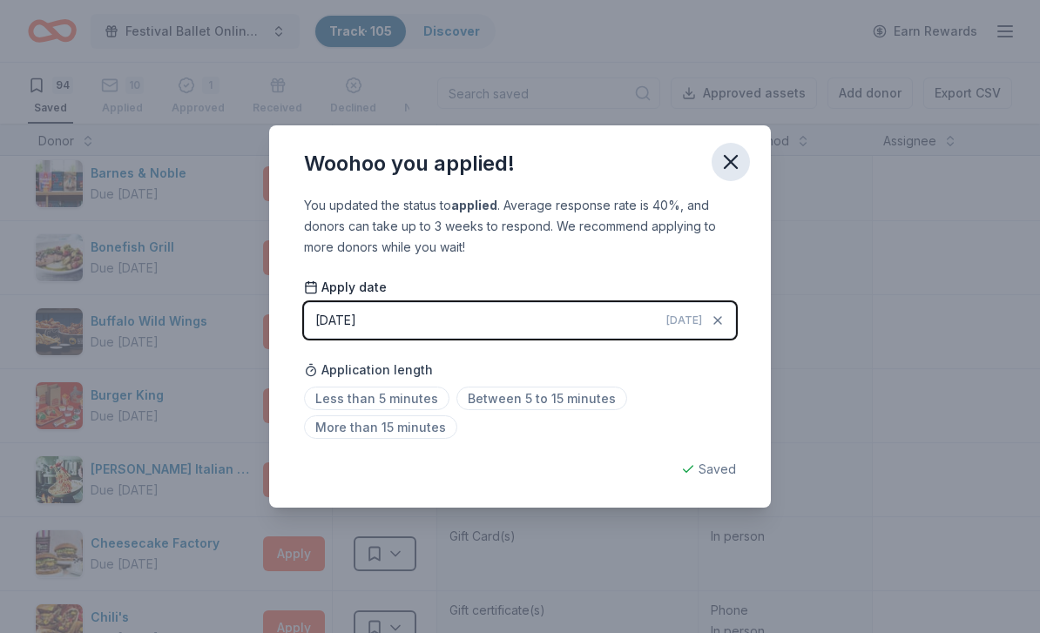
click at [729, 167] on icon "button" at bounding box center [731, 162] width 24 height 24
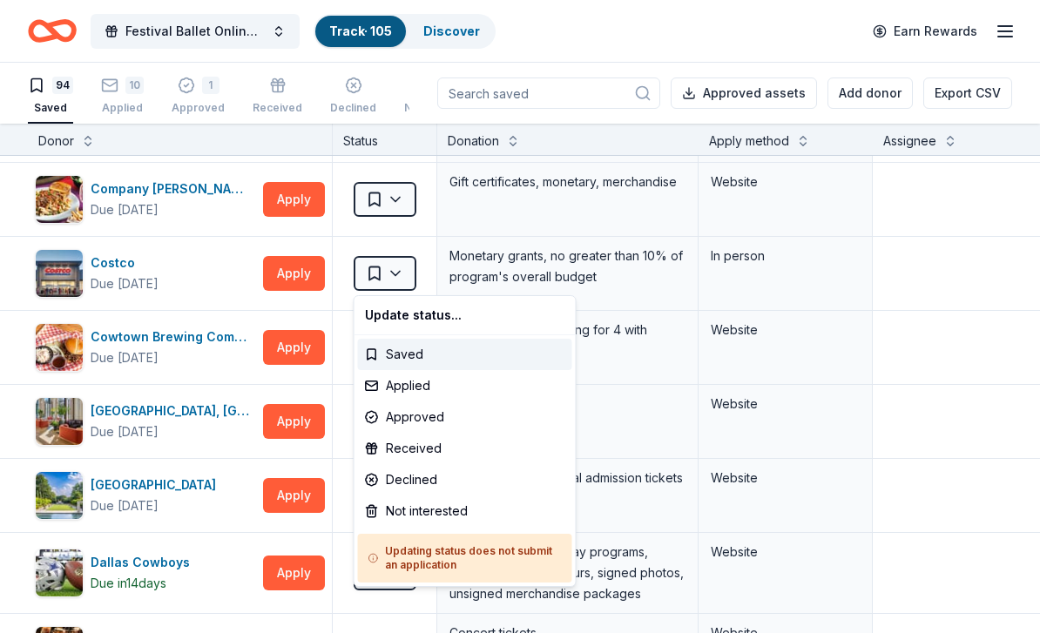
scroll to position [883, 0]
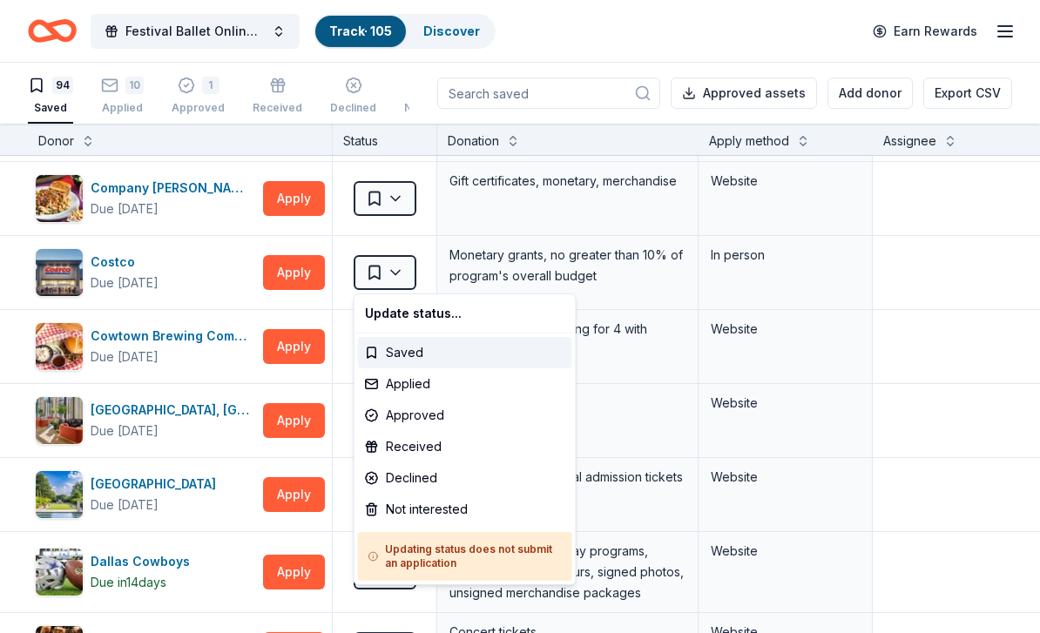
click at [308, 415] on html "Festival Ballet Online Auction Track · 105 Discover Earn Rewards 94 Saved 10 Ap…" at bounding box center [520, 316] width 1040 height 633
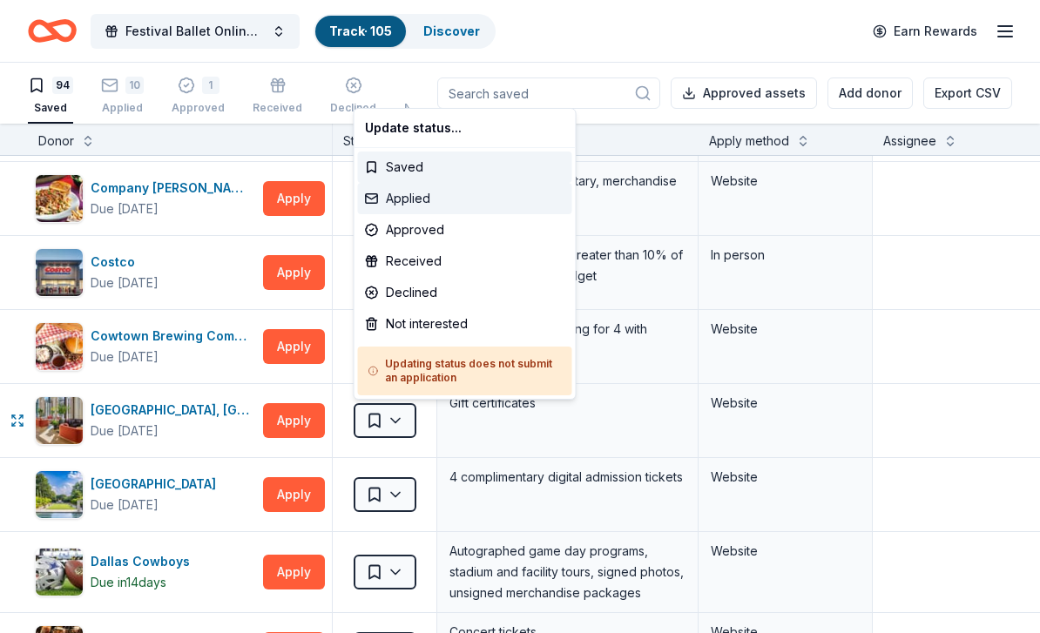
click at [409, 206] on div "Applied" at bounding box center [465, 198] width 214 height 31
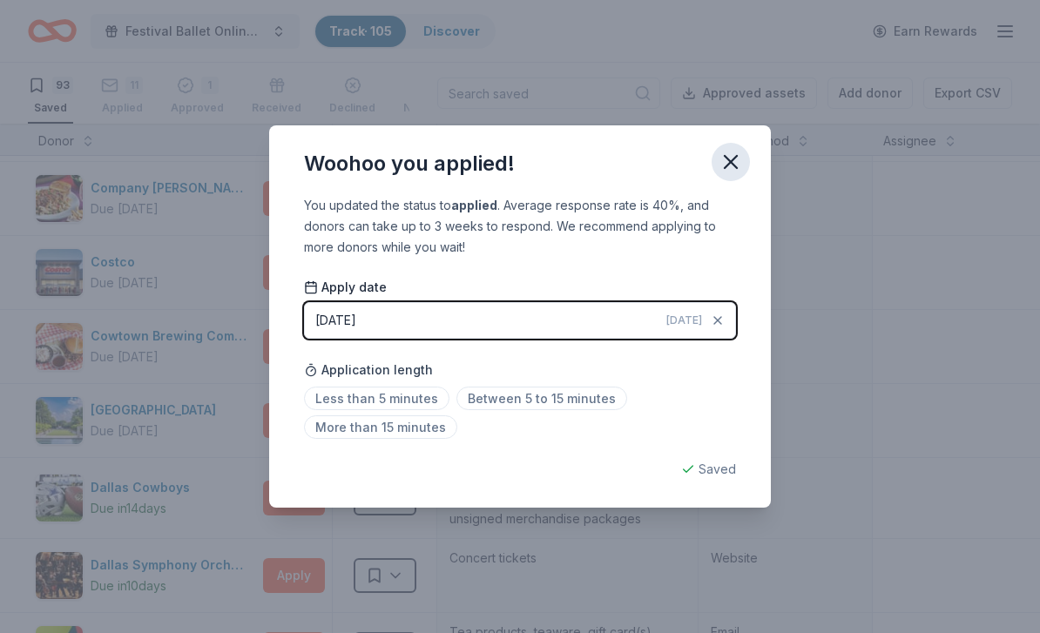
click at [734, 162] on icon "button" at bounding box center [731, 162] width 24 height 24
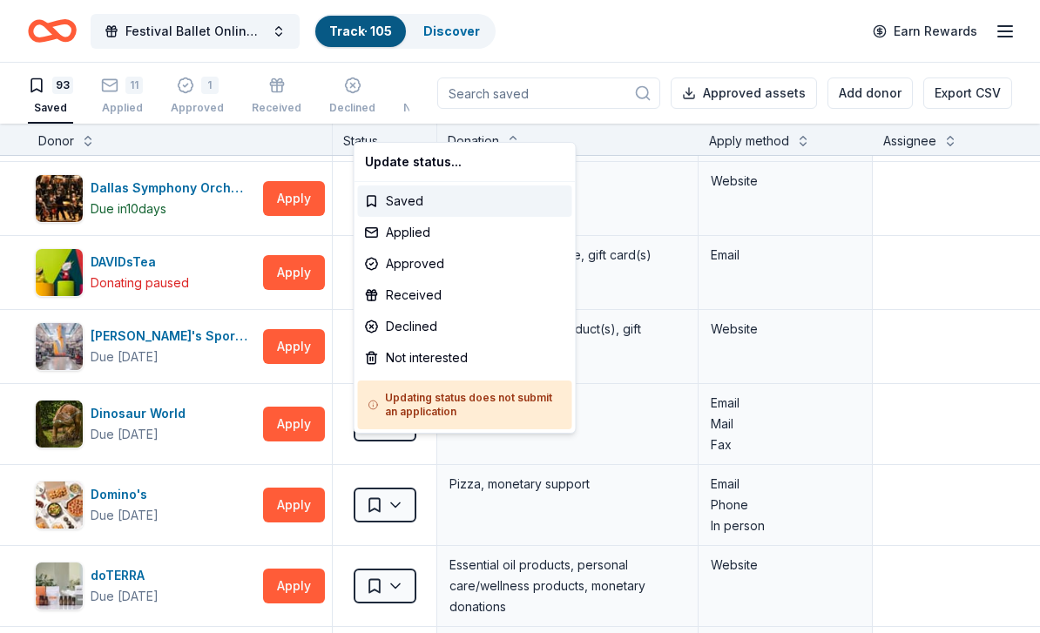
scroll to position [1261, 0]
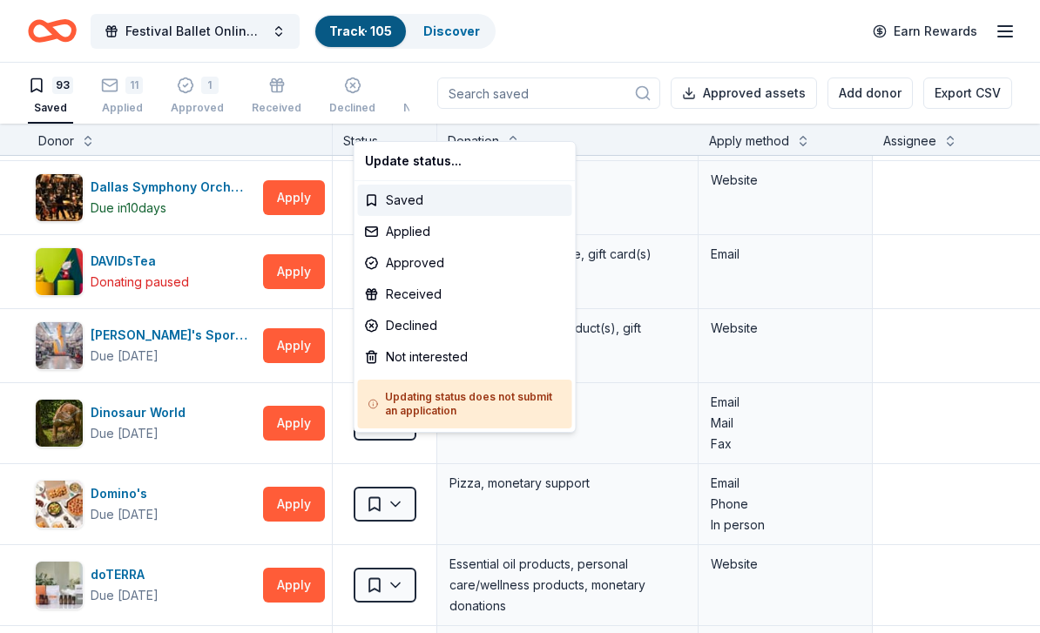
click at [216, 204] on html "Festival Ballet Online Auction Track · 105 Discover Earn Rewards 93 Saved 11 Ap…" at bounding box center [520, 316] width 1040 height 633
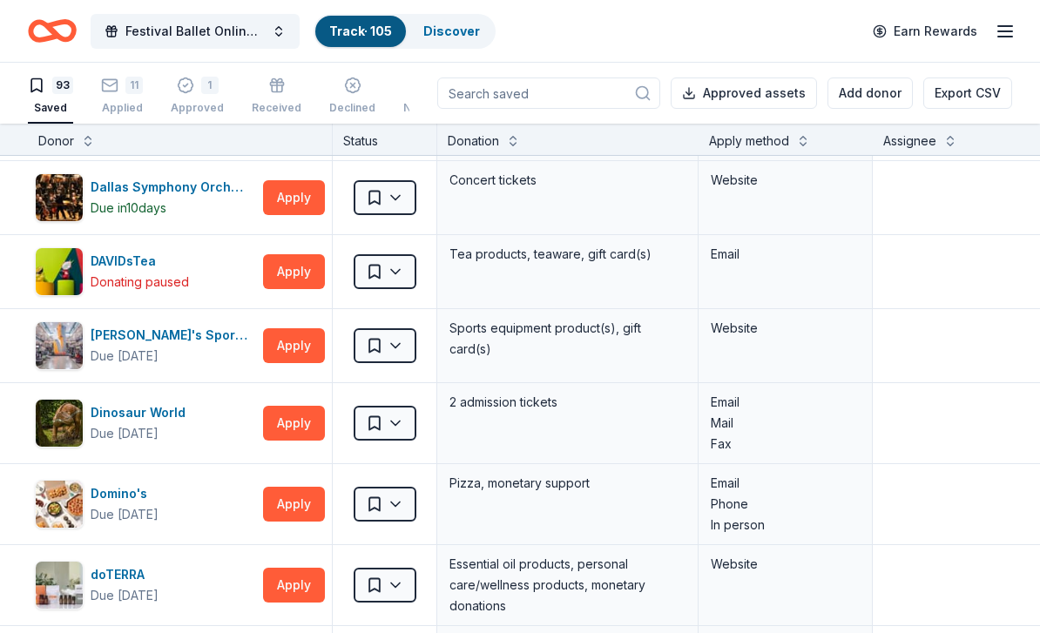
scroll to position [1240, 0]
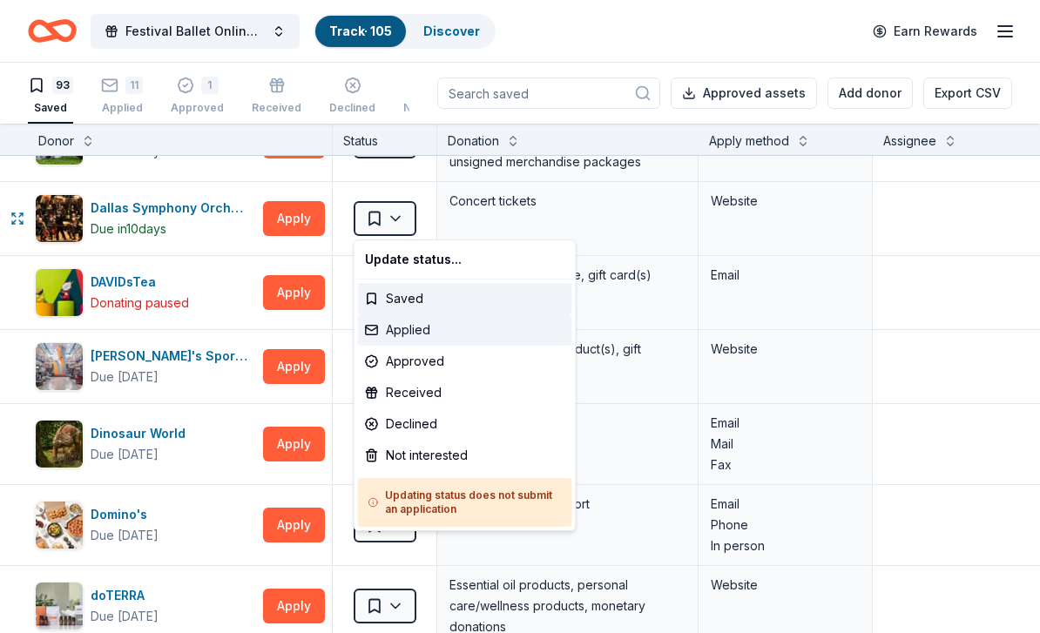
click at [408, 334] on div "Applied" at bounding box center [465, 330] width 214 height 31
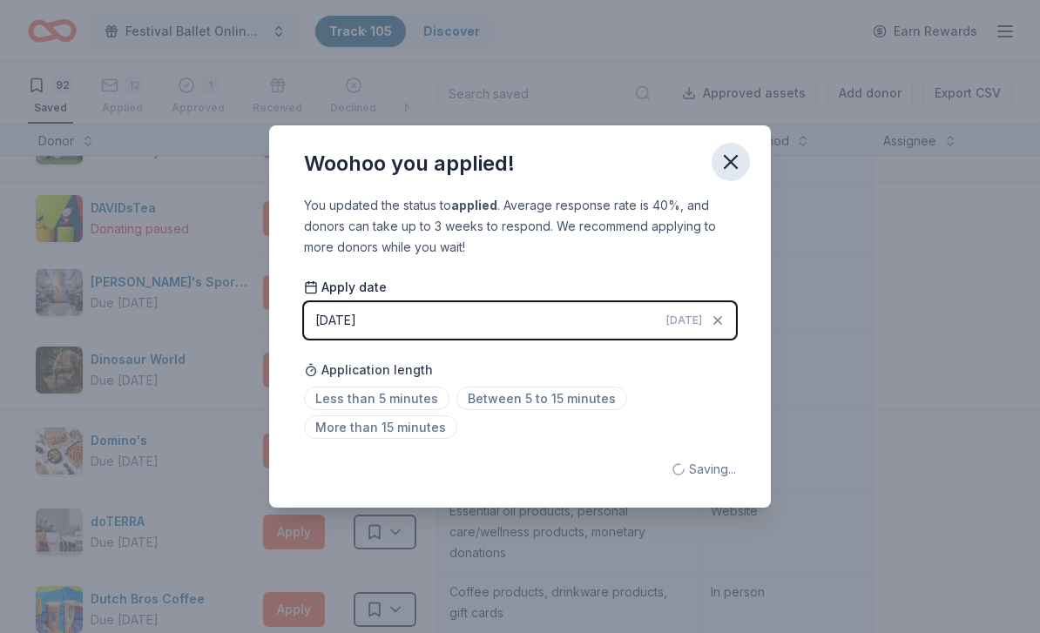
click at [734, 162] on icon "button" at bounding box center [731, 162] width 24 height 24
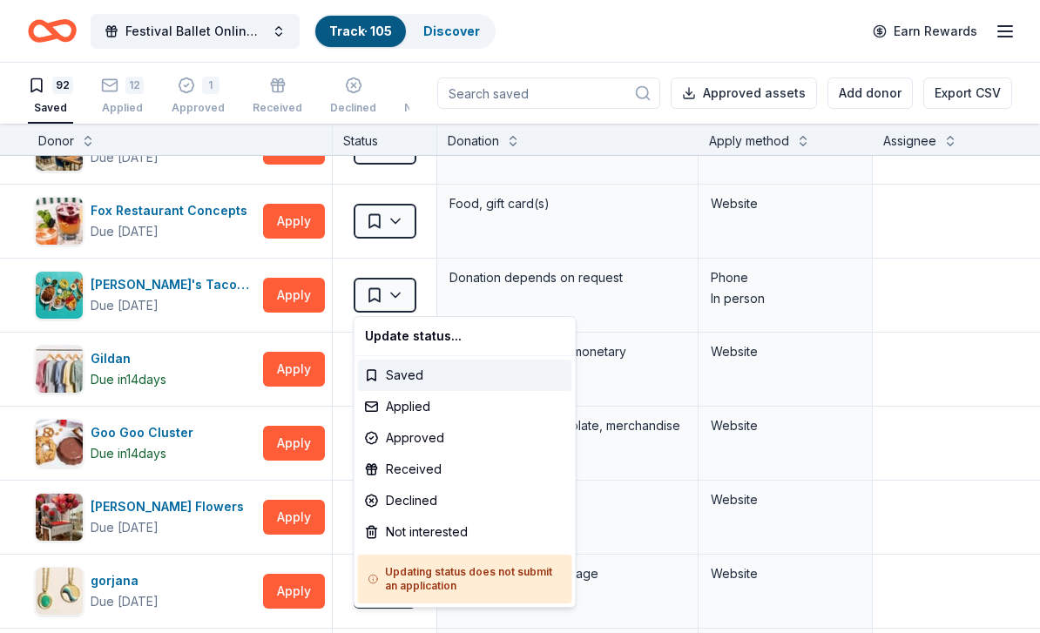
scroll to position [1927, 0]
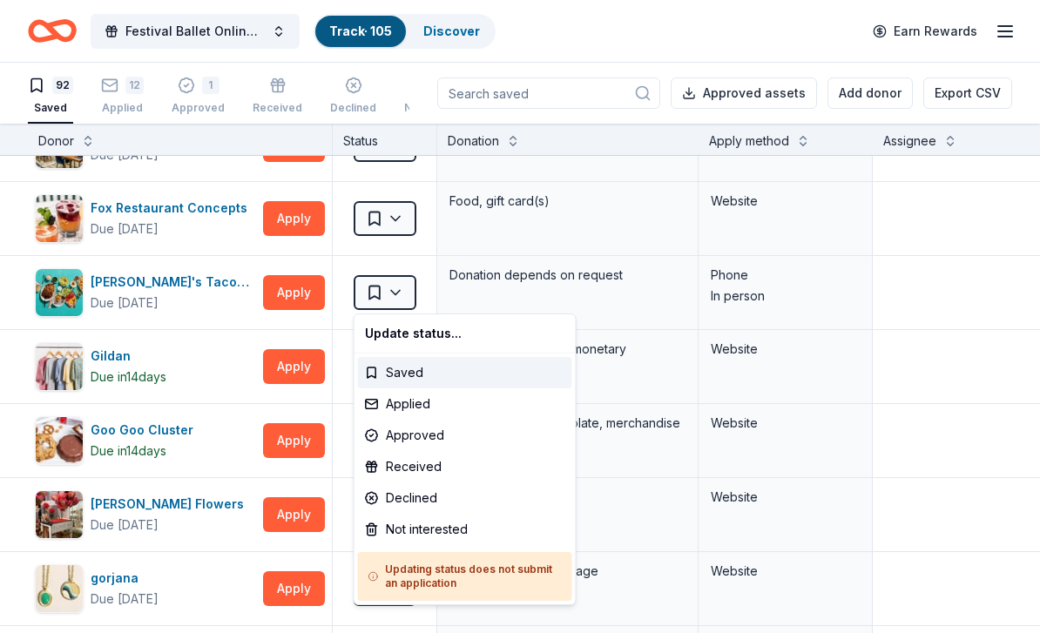
click at [240, 531] on html "Festival Ballet Online Auction Track · 105 Discover Earn Rewards 92 Saved 12 Ap…" at bounding box center [520, 316] width 1040 height 633
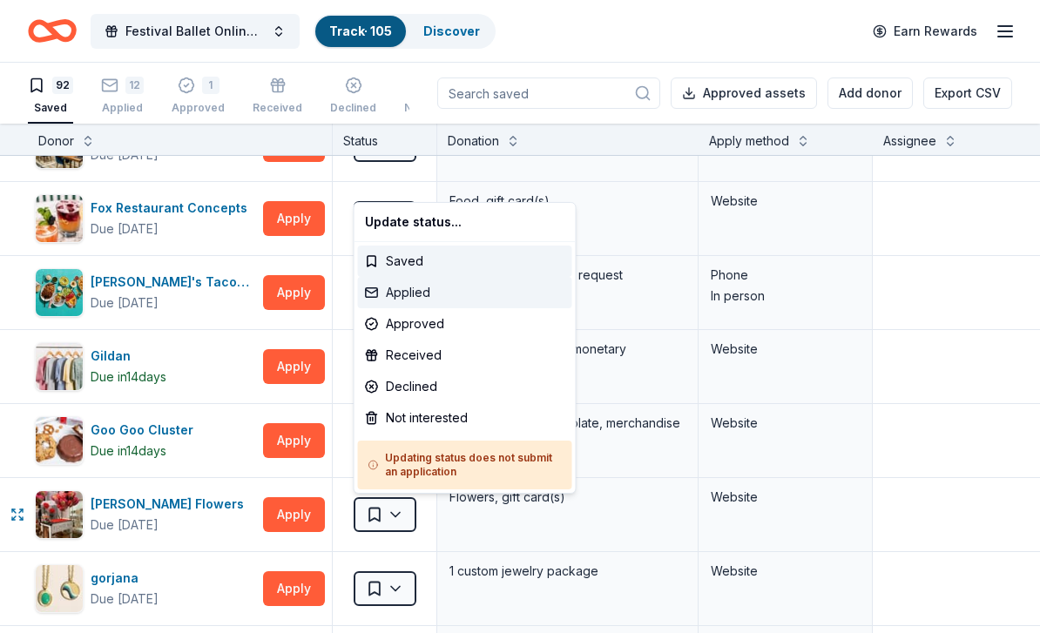
click at [417, 296] on div "Applied" at bounding box center [465, 292] width 214 height 31
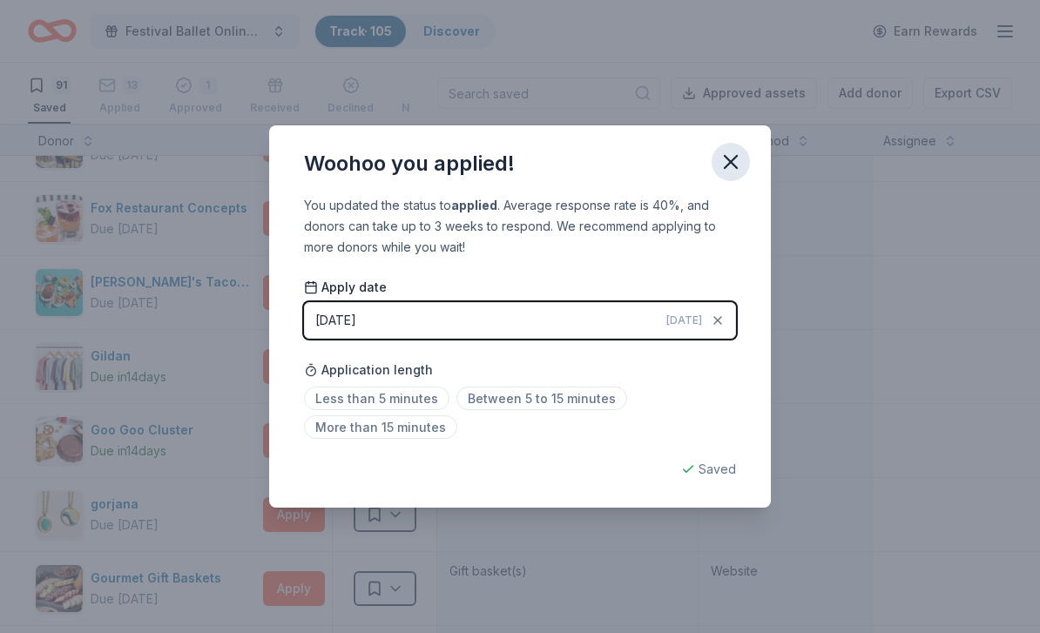
click at [738, 166] on icon "button" at bounding box center [731, 162] width 24 height 24
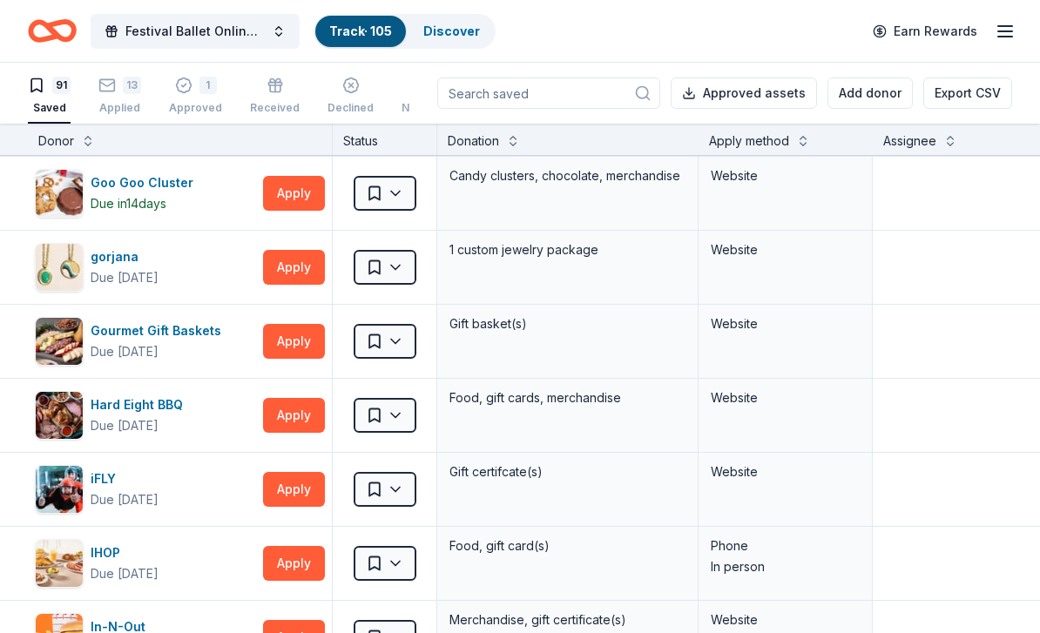
scroll to position [2171, 0]
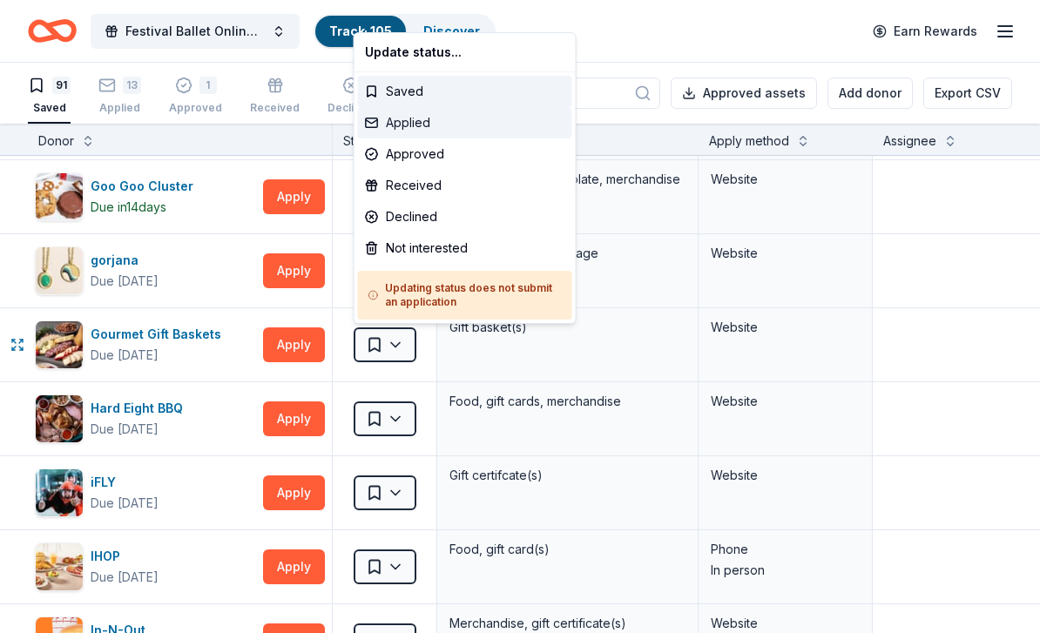
click at [422, 127] on div "Applied" at bounding box center [465, 122] width 214 height 31
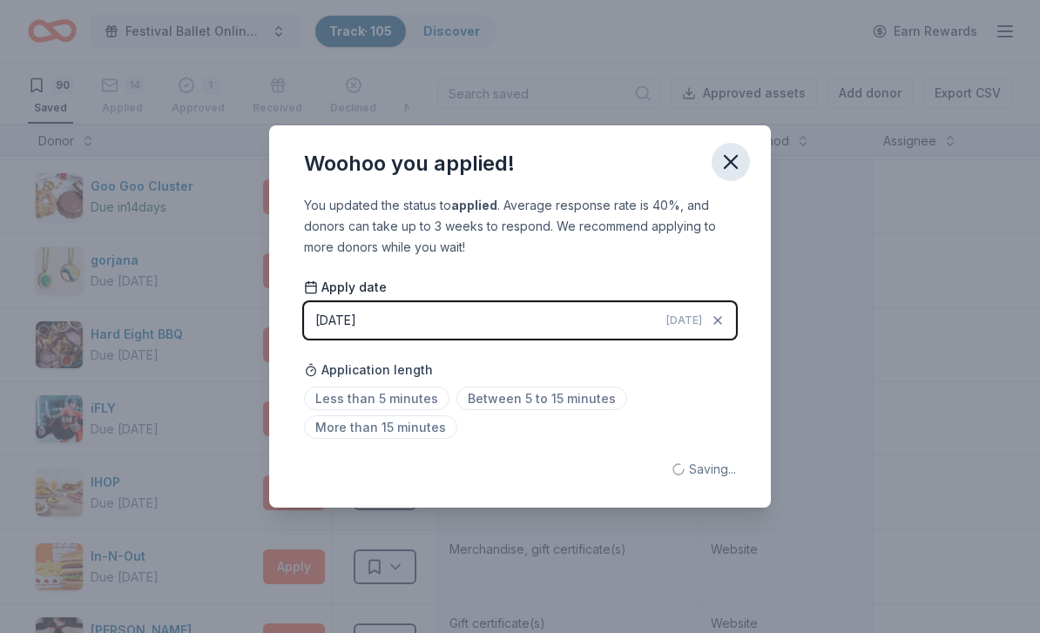
click at [737, 156] on icon "button" at bounding box center [731, 162] width 12 height 12
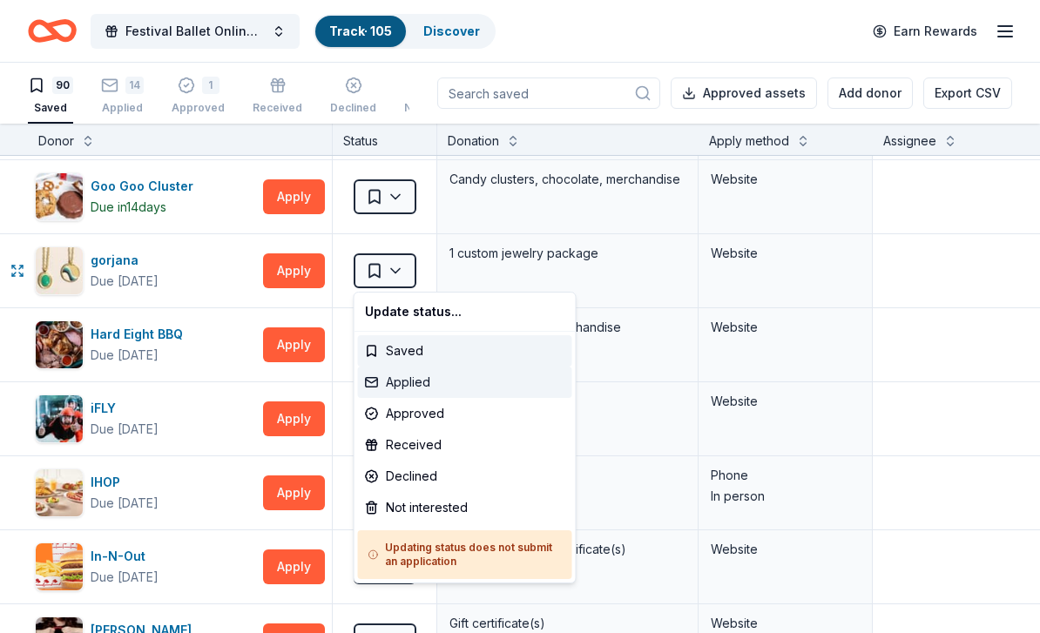
click at [423, 389] on div "Applied" at bounding box center [465, 382] width 214 height 31
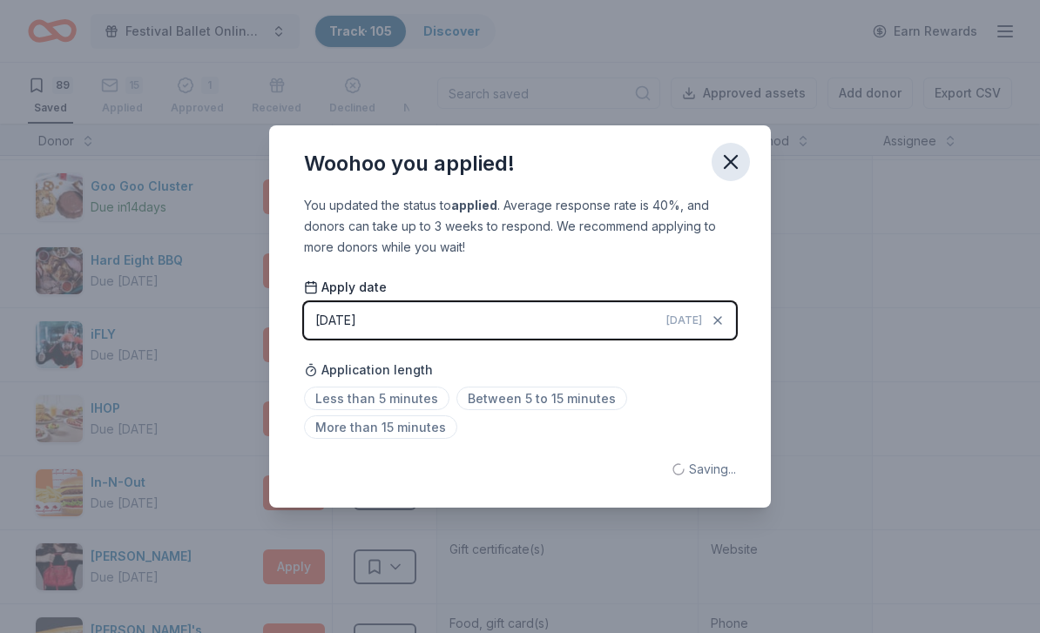
click at [736, 161] on icon "button" at bounding box center [731, 162] width 24 height 24
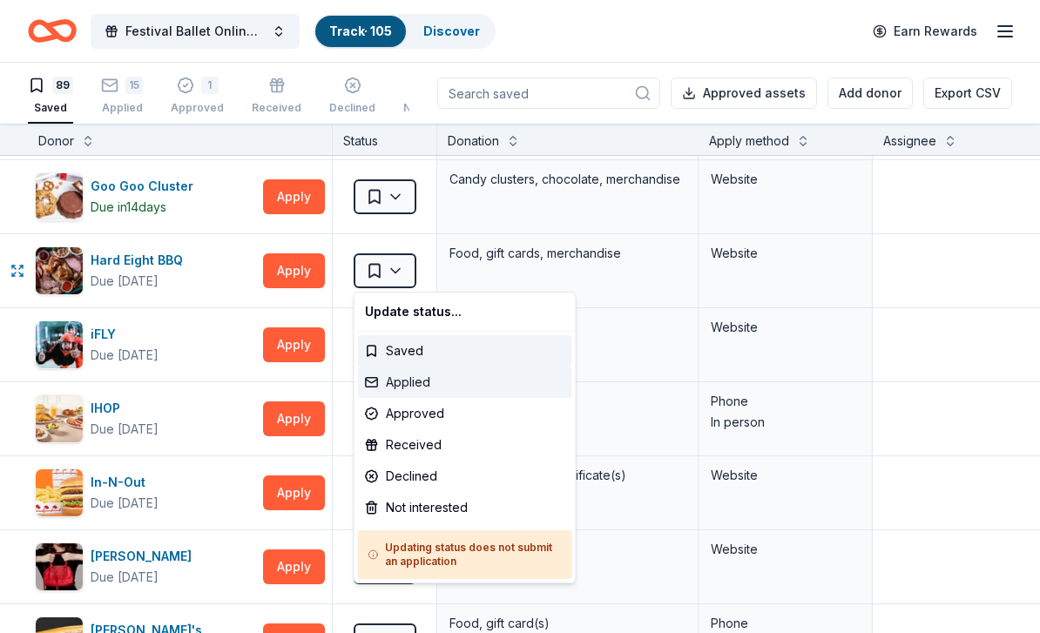
click at [424, 384] on div "Applied" at bounding box center [465, 382] width 214 height 31
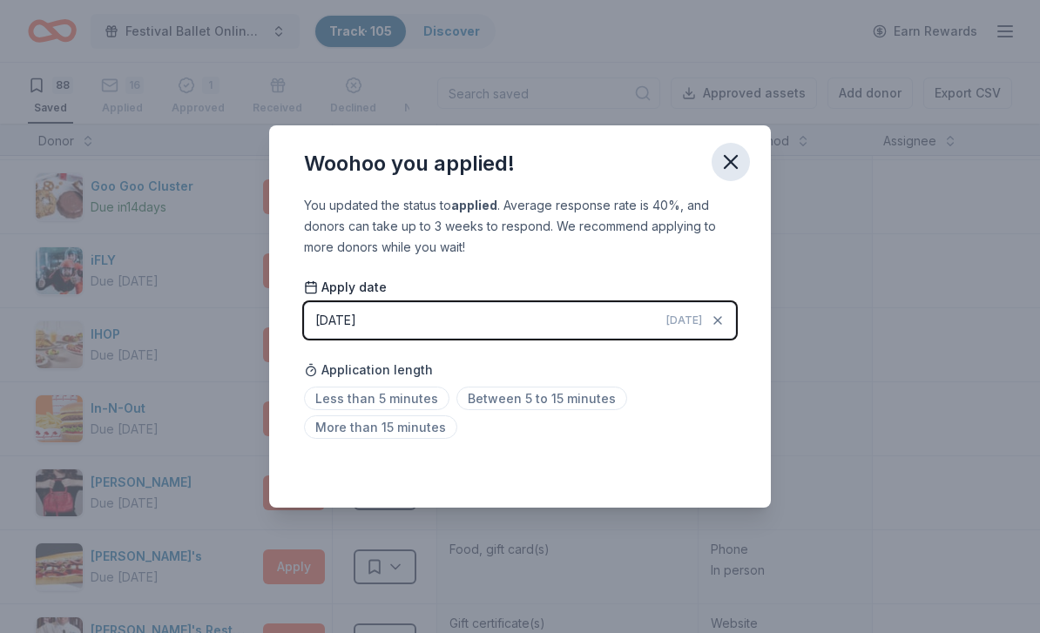
click at [736, 157] on icon "button" at bounding box center [731, 162] width 12 height 12
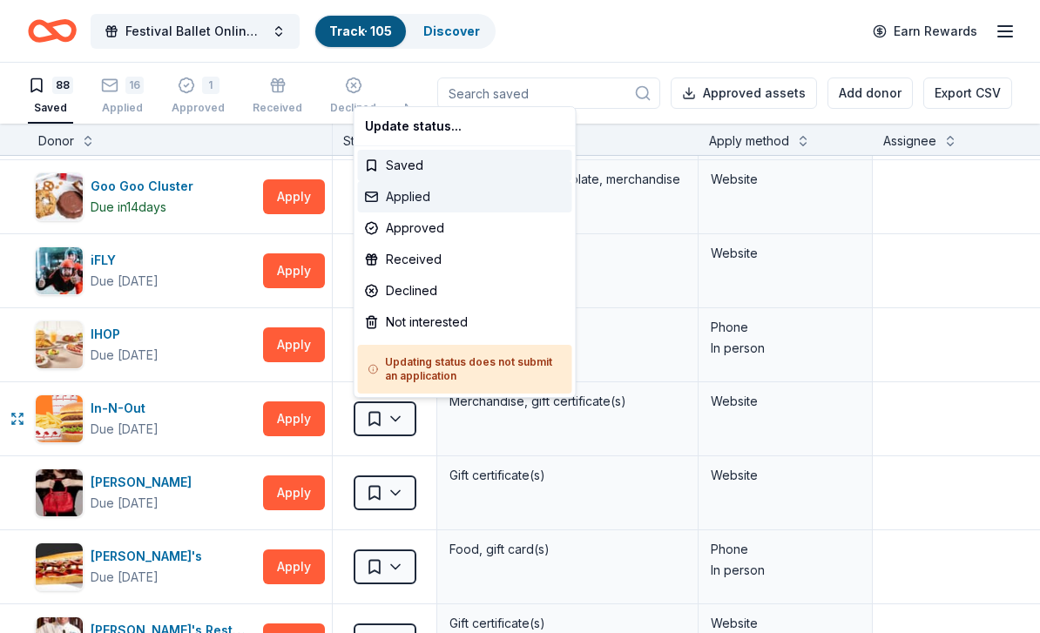
click at [423, 204] on div "Applied" at bounding box center [465, 196] width 214 height 31
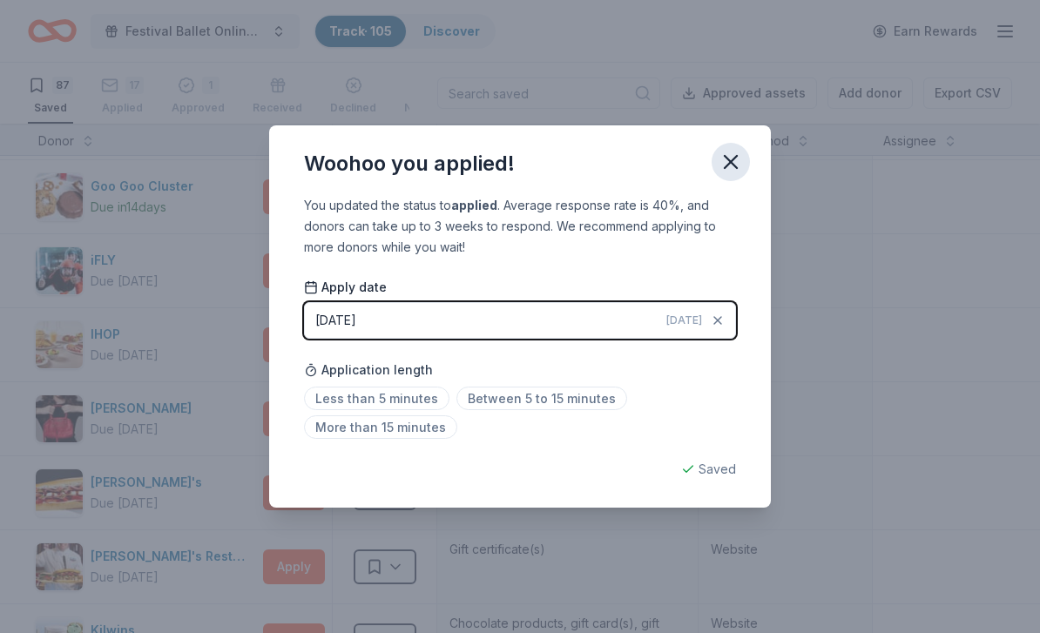
click at [736, 166] on icon "button" at bounding box center [731, 162] width 12 height 12
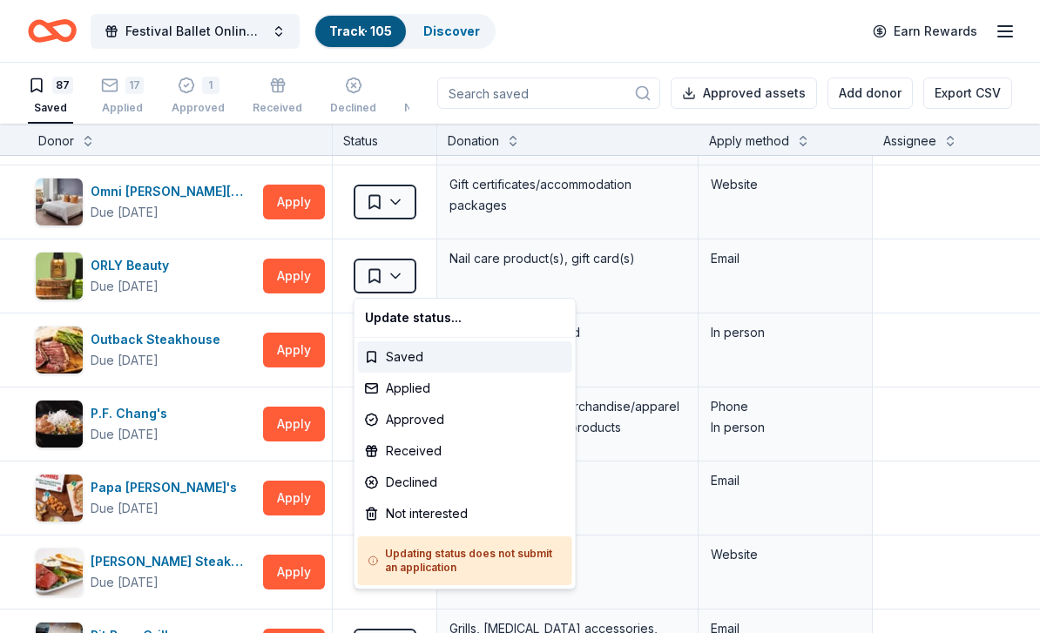
scroll to position [3286, 0]
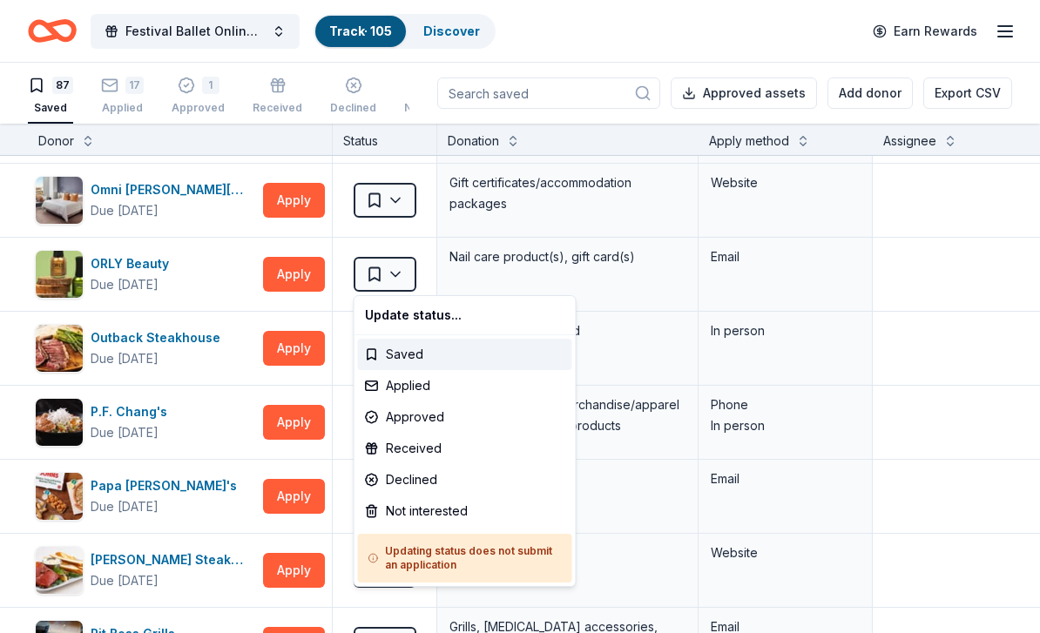
click at [396, 200] on html "Festival Ballet Online Auction Track · 105 Discover Earn Rewards 87 Saved 17 Ap…" at bounding box center [520, 316] width 1040 height 633
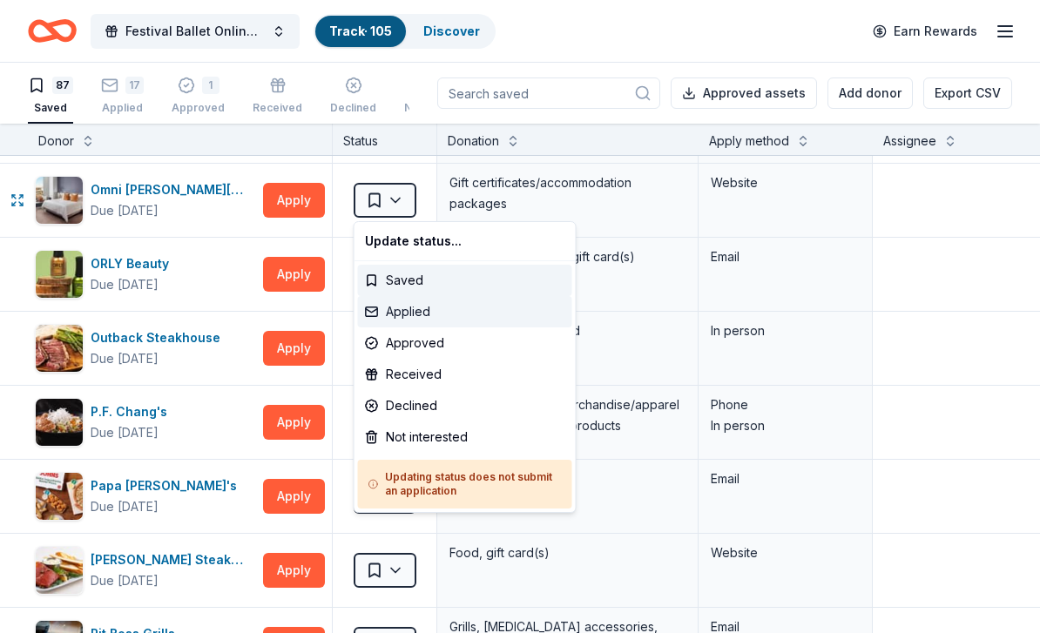
click at [423, 318] on div "Applied" at bounding box center [465, 311] width 214 height 31
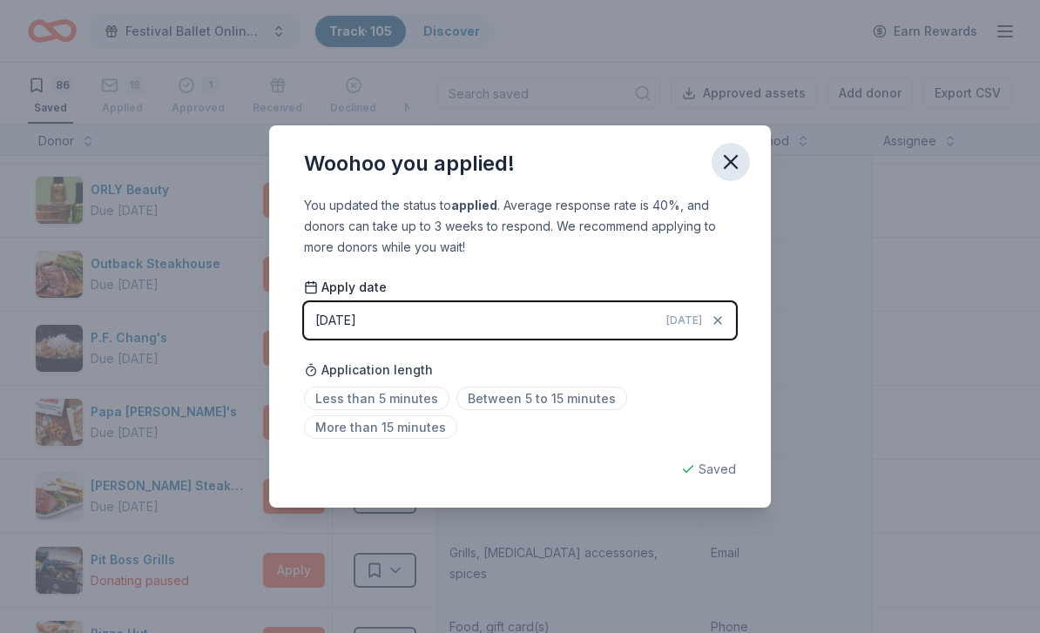
click at [737, 162] on icon "button" at bounding box center [731, 162] width 24 height 24
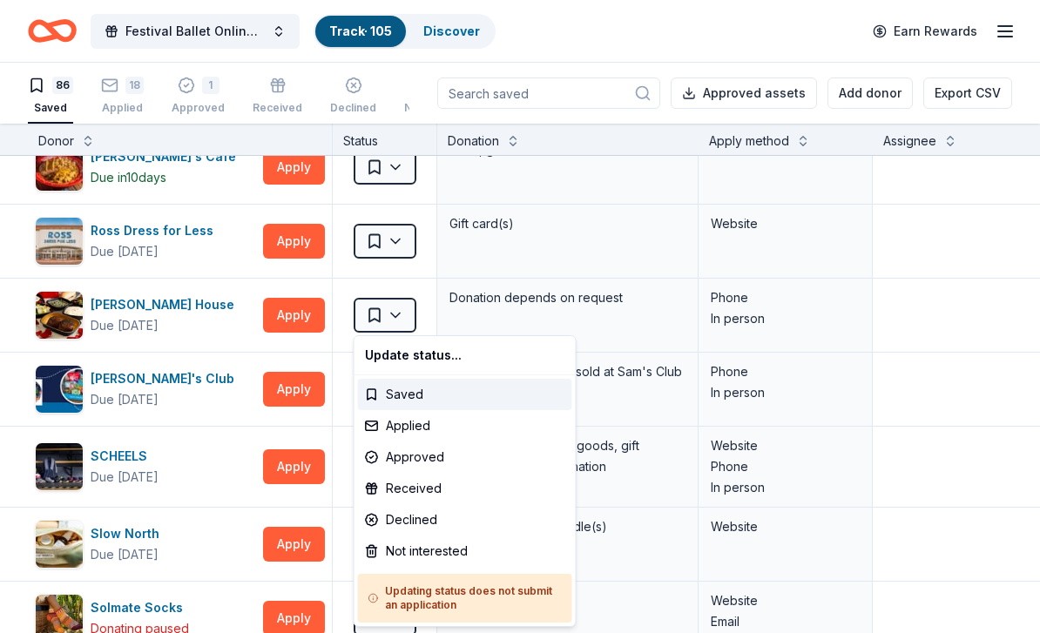
scroll to position [4132, 0]
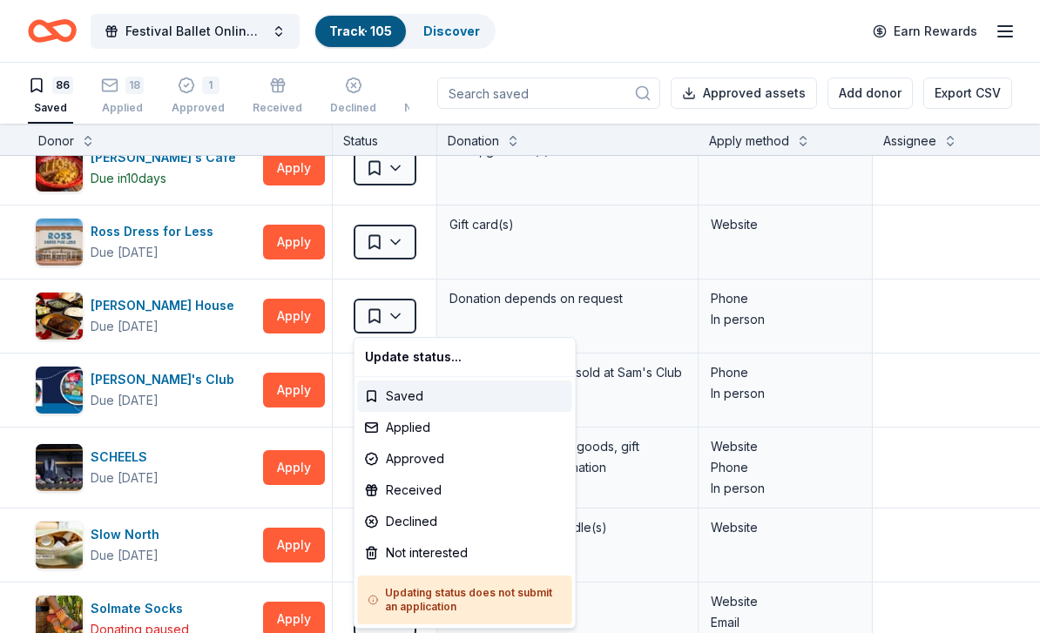
click at [608, 39] on html "Festival Ballet Online Auction Track · 105 Discover Earn Rewards 86 Saved 18 Ap…" at bounding box center [520, 316] width 1040 height 633
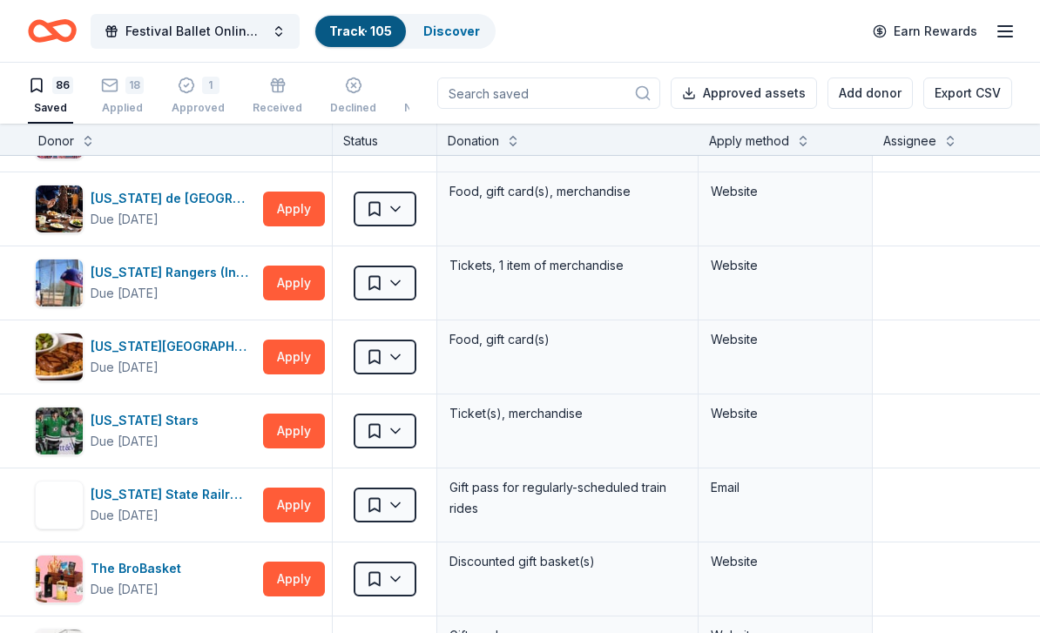
scroll to position [5062, 0]
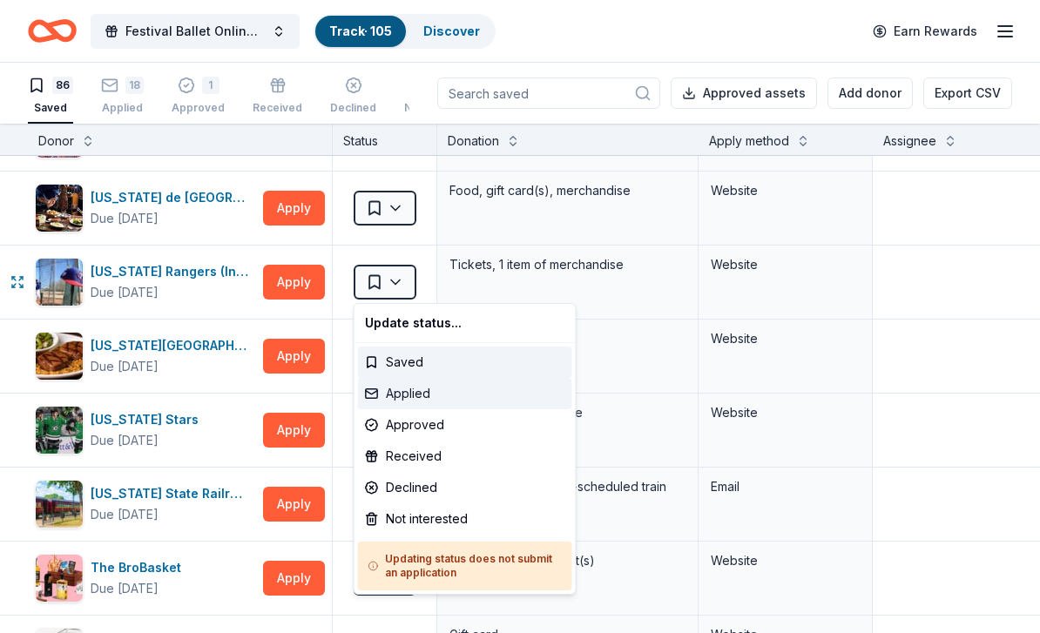
click at [417, 400] on div "Applied" at bounding box center [465, 393] width 214 height 31
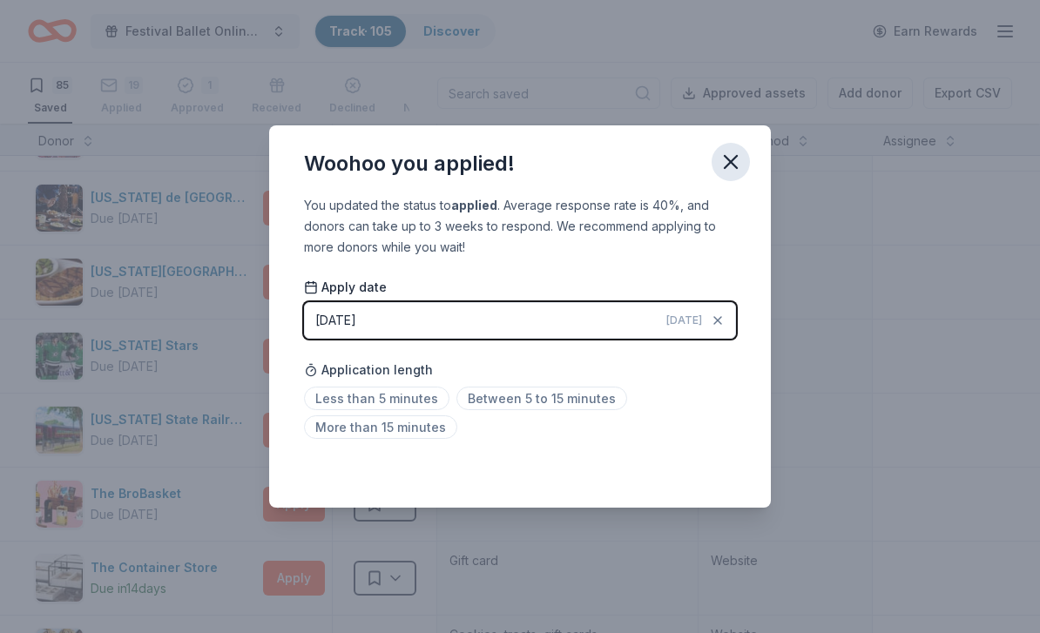
click at [733, 163] on icon "button" at bounding box center [731, 162] width 12 height 12
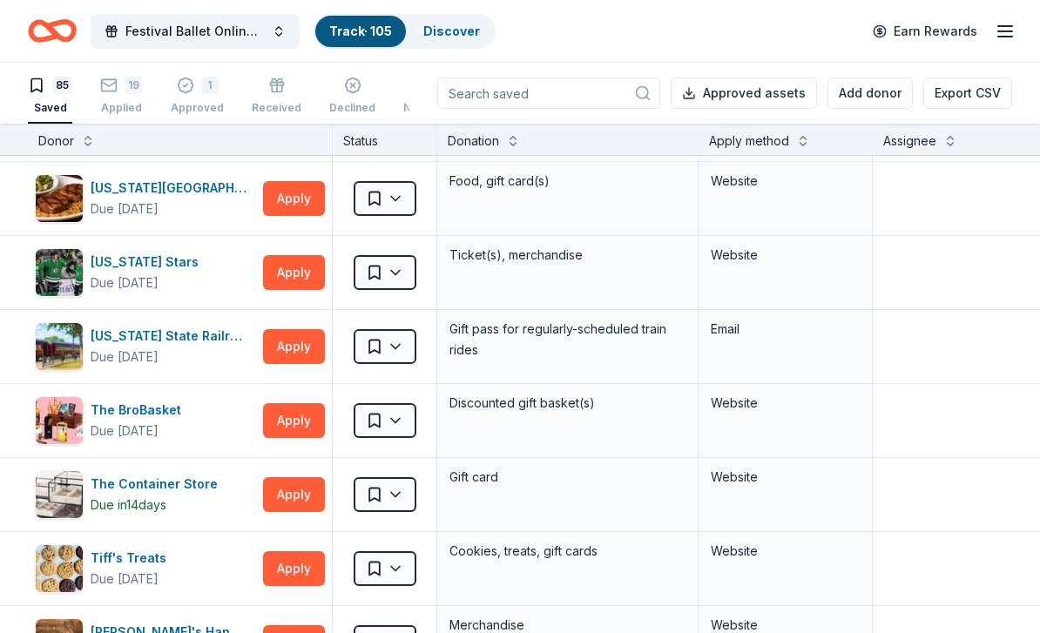
scroll to position [5146, 0]
click at [133, 97] on div "19 Applied" at bounding box center [121, 86] width 43 height 38
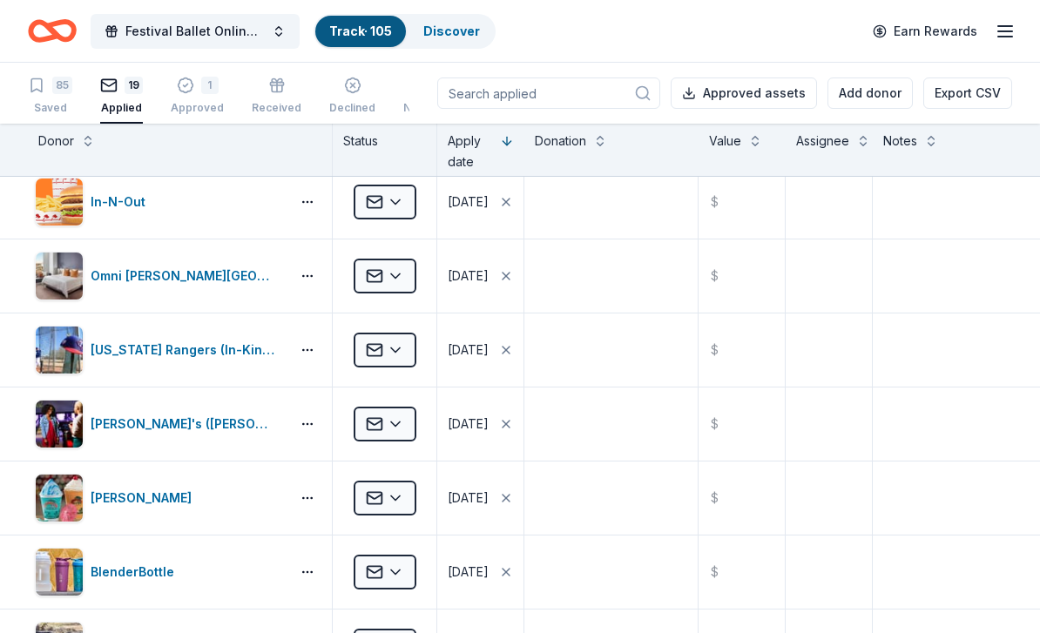
scroll to position [679, 0]
click at [274, 327] on div "[US_STATE] Rangers (In-Kind Donation)" at bounding box center [159, 349] width 248 height 49
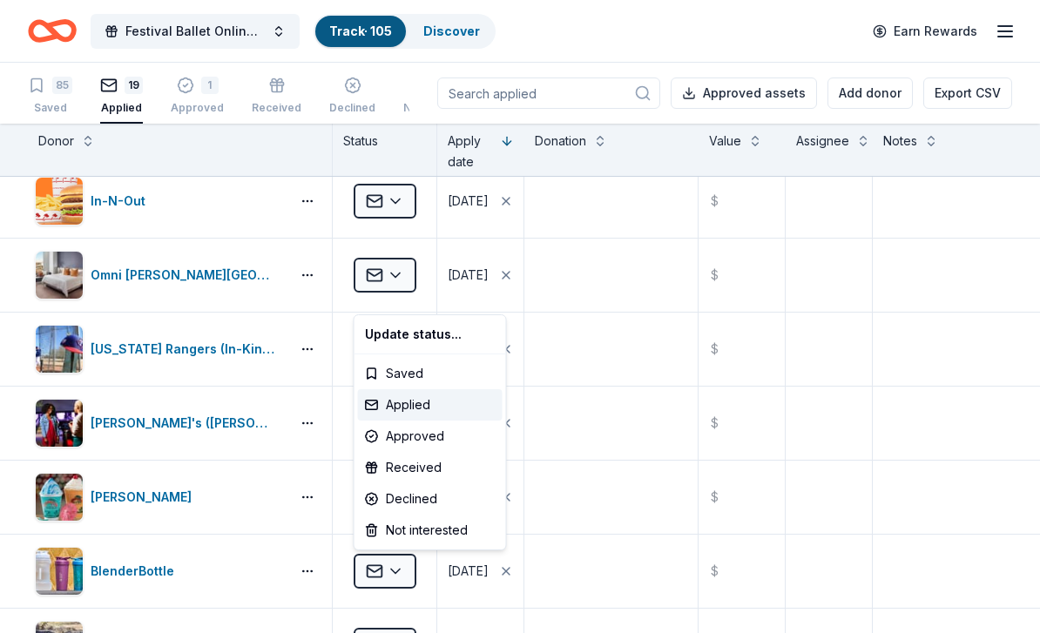
click at [247, 470] on html "Festival Ballet Online Auction Track · 105 Discover Earn Rewards 85 Saved 19 Ap…" at bounding box center [520, 316] width 1040 height 633
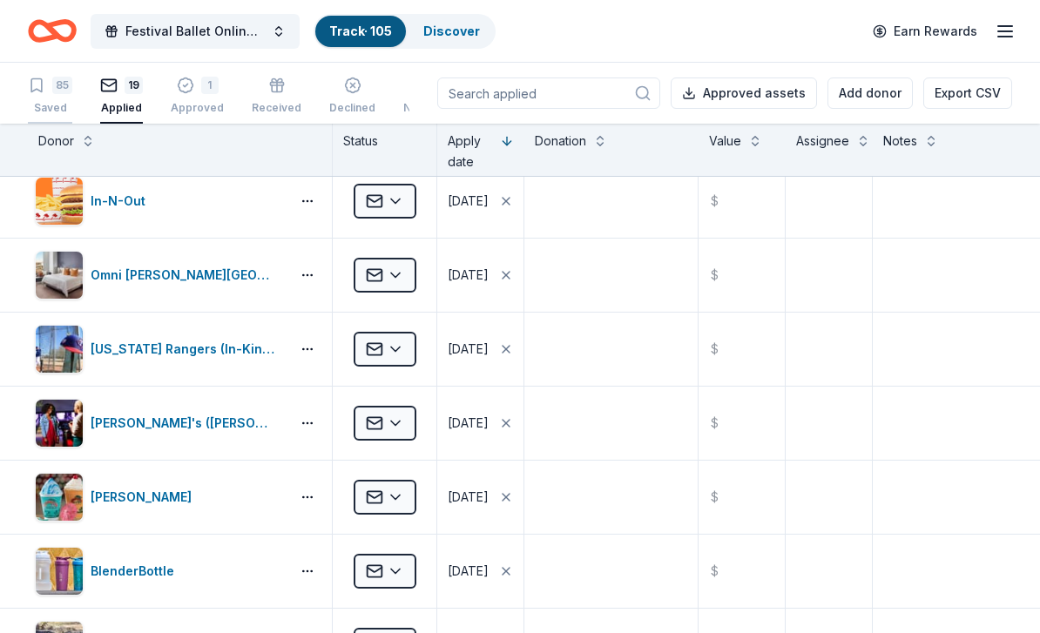
click at [54, 100] on div "85 Saved" at bounding box center [50, 96] width 44 height 38
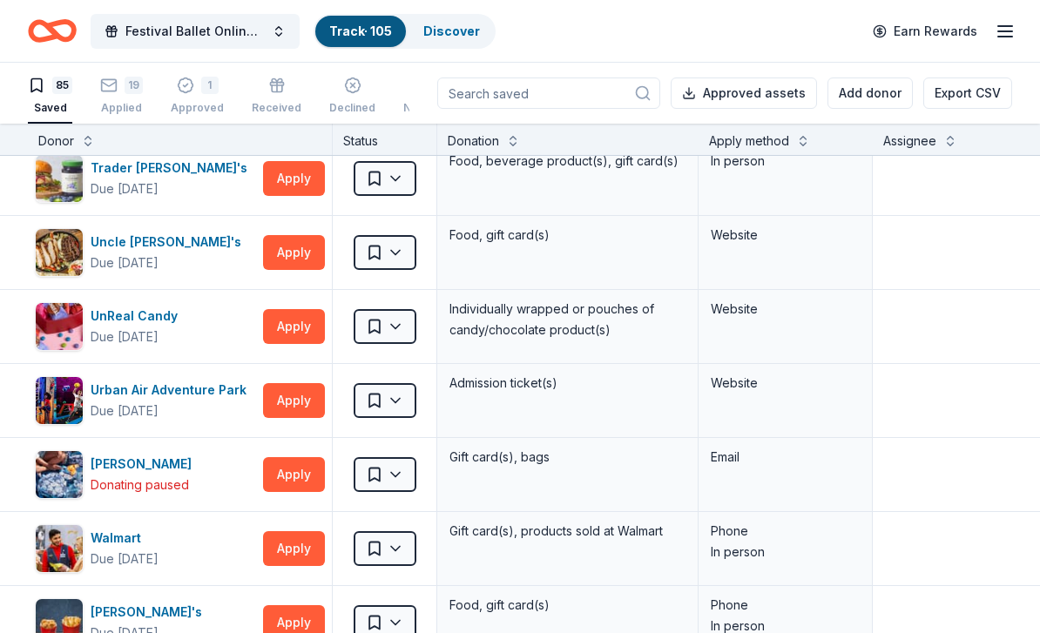
scroll to position [5831, 0]
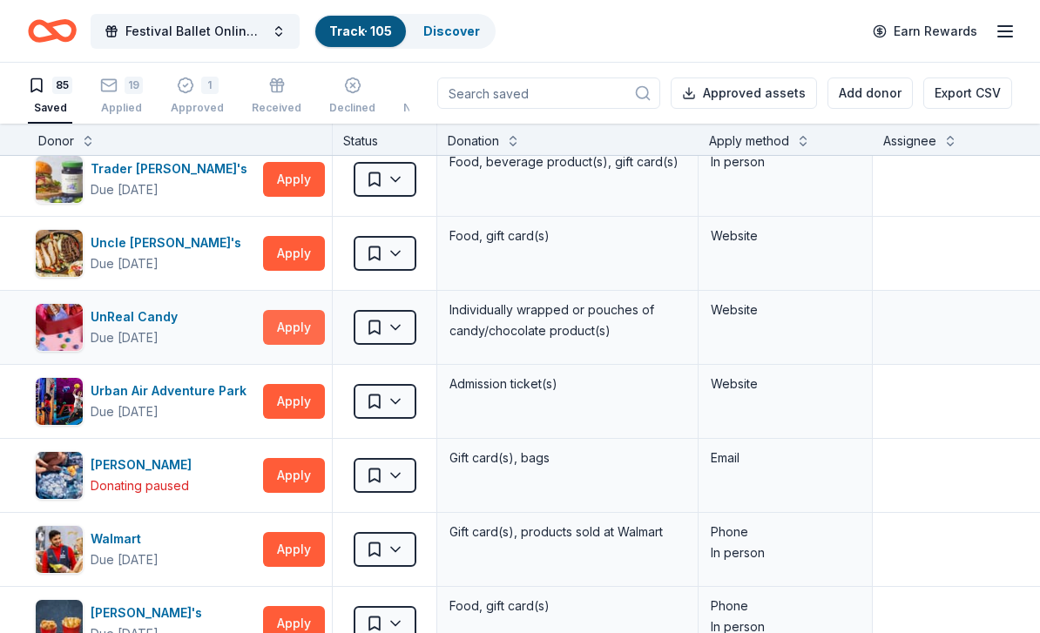
click at [296, 329] on button "Apply" at bounding box center [294, 327] width 62 height 35
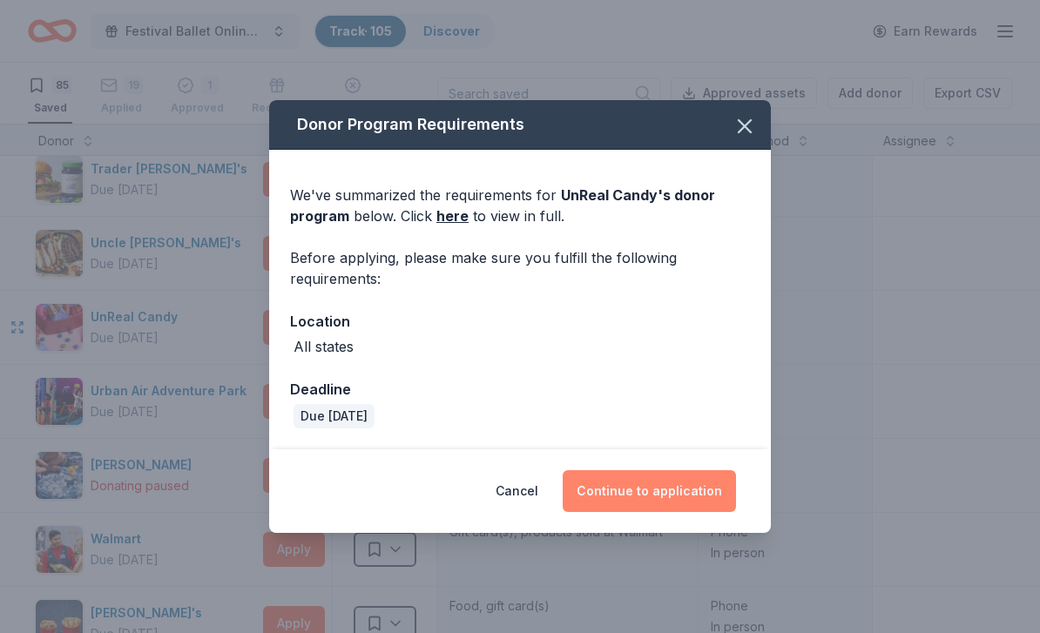
click at [677, 490] on button "Continue to application" at bounding box center [649, 491] width 173 height 42
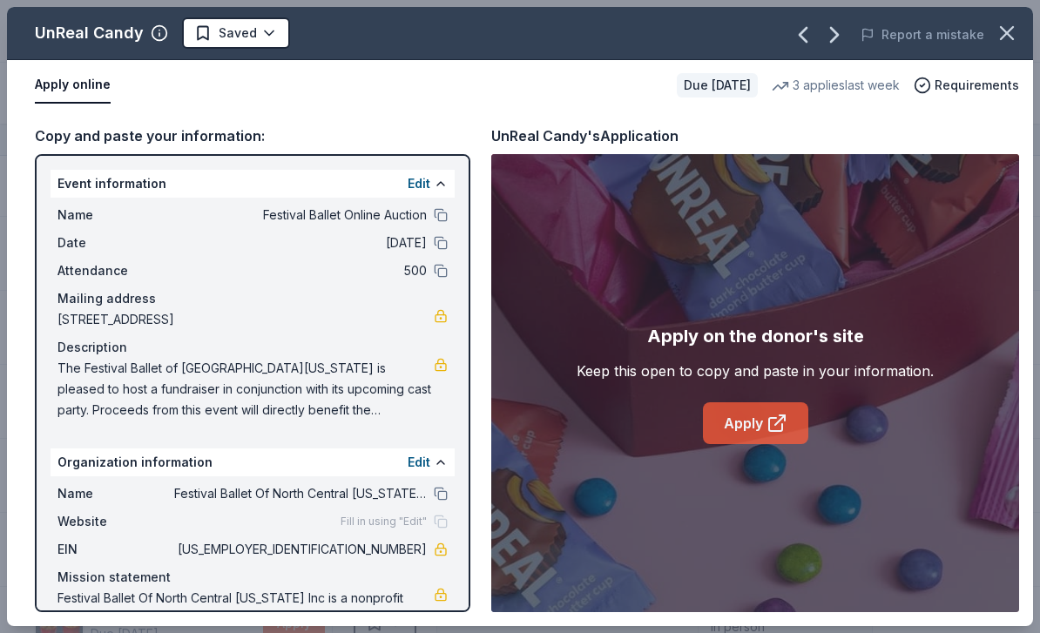
click at [771, 416] on icon at bounding box center [777, 423] width 21 height 21
click at [772, 431] on icon at bounding box center [775, 424] width 13 height 13
click at [760, 421] on link "Apply" at bounding box center [755, 424] width 105 height 42
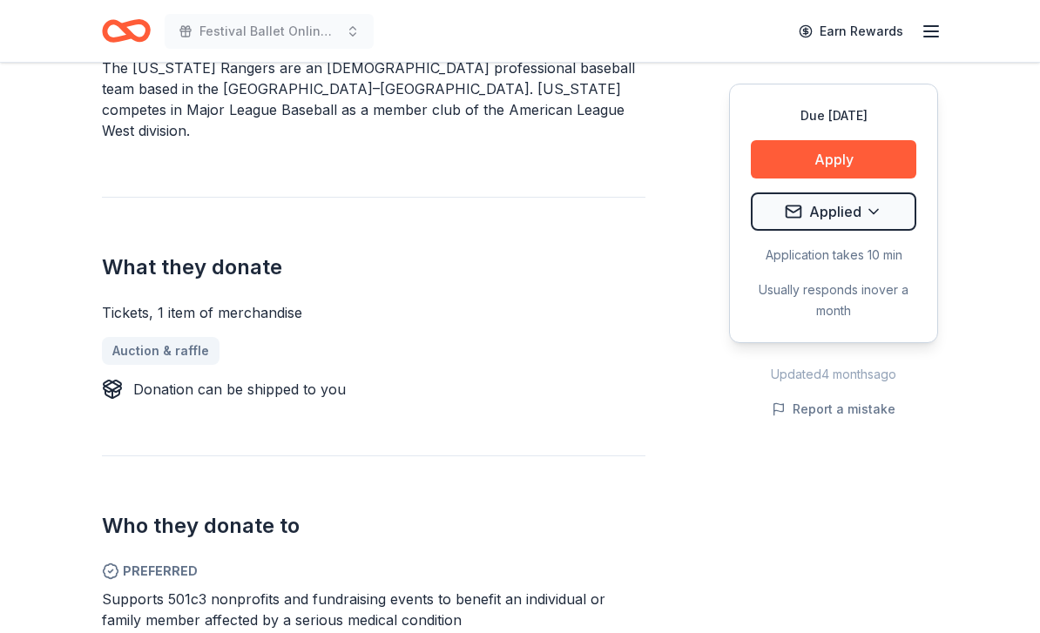
scroll to position [591, 0]
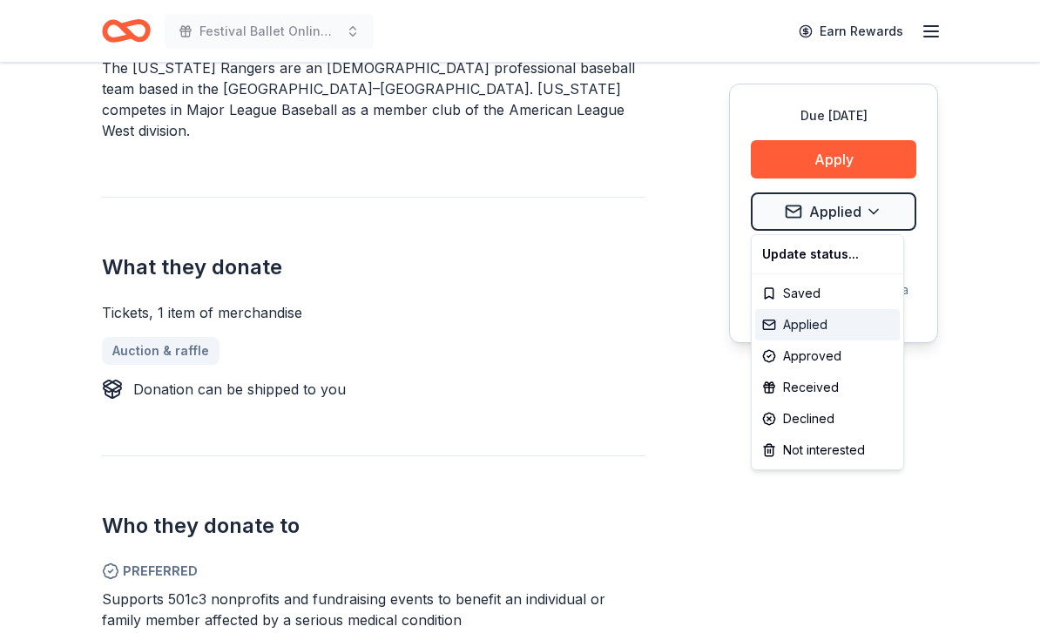
click at [816, 331] on div "Applied" at bounding box center [827, 324] width 145 height 31
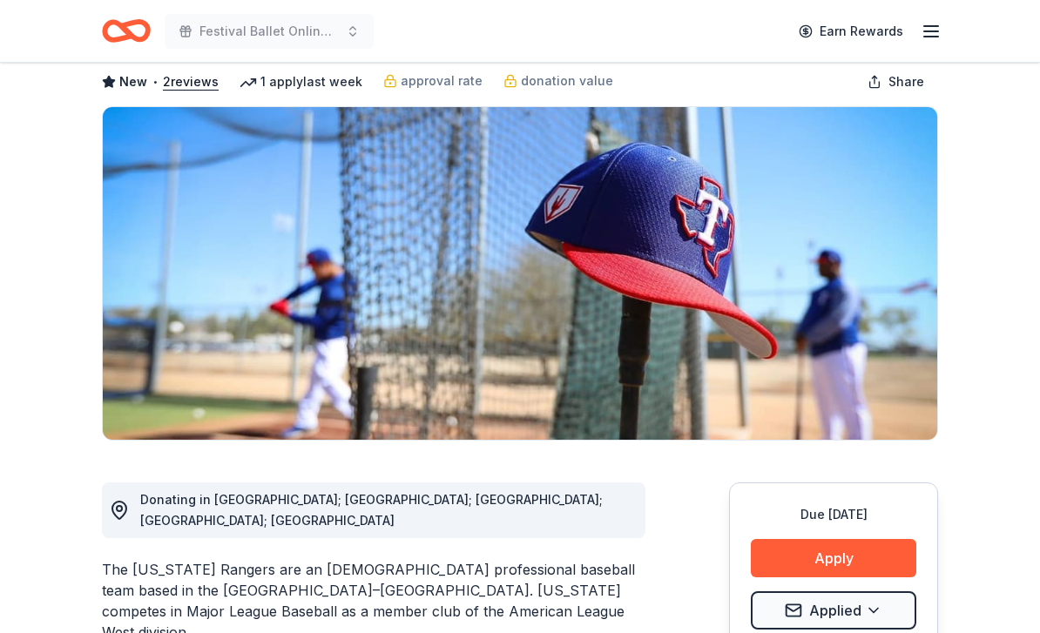
scroll to position [0, 0]
